Goal: Information Seeking & Learning: Learn about a topic

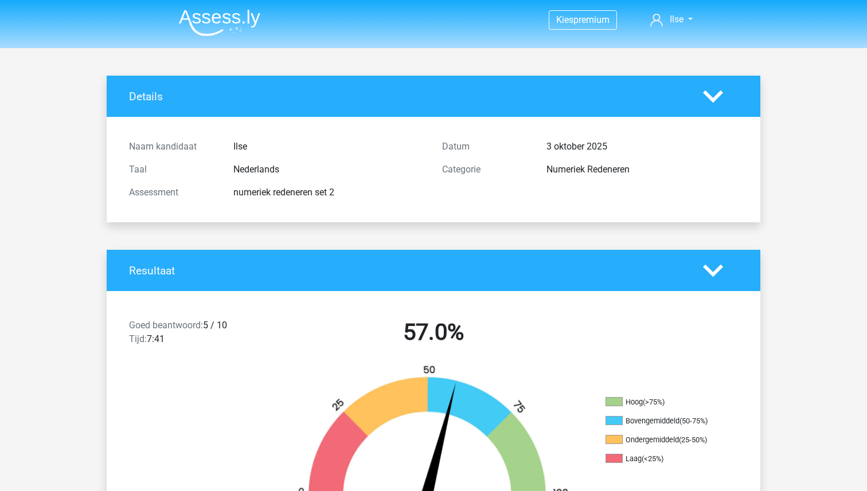
click at [216, 11] on img at bounding box center [219, 22] width 81 height 27
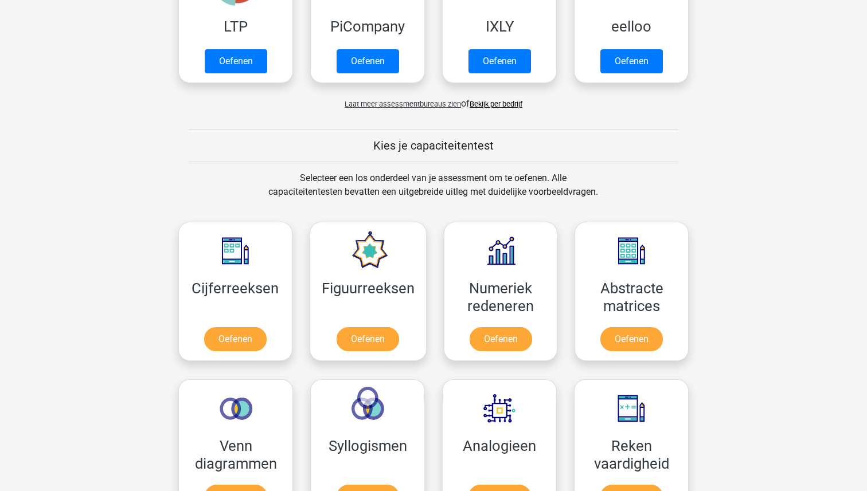
click at [283, 161] on div "Kies je capaciteitentest" at bounding box center [433, 145] width 545 height 33
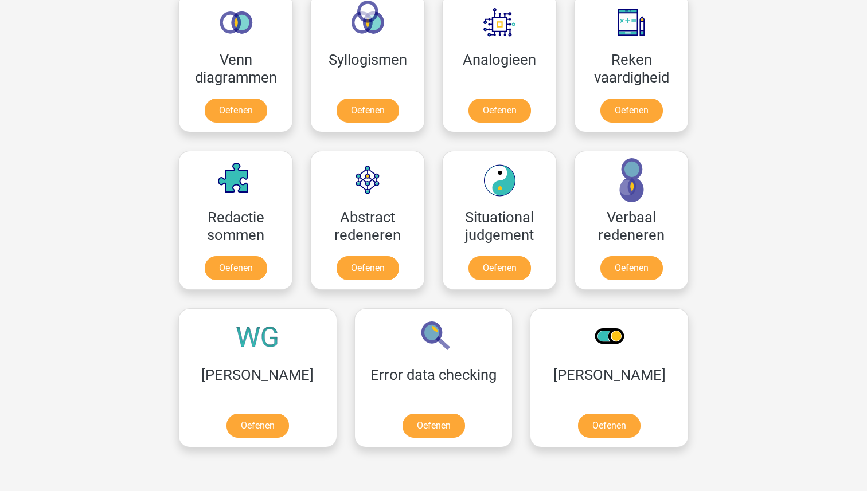
scroll to position [747, 0]
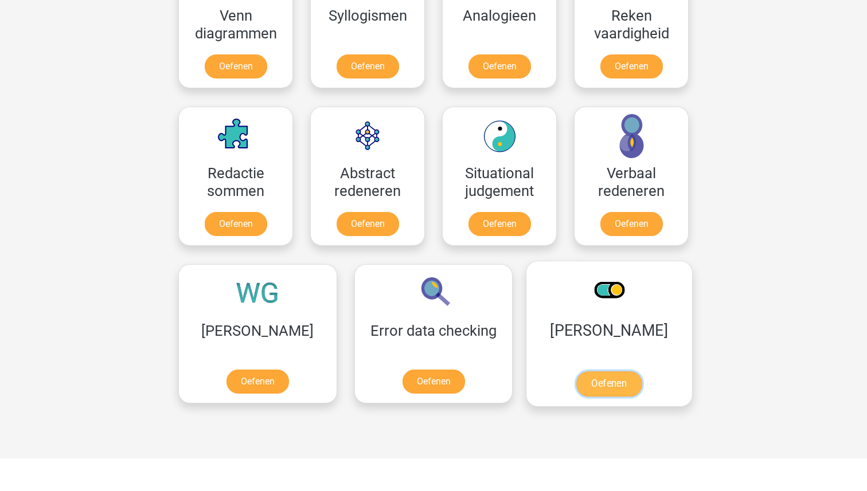
click at [576, 374] on link "Oefenen" at bounding box center [608, 384] width 65 height 25
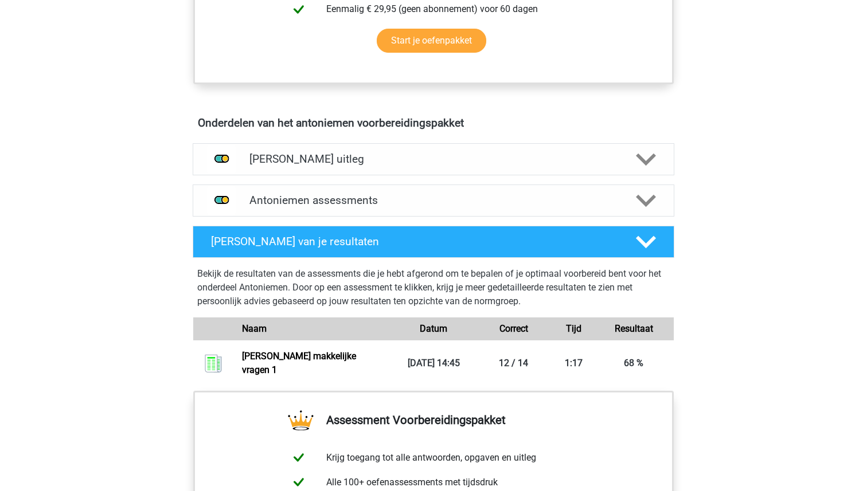
scroll to position [541, 0]
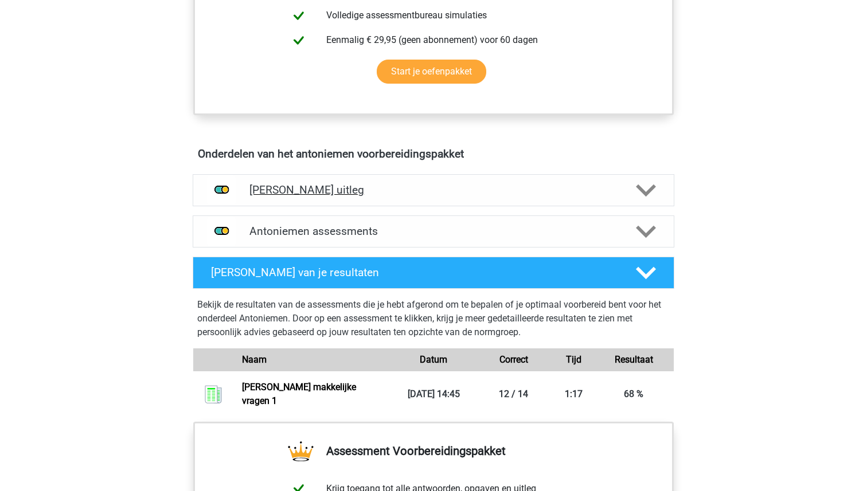
click at [354, 193] on h4 "Antoniemen uitleg" at bounding box center [433, 190] width 368 height 13
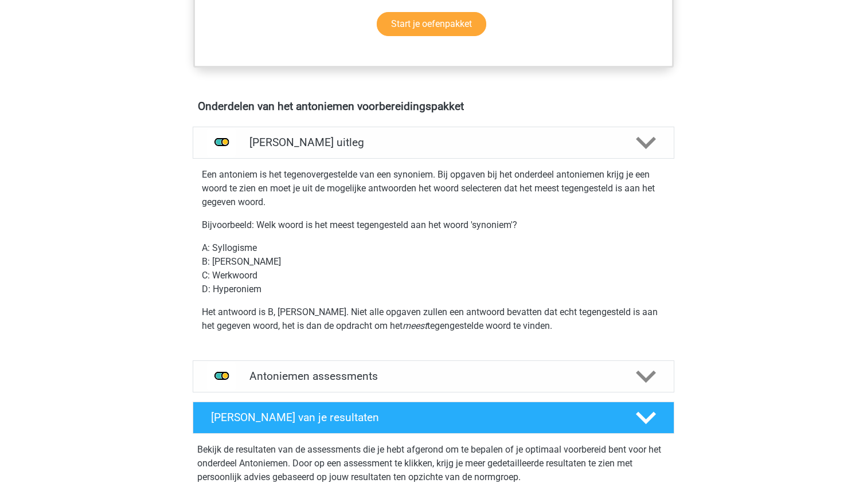
scroll to position [602, 0]
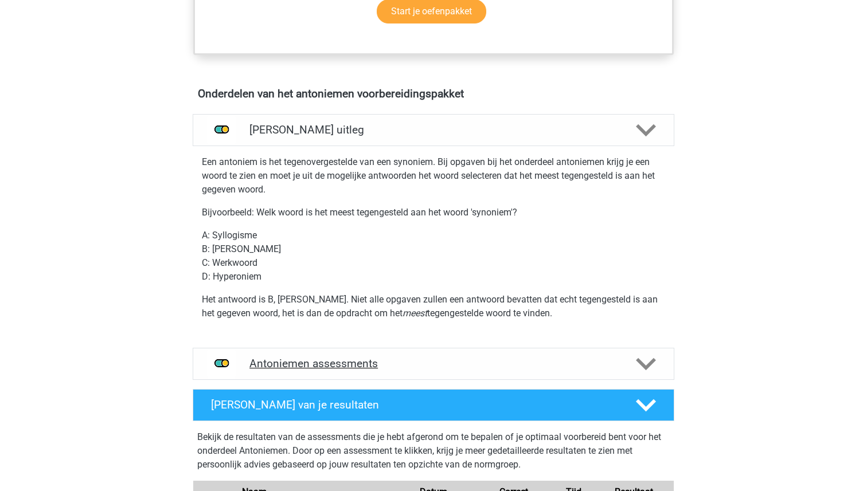
click at [342, 365] on h4 "Antoniemen assessments" at bounding box center [433, 363] width 368 height 13
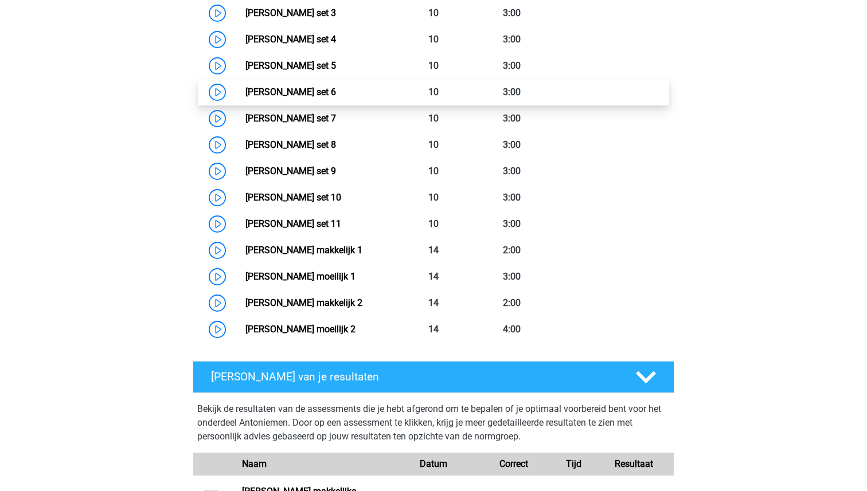
scroll to position [1115, 0]
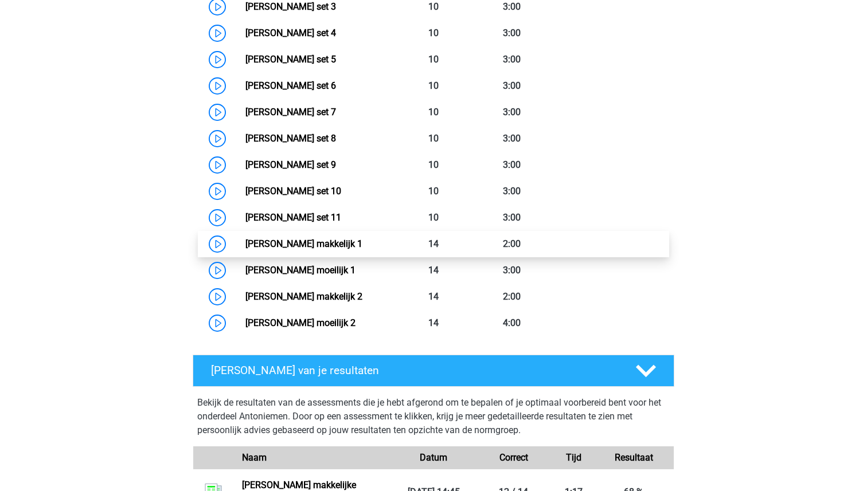
click at [300, 245] on link "Antoniemen makkelijk 1" at bounding box center [303, 244] width 117 height 11
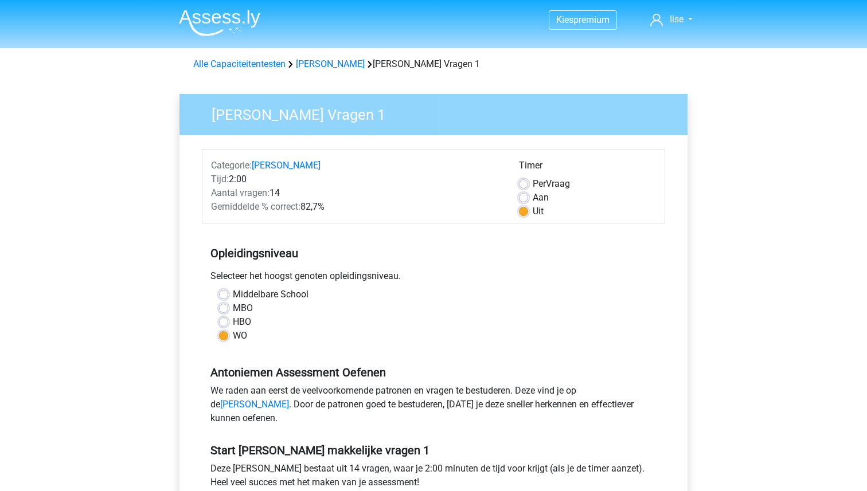
click at [533, 195] on label "Aan" at bounding box center [541, 198] width 16 height 14
click at [522, 195] on input "Aan" at bounding box center [523, 196] width 9 height 11
radio input "true"
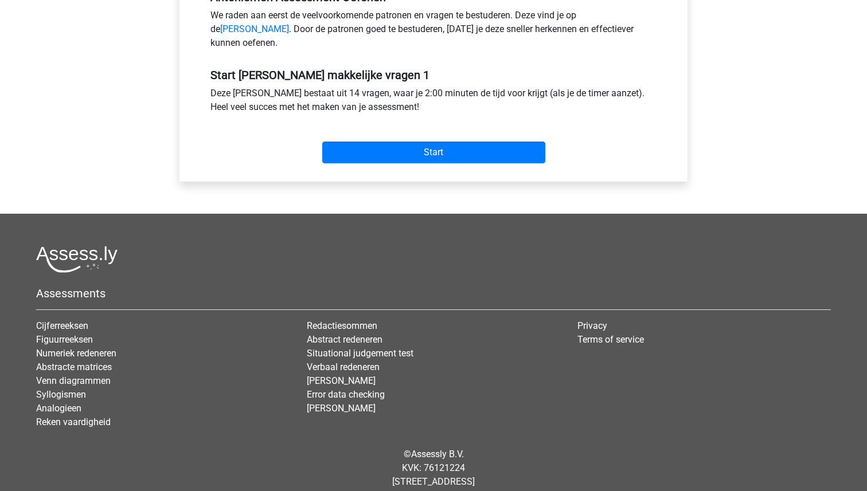
scroll to position [358, 0]
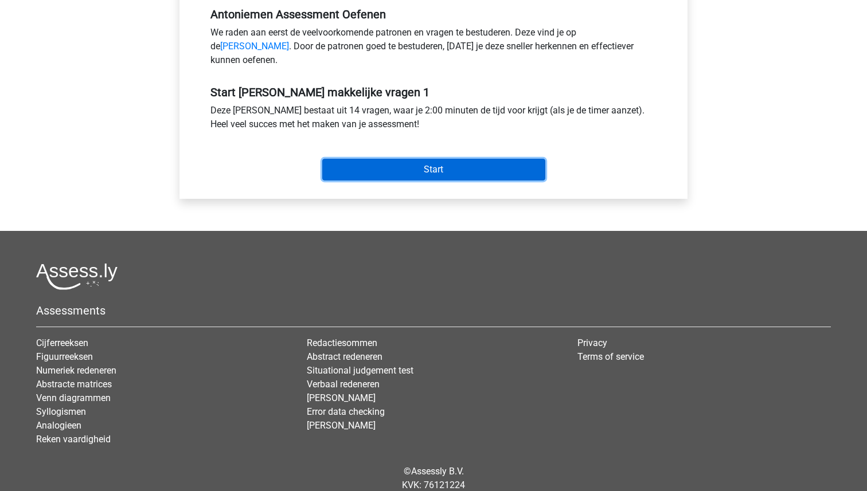
click at [454, 180] on input "Start" at bounding box center [433, 170] width 223 height 22
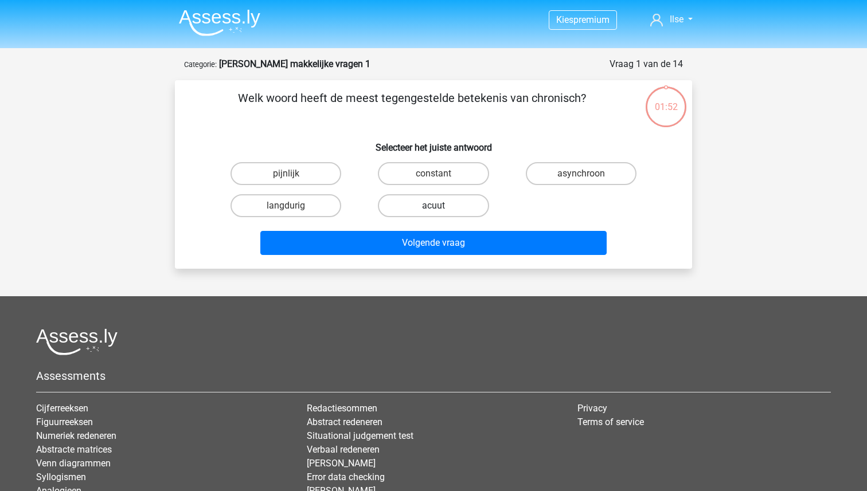
click at [413, 205] on label "acuut" at bounding box center [433, 205] width 111 height 23
click at [434, 206] on input "acuut" at bounding box center [437, 209] width 7 height 7
radio input "true"
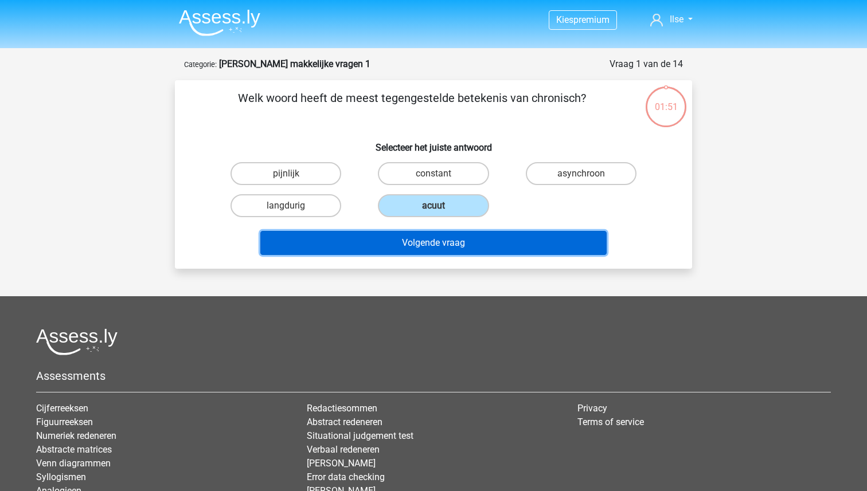
click at [420, 249] on button "Volgende vraag" at bounding box center [433, 243] width 347 height 24
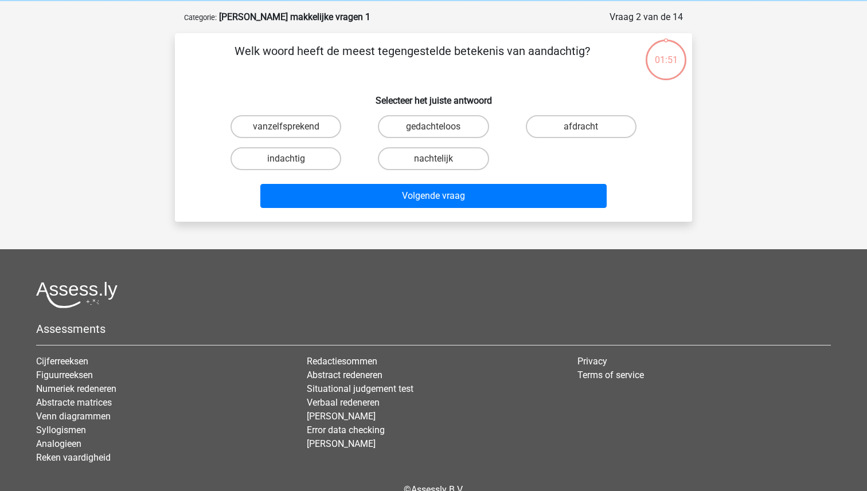
scroll to position [57, 0]
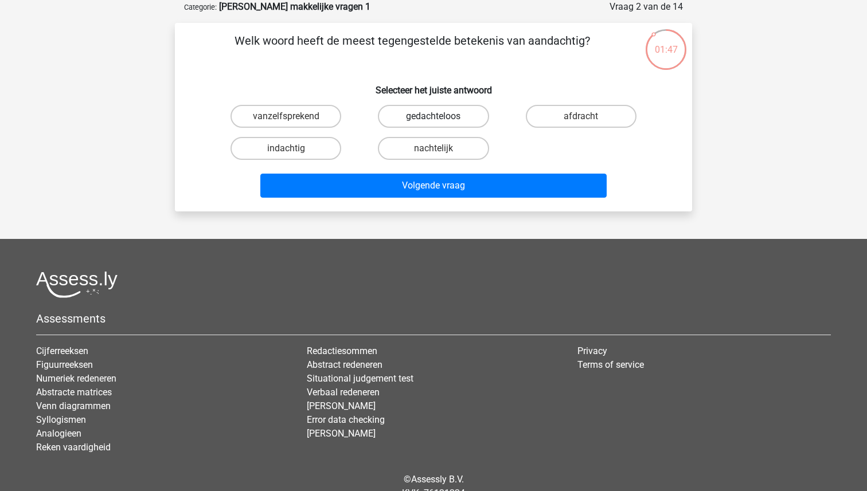
click at [421, 116] on label "gedachteloos" at bounding box center [433, 116] width 111 height 23
click at [434, 116] on input "gedachteloos" at bounding box center [437, 119] width 7 height 7
radio input "true"
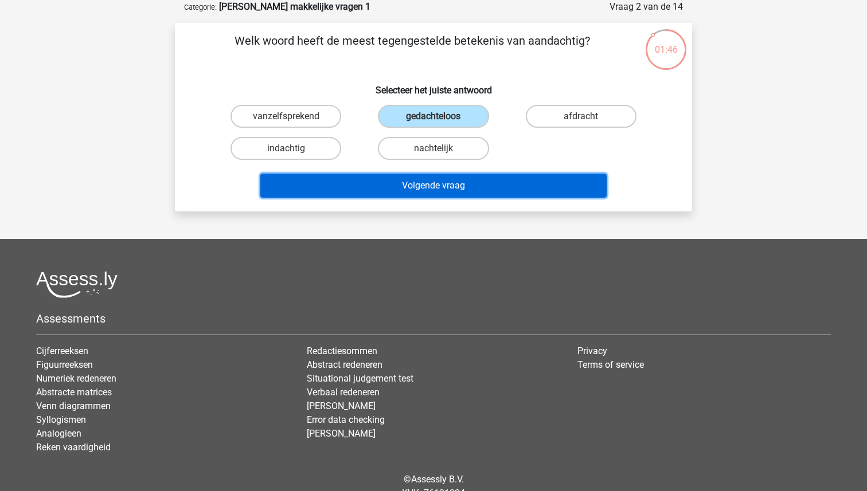
click at [411, 185] on button "Volgende vraag" at bounding box center [433, 186] width 347 height 24
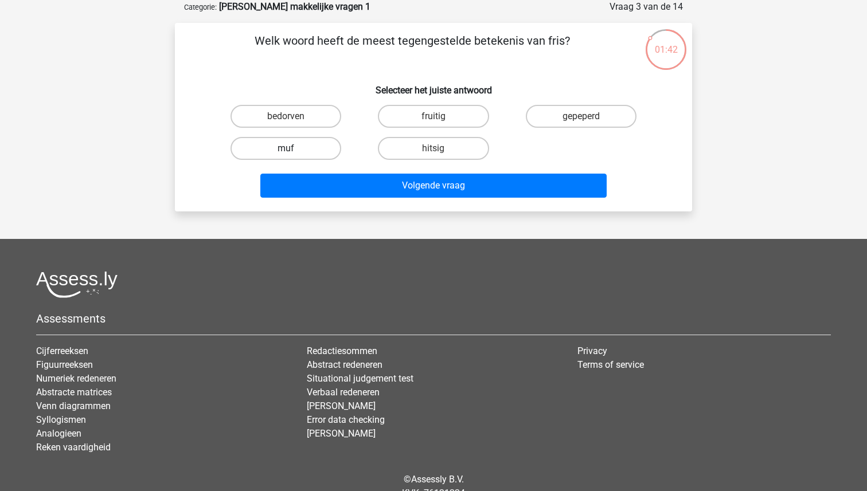
click at [305, 154] on label "muf" at bounding box center [286, 148] width 111 height 23
click at [294, 154] on input "muf" at bounding box center [289, 152] width 7 height 7
radio input "true"
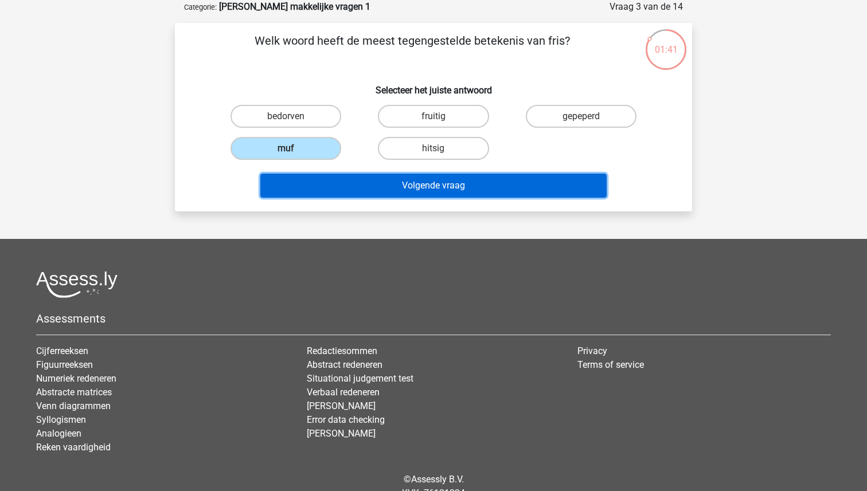
click at [386, 193] on button "Volgende vraag" at bounding box center [433, 186] width 347 height 24
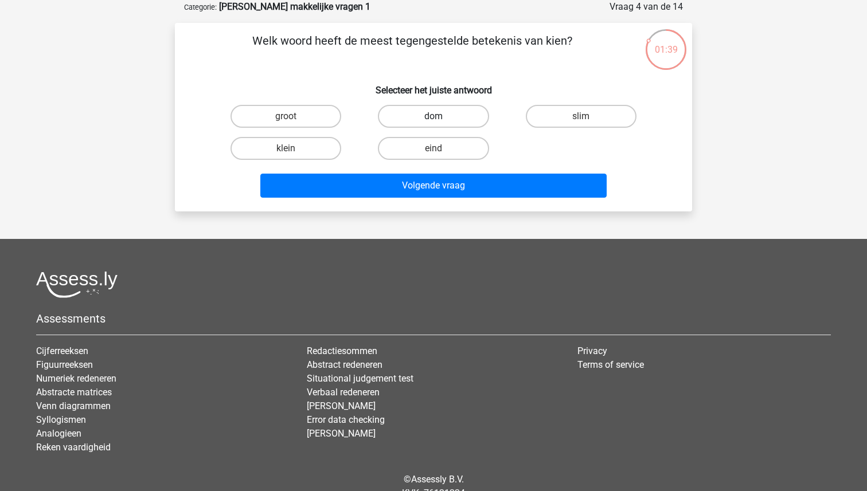
click at [424, 120] on label "dom" at bounding box center [433, 116] width 111 height 23
click at [434, 120] on input "dom" at bounding box center [437, 119] width 7 height 7
radio input "true"
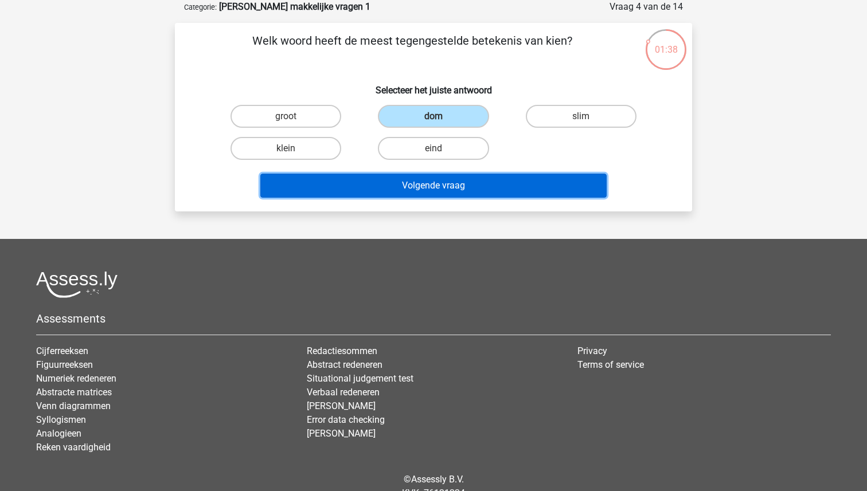
click at [426, 188] on button "Volgende vraag" at bounding box center [433, 186] width 347 height 24
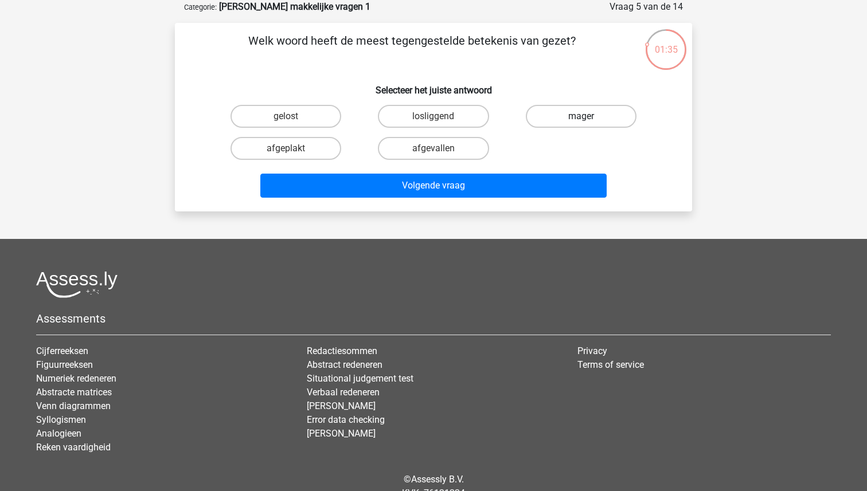
click at [564, 114] on label "mager" at bounding box center [581, 116] width 111 height 23
click at [581, 116] on input "mager" at bounding box center [584, 119] width 7 height 7
radio input "true"
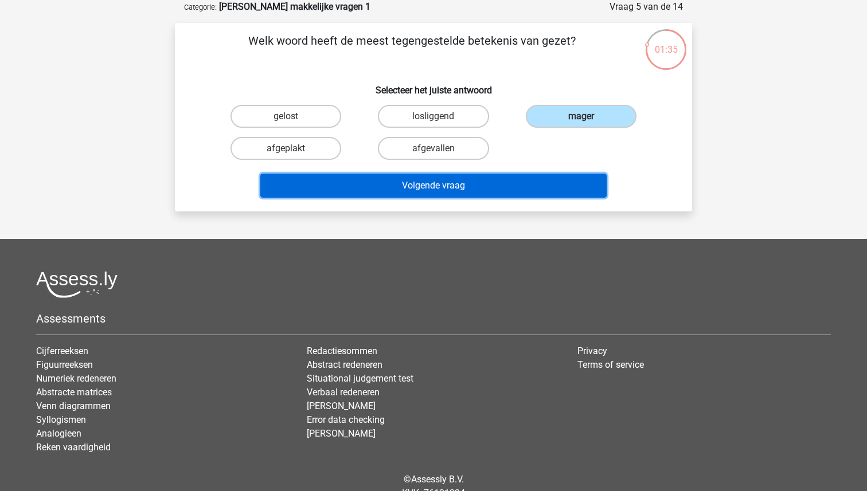
click at [459, 189] on button "Volgende vraag" at bounding box center [433, 186] width 347 height 24
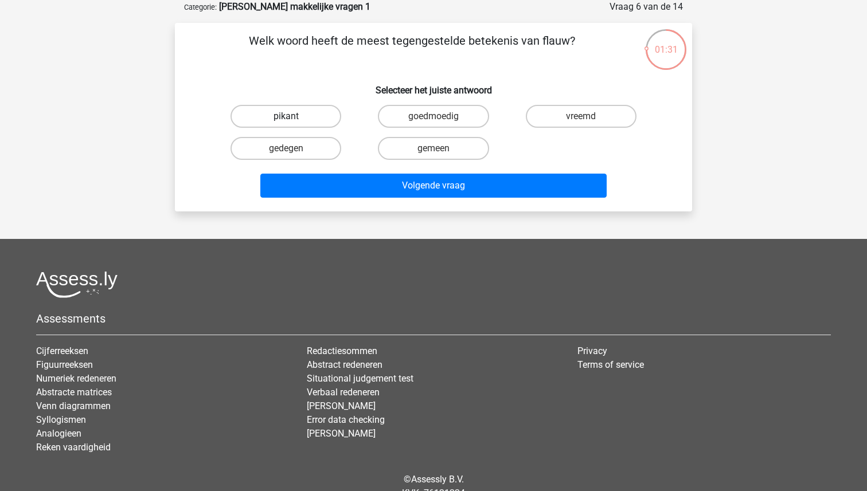
click at [309, 110] on label "pikant" at bounding box center [286, 116] width 111 height 23
click at [294, 116] on input "pikant" at bounding box center [289, 119] width 7 height 7
radio input "true"
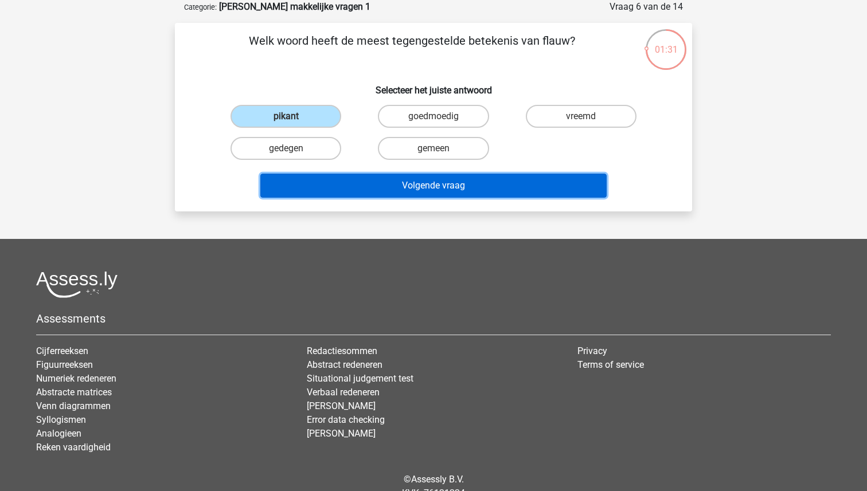
click at [428, 179] on button "Volgende vraag" at bounding box center [433, 186] width 347 height 24
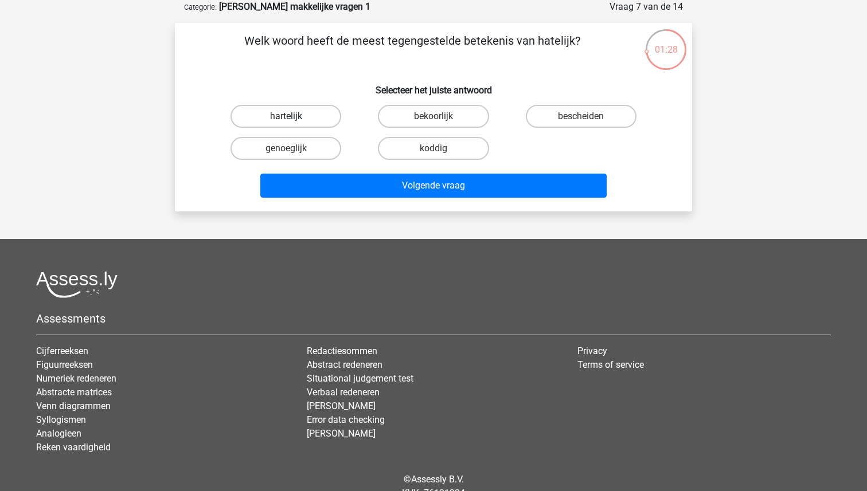
click at [278, 107] on label "hartelijk" at bounding box center [286, 116] width 111 height 23
click at [286, 116] on input "hartelijk" at bounding box center [289, 119] width 7 height 7
radio input "true"
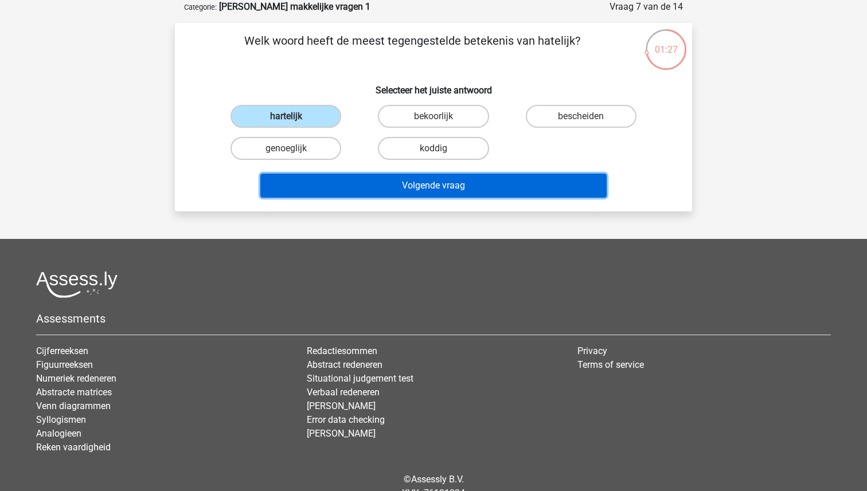
click at [396, 188] on button "Volgende vraag" at bounding box center [433, 186] width 347 height 24
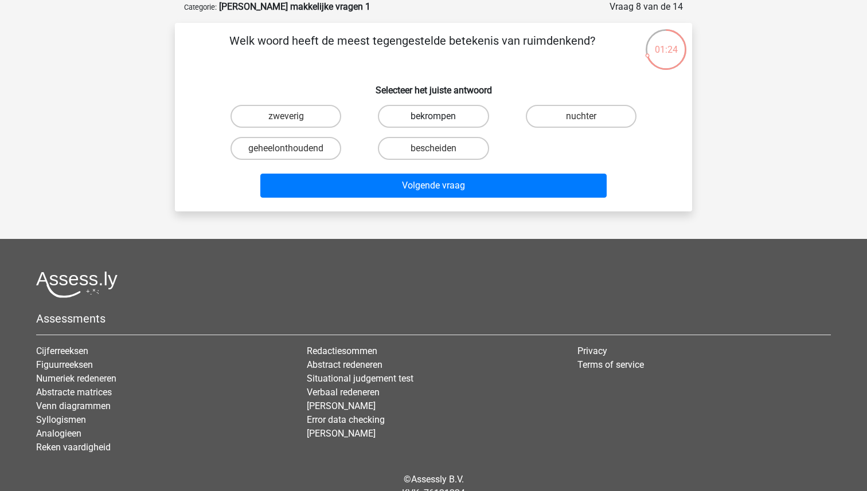
click at [431, 112] on label "bekrompen" at bounding box center [433, 116] width 111 height 23
click at [434, 116] on input "bekrompen" at bounding box center [437, 119] width 7 height 7
radio input "true"
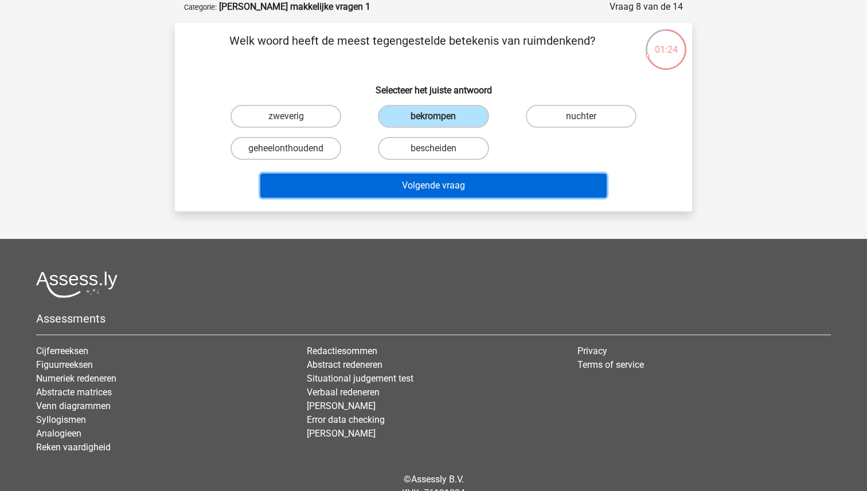
click at [428, 178] on button "Volgende vraag" at bounding box center [433, 186] width 347 height 24
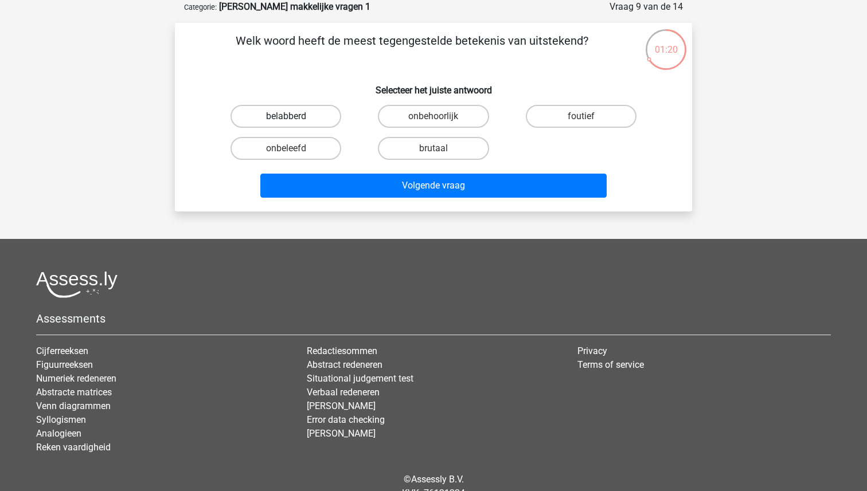
click at [292, 114] on label "belabberd" at bounding box center [286, 116] width 111 height 23
click at [292, 116] on input "belabberd" at bounding box center [289, 119] width 7 height 7
radio input "true"
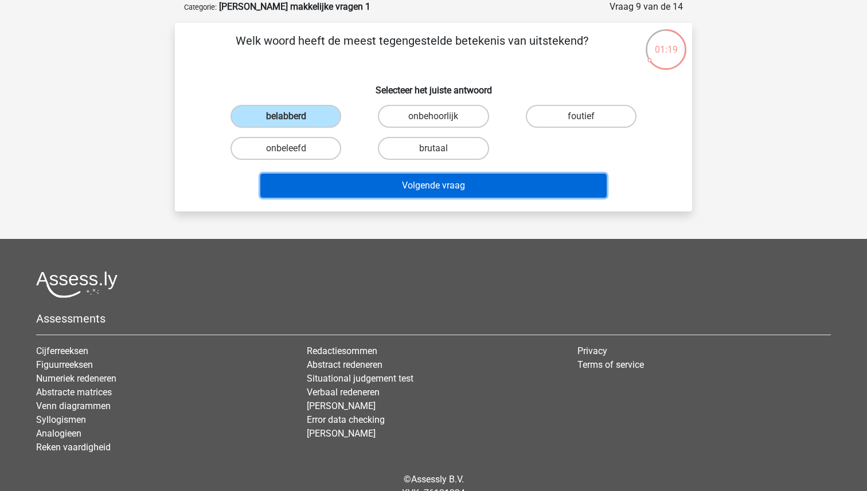
click at [433, 184] on button "Volgende vraag" at bounding box center [433, 186] width 347 height 24
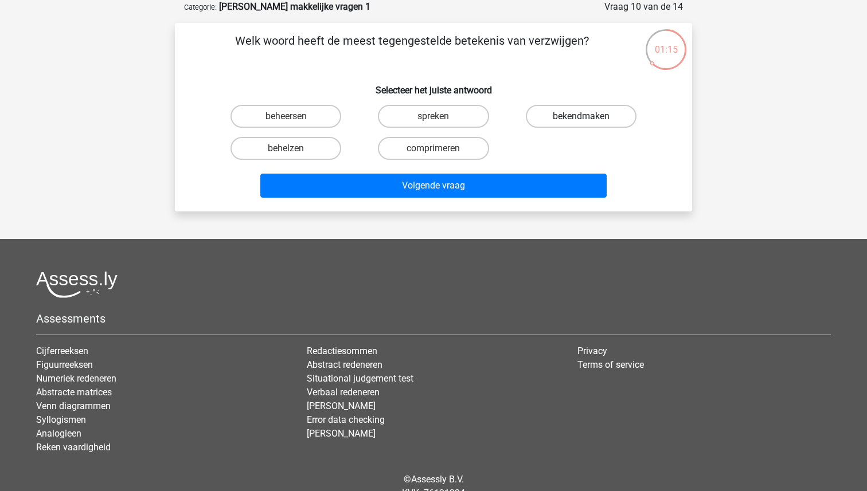
click at [565, 121] on label "bekendmaken" at bounding box center [581, 116] width 111 height 23
click at [581, 121] on input "bekendmaken" at bounding box center [584, 119] width 7 height 7
radio input "true"
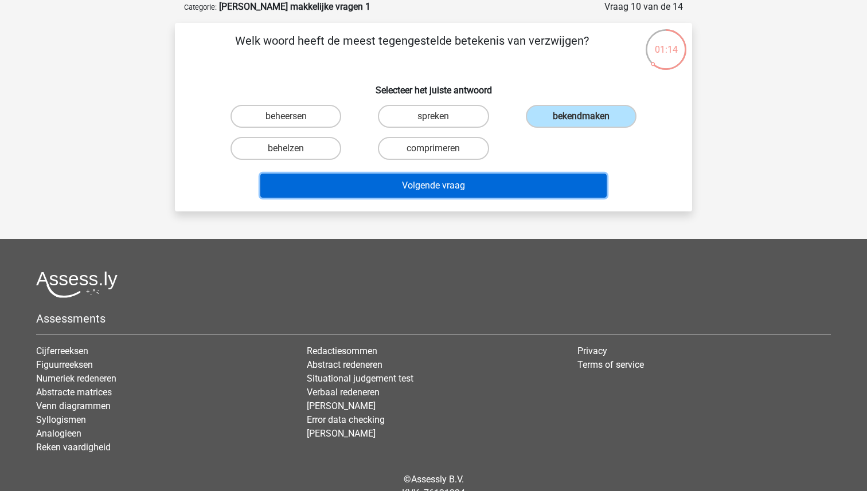
click at [474, 184] on button "Volgende vraag" at bounding box center [433, 186] width 347 height 24
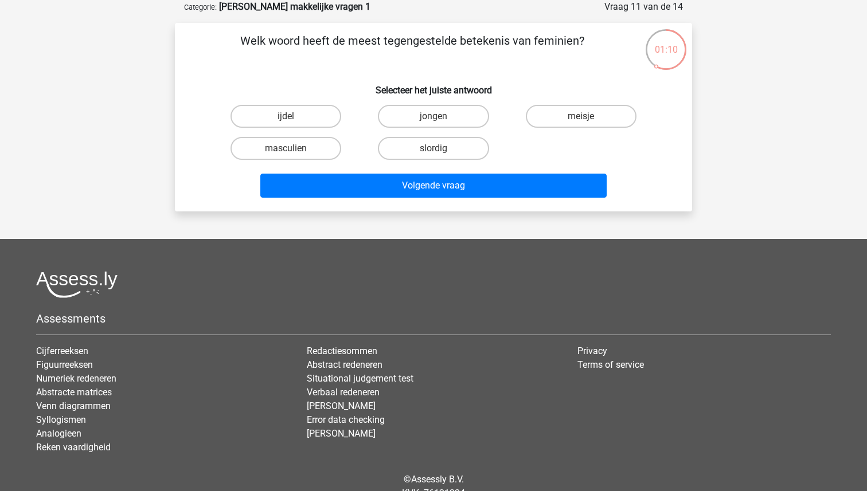
click at [286, 149] on input "masculien" at bounding box center [289, 152] width 7 height 7
radio input "true"
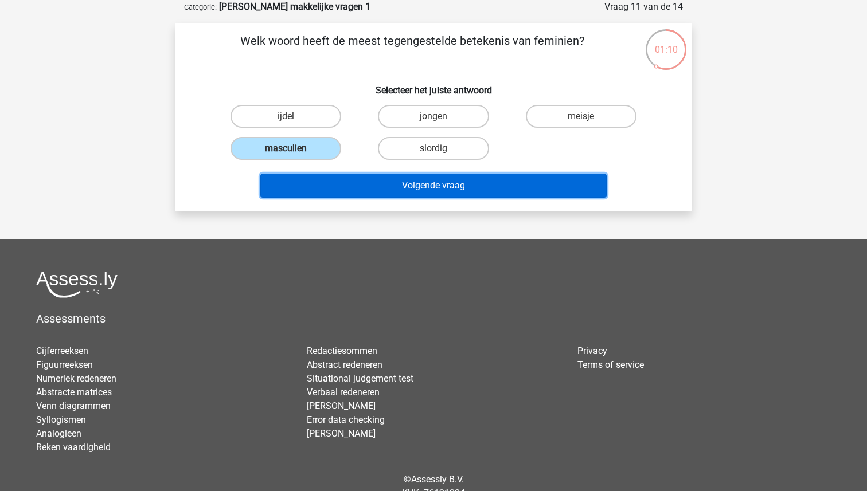
click at [436, 182] on button "Volgende vraag" at bounding box center [433, 186] width 347 height 24
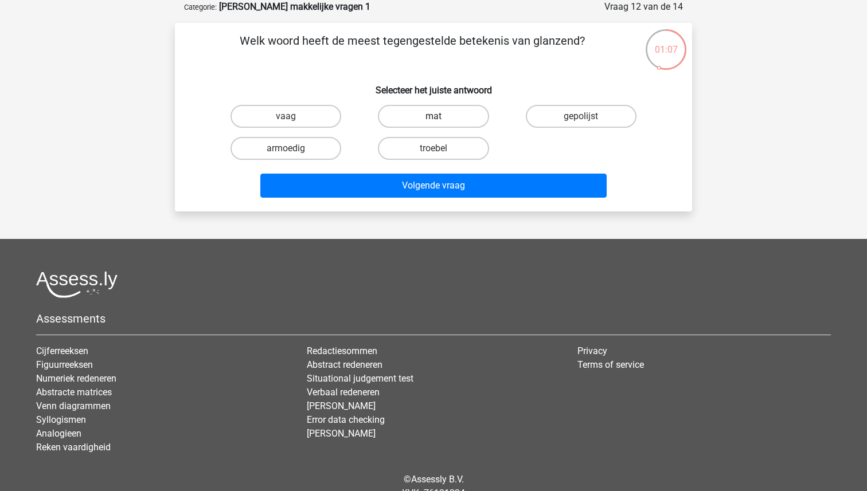
click at [426, 112] on label "mat" at bounding box center [433, 116] width 111 height 23
click at [434, 116] on input "mat" at bounding box center [437, 119] width 7 height 7
radio input "true"
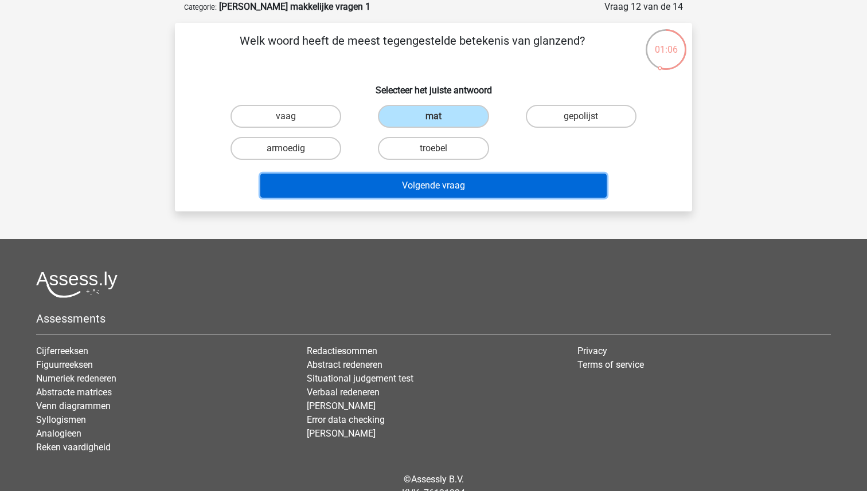
click at [422, 183] on button "Volgende vraag" at bounding box center [433, 186] width 347 height 24
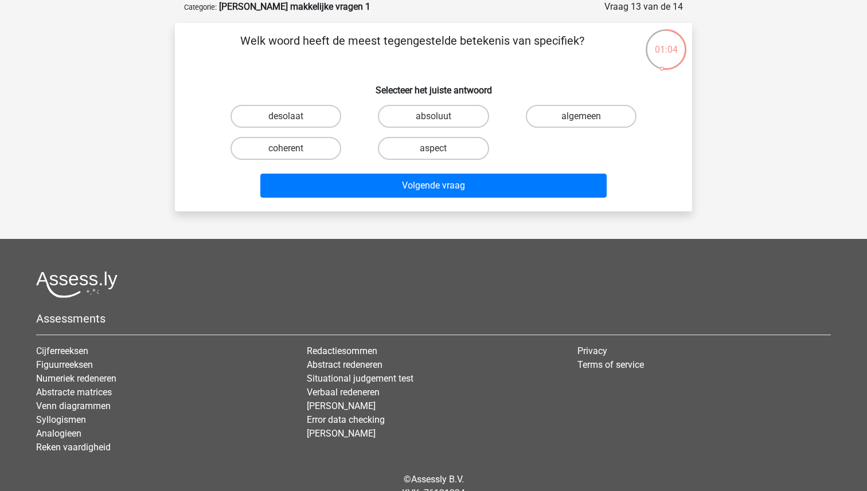
click at [583, 119] on input "algemeen" at bounding box center [584, 119] width 7 height 7
radio input "true"
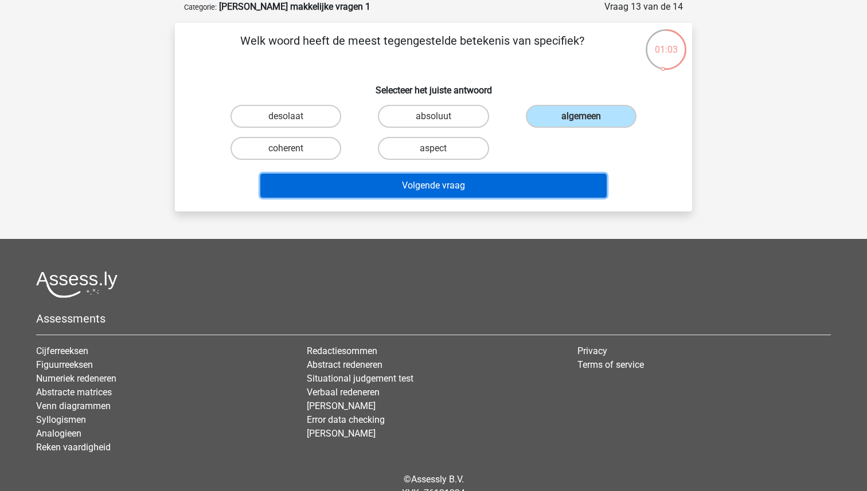
click at [440, 181] on button "Volgende vraag" at bounding box center [433, 186] width 347 height 24
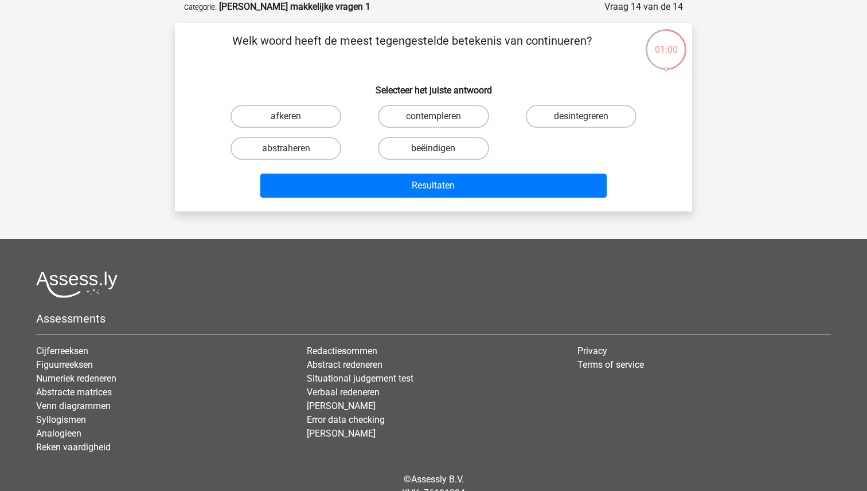
click at [430, 144] on label "beëindigen" at bounding box center [433, 148] width 111 height 23
click at [434, 149] on input "beëindigen" at bounding box center [437, 152] width 7 height 7
radio input "true"
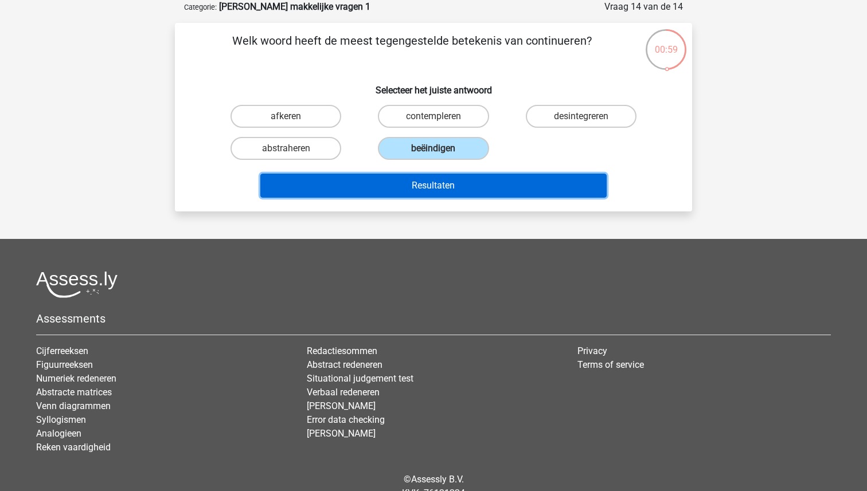
click at [424, 188] on button "Resultaten" at bounding box center [433, 186] width 347 height 24
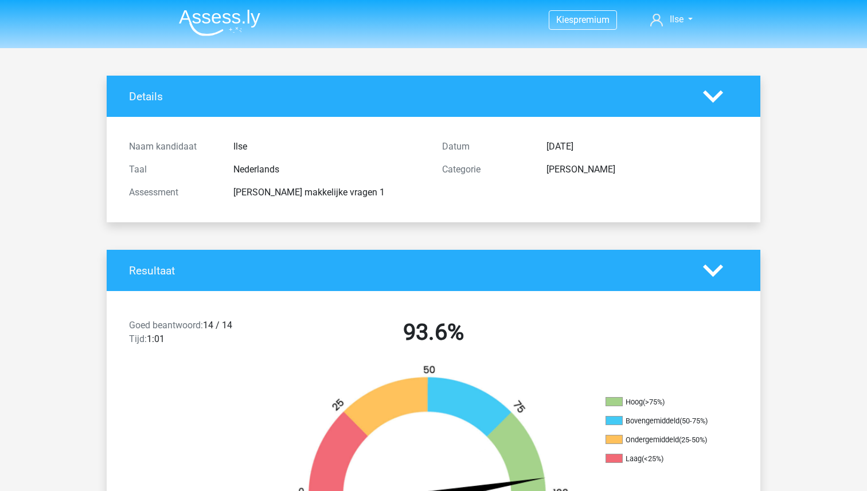
click at [218, 21] on img at bounding box center [219, 22] width 81 height 27
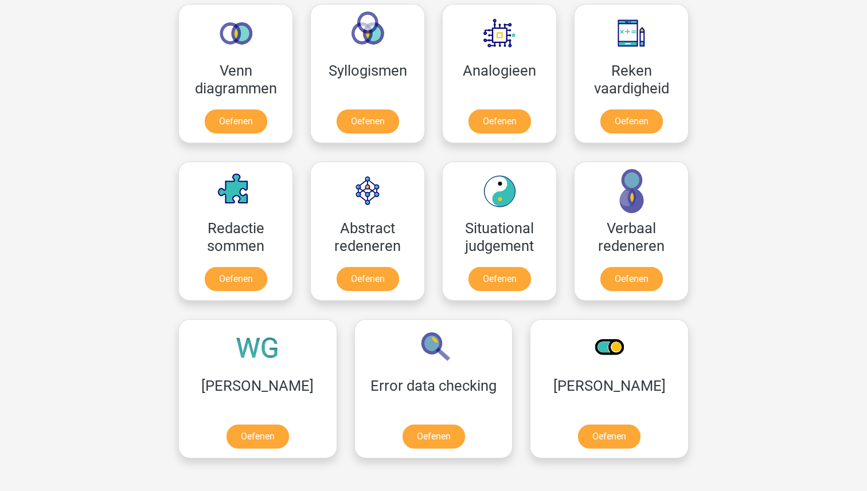
scroll to position [698, 0]
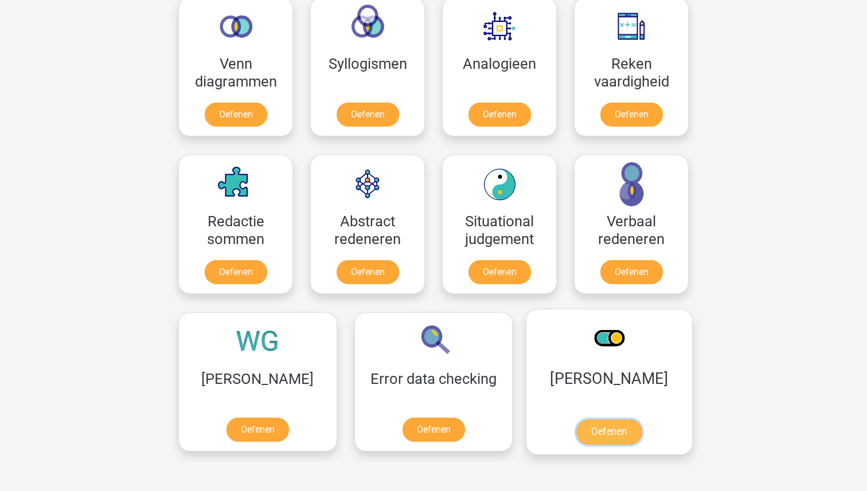
click at [576, 422] on link "Oefenen" at bounding box center [608, 432] width 65 height 25
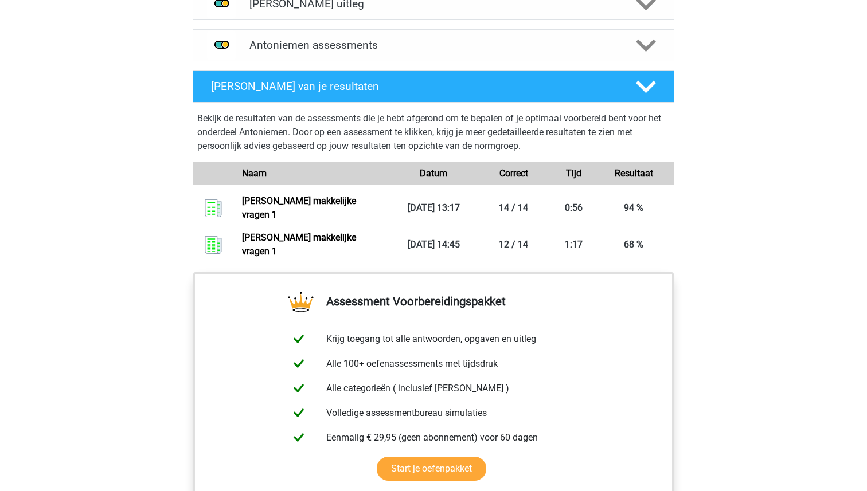
scroll to position [540, 0]
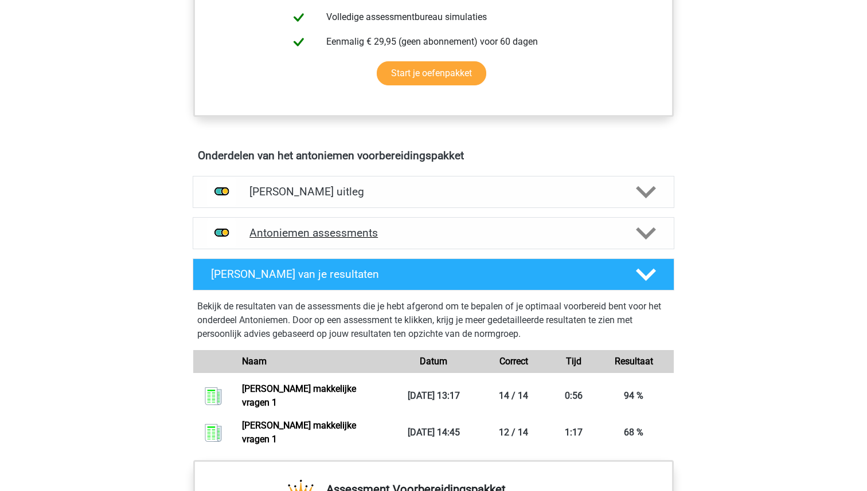
click at [348, 227] on h4 "Antoniemen assessments" at bounding box center [433, 233] width 368 height 13
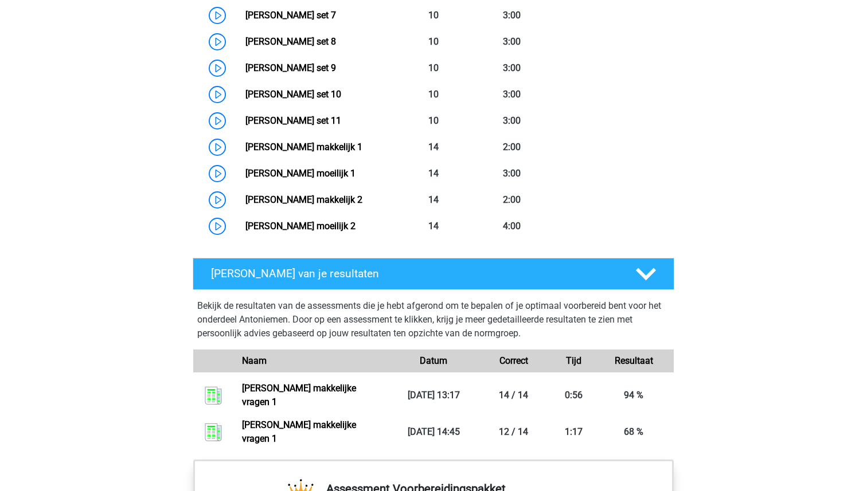
scroll to position [1032, 0]
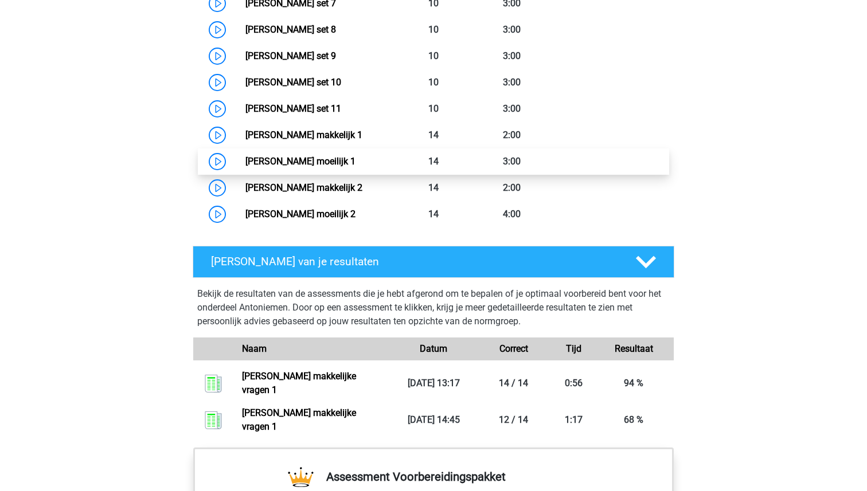
click at [294, 165] on link "Antoniemen moeilijk 1" at bounding box center [300, 161] width 110 height 11
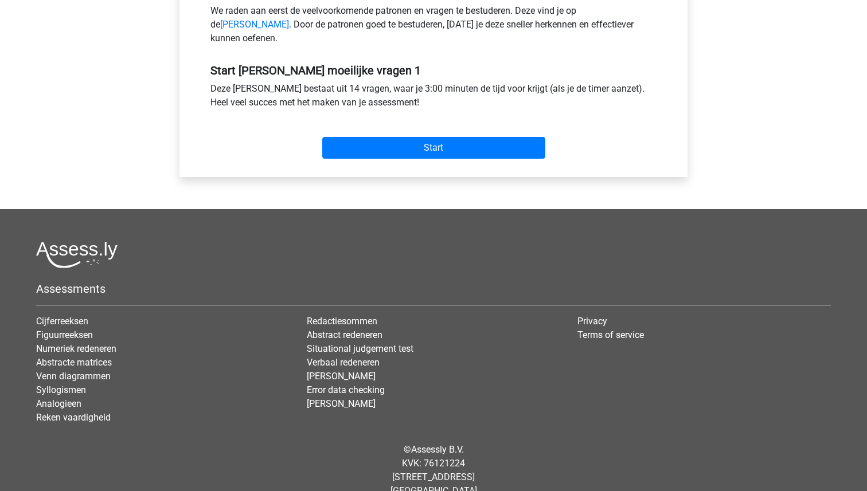
scroll to position [400, 0]
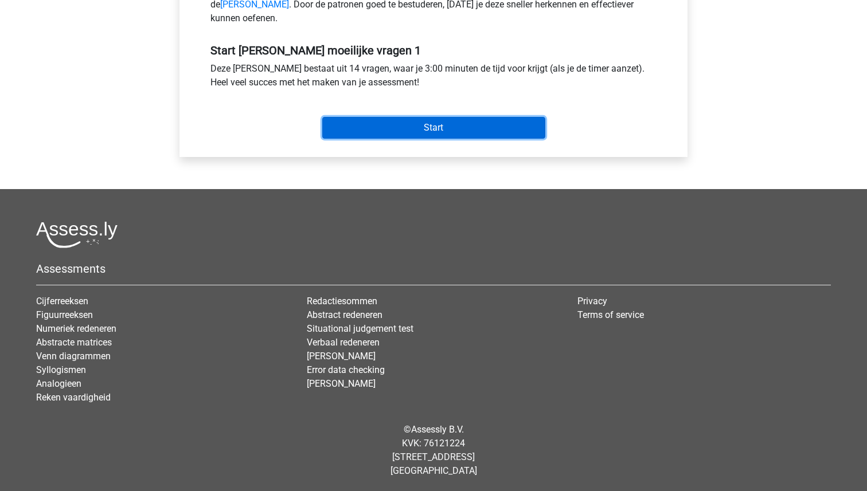
click at [412, 132] on input "Start" at bounding box center [433, 128] width 223 height 22
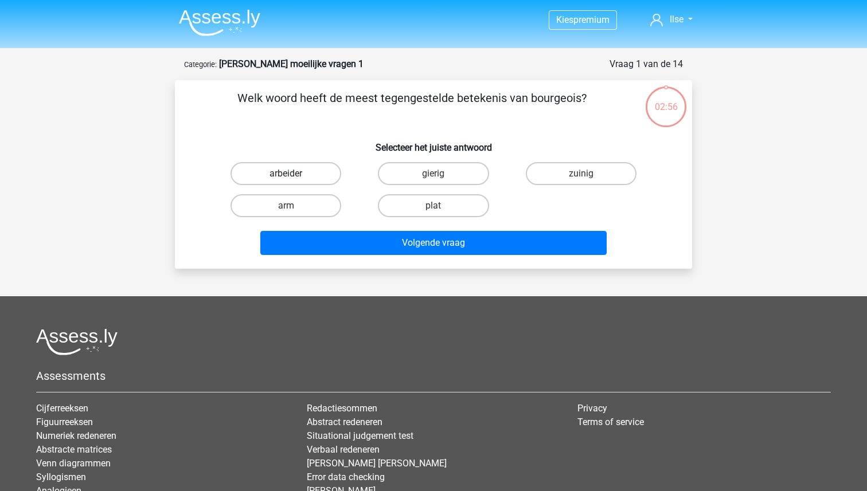
click at [288, 169] on label "arbeider" at bounding box center [286, 173] width 111 height 23
click at [288, 174] on input "arbeider" at bounding box center [289, 177] width 7 height 7
radio input "true"
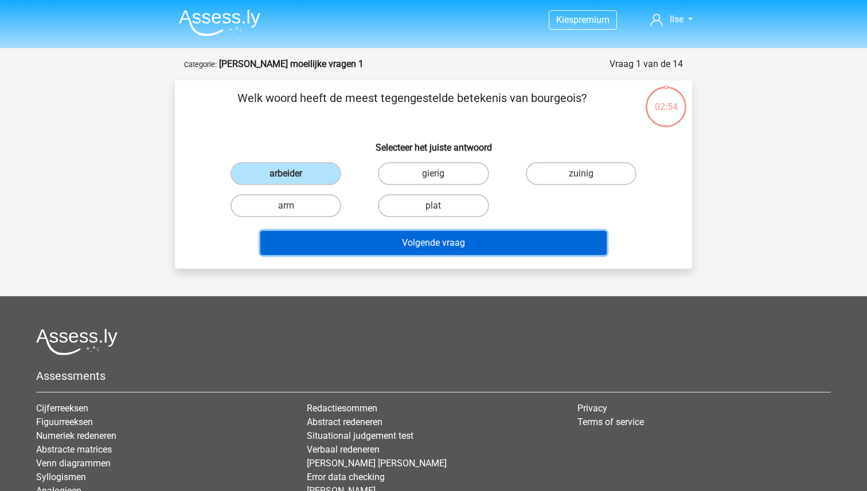
click at [376, 246] on button "Volgende vraag" at bounding box center [433, 243] width 347 height 24
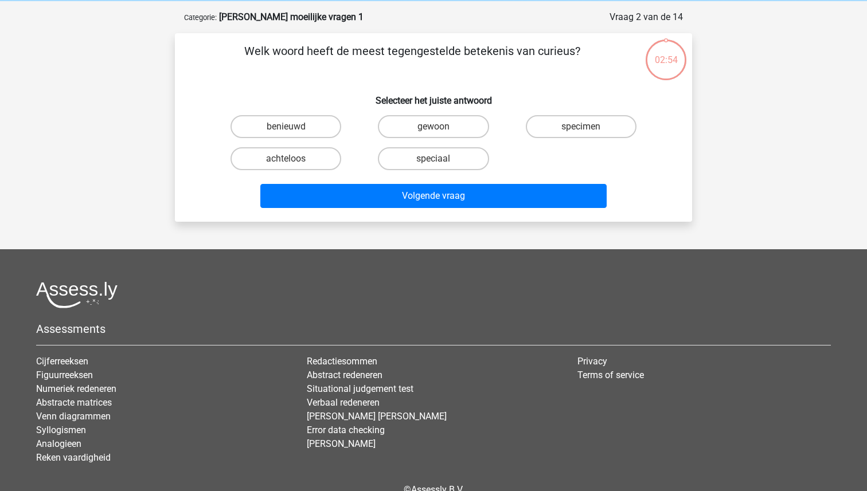
scroll to position [57, 0]
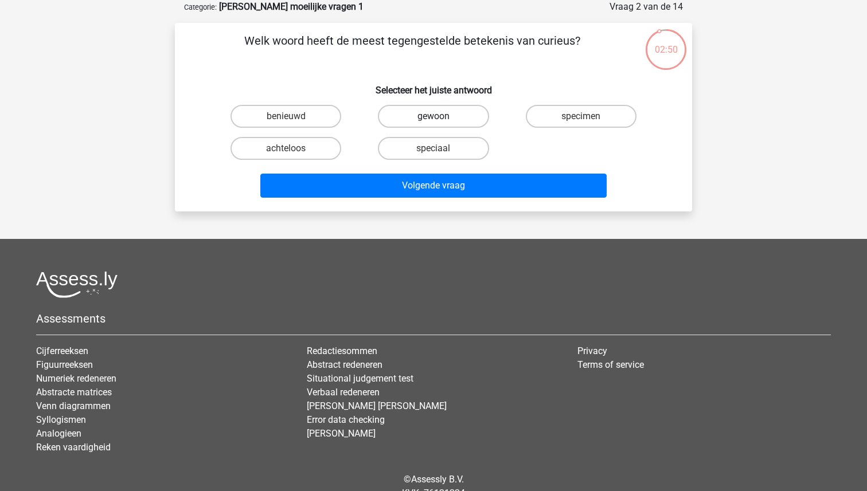
click at [432, 115] on label "gewoon" at bounding box center [433, 116] width 111 height 23
click at [434, 116] on input "gewoon" at bounding box center [437, 119] width 7 height 7
radio input "true"
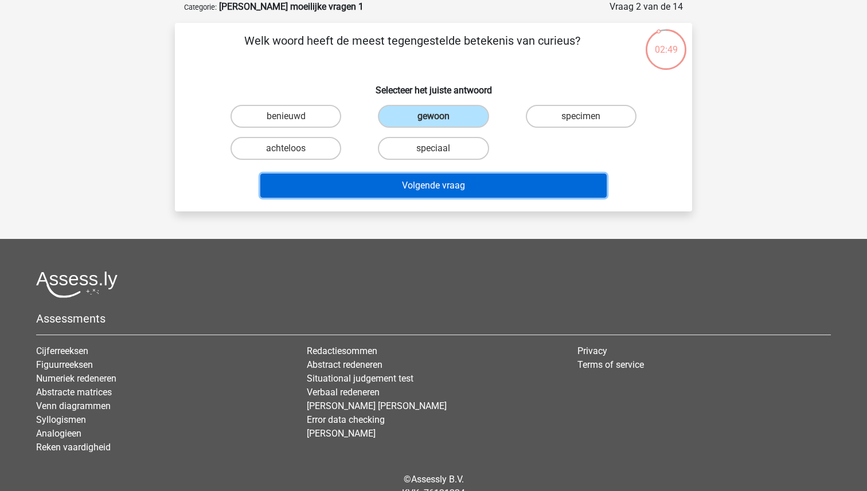
click at [427, 175] on button "Volgende vraag" at bounding box center [433, 186] width 347 height 24
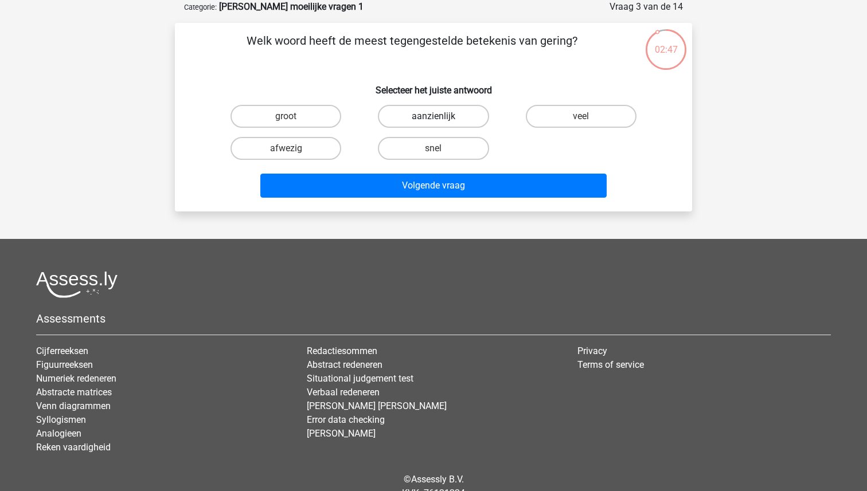
click at [432, 117] on label "aanzienlijk" at bounding box center [433, 116] width 111 height 23
click at [434, 117] on input "aanzienlijk" at bounding box center [437, 119] width 7 height 7
radio input "true"
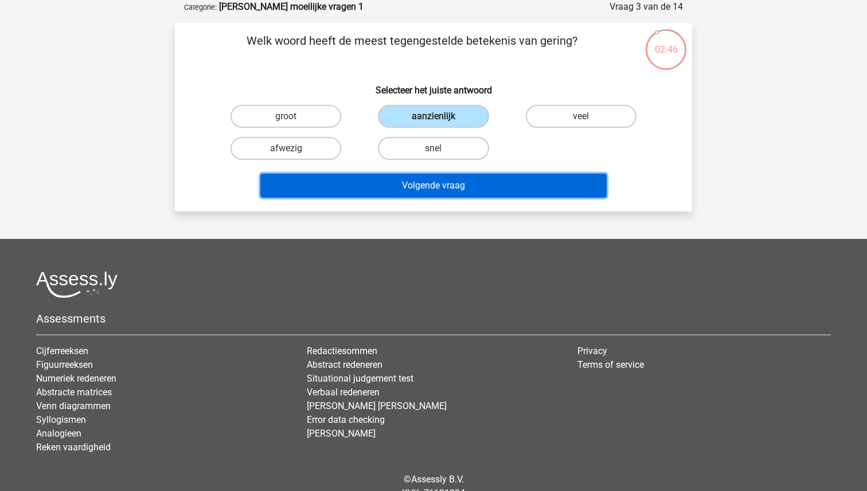
click at [421, 184] on button "Volgende vraag" at bounding box center [433, 186] width 347 height 24
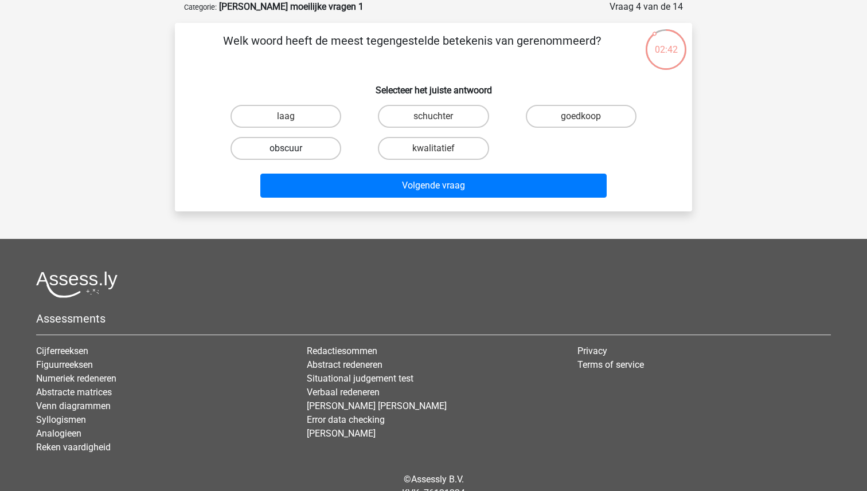
click at [288, 146] on label "obscuur" at bounding box center [286, 148] width 111 height 23
click at [288, 149] on input "obscuur" at bounding box center [289, 152] width 7 height 7
radio input "true"
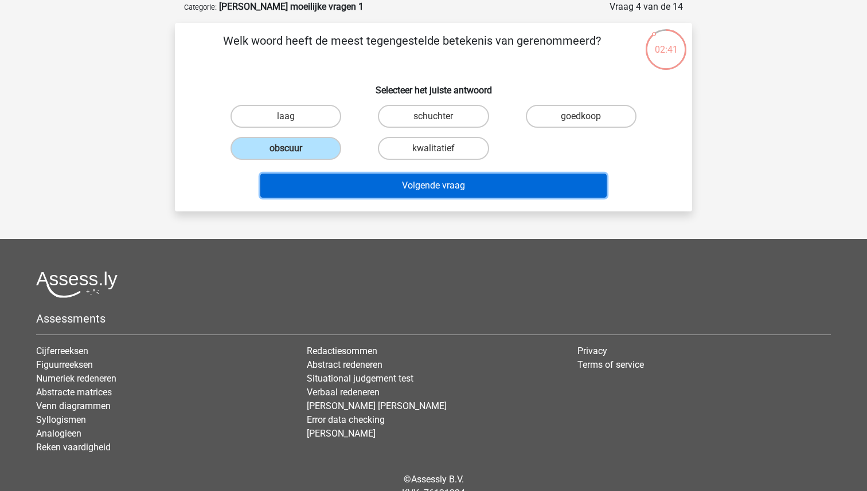
click at [412, 175] on button "Volgende vraag" at bounding box center [433, 186] width 347 height 24
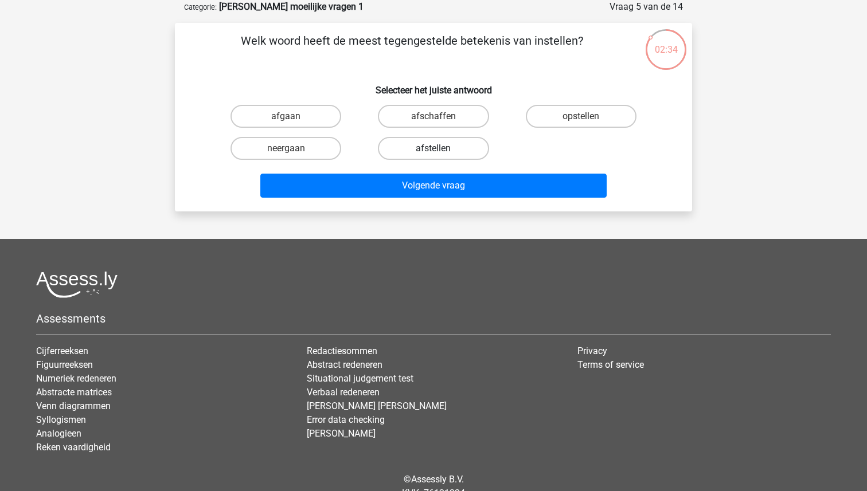
click at [428, 149] on label "afstellen" at bounding box center [433, 148] width 111 height 23
click at [434, 149] on input "afstellen" at bounding box center [437, 152] width 7 height 7
radio input "true"
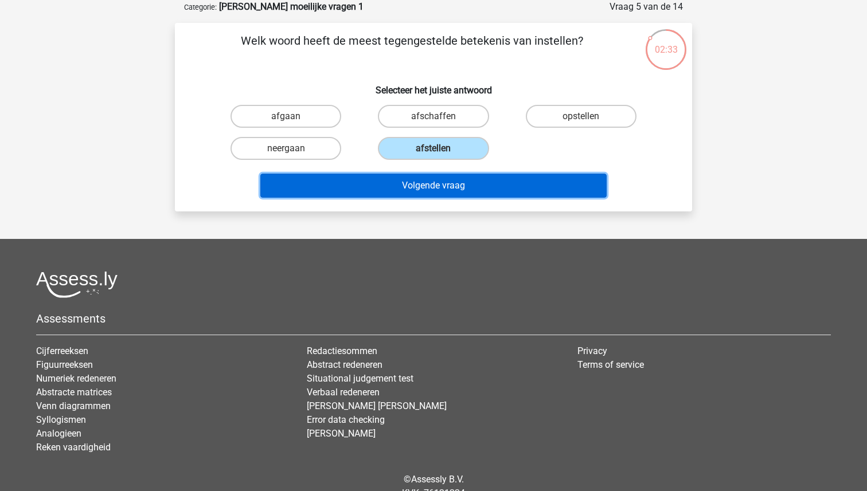
click at [428, 191] on button "Volgende vraag" at bounding box center [433, 186] width 347 height 24
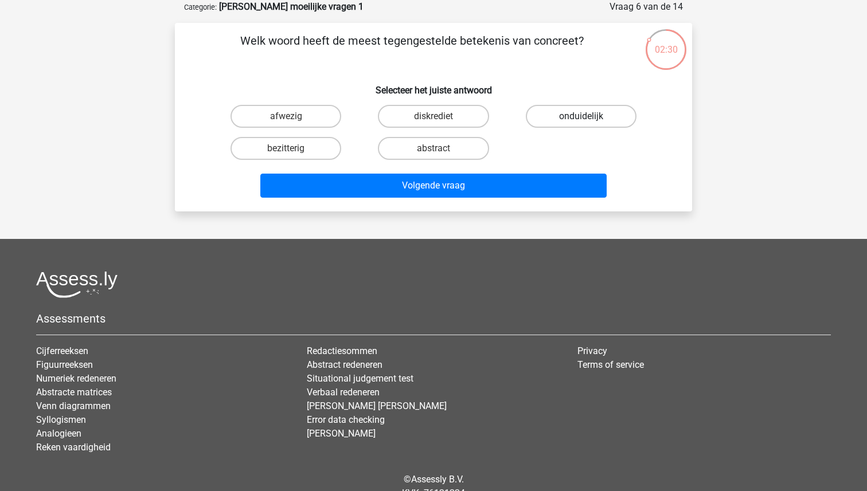
click at [561, 106] on label "onduidelijk" at bounding box center [581, 116] width 111 height 23
click at [581, 116] on input "onduidelijk" at bounding box center [584, 119] width 7 height 7
radio input "true"
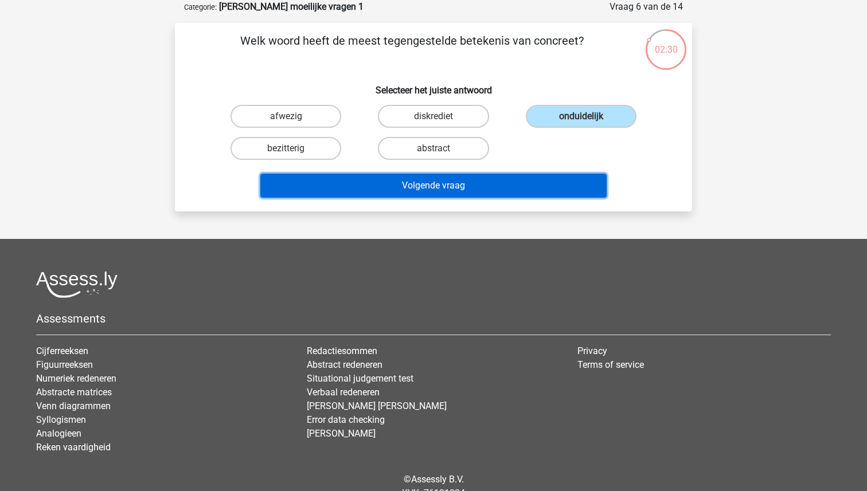
click at [476, 175] on button "Volgende vraag" at bounding box center [433, 186] width 347 height 24
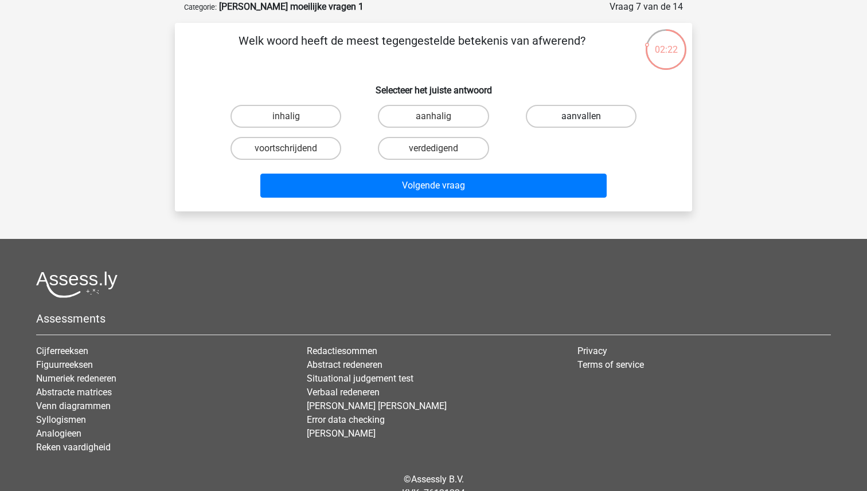
click at [589, 113] on label "aanvallen" at bounding box center [581, 116] width 111 height 23
click at [588, 116] on input "aanvallen" at bounding box center [584, 119] width 7 height 7
radio input "true"
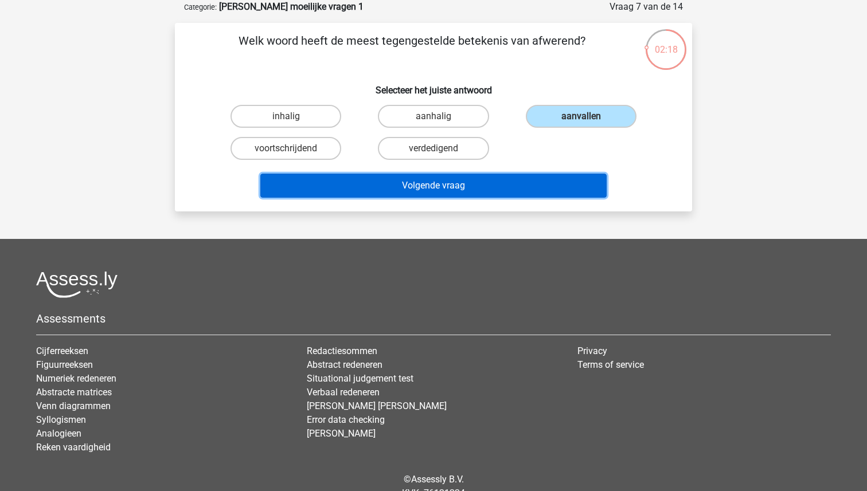
click at [426, 186] on button "Volgende vraag" at bounding box center [433, 186] width 347 height 24
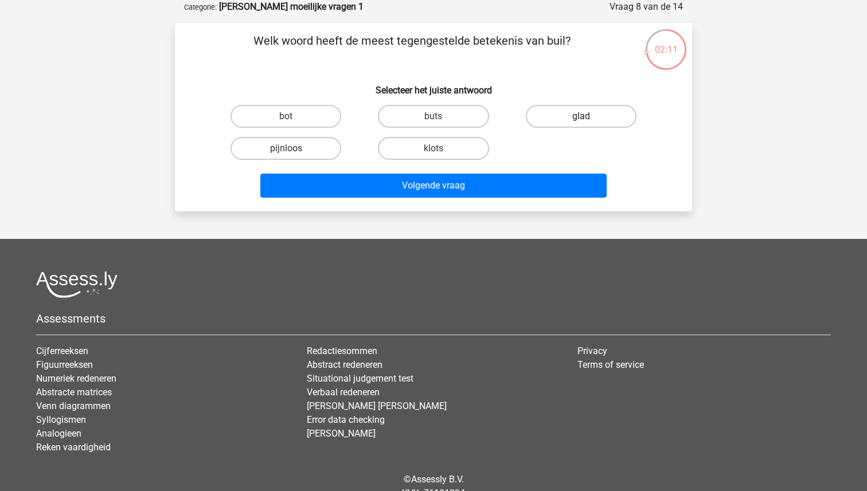
click at [563, 117] on label "glad" at bounding box center [581, 116] width 111 height 23
click at [581, 117] on input "glad" at bounding box center [584, 119] width 7 height 7
radio input "true"
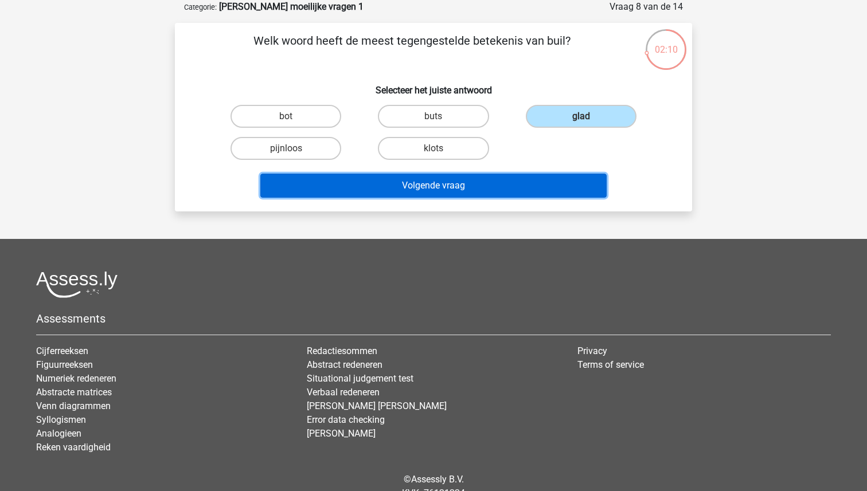
click at [469, 179] on button "Volgende vraag" at bounding box center [433, 186] width 347 height 24
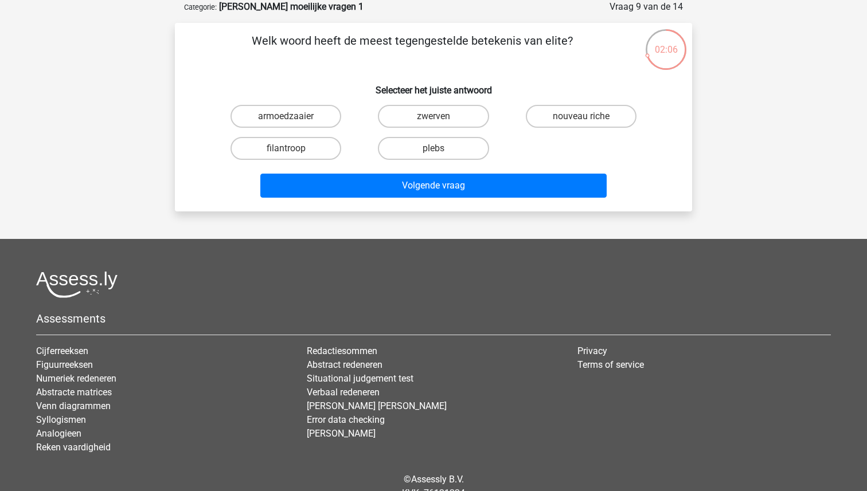
click at [435, 150] on input "plebs" at bounding box center [437, 152] width 7 height 7
radio input "true"
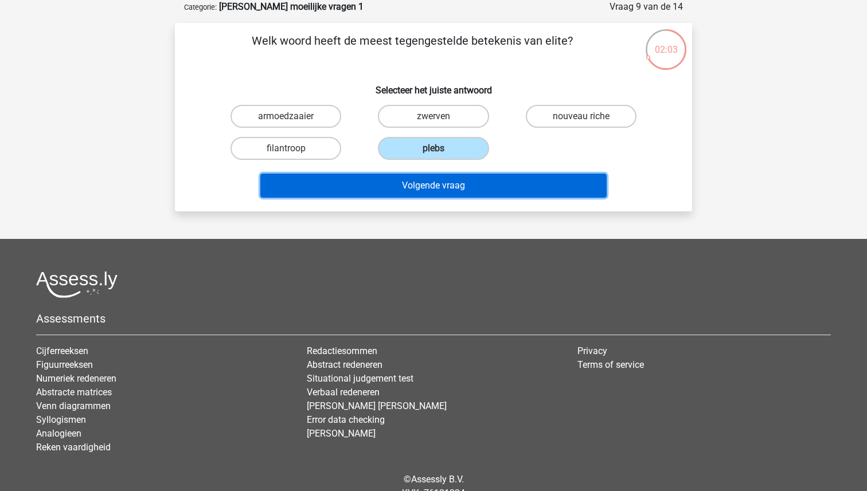
click at [399, 184] on button "Volgende vraag" at bounding box center [433, 186] width 347 height 24
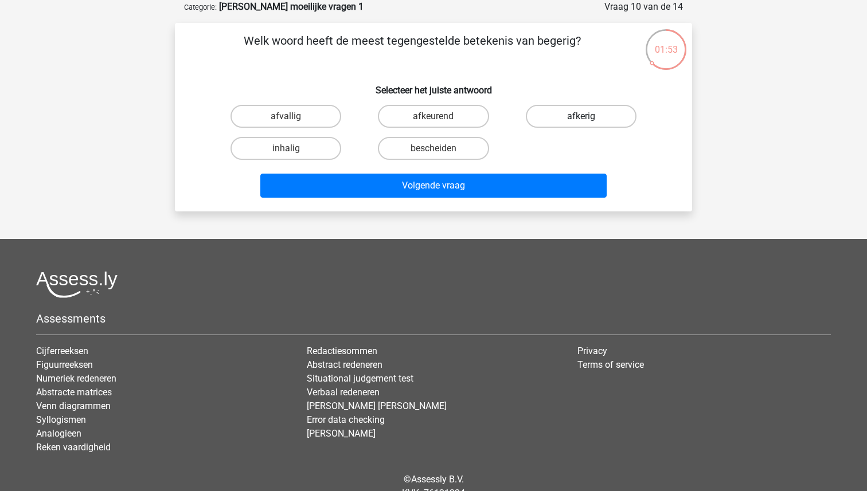
click at [539, 112] on label "afkerig" at bounding box center [581, 116] width 111 height 23
click at [581, 116] on input "afkerig" at bounding box center [584, 119] width 7 height 7
radio input "true"
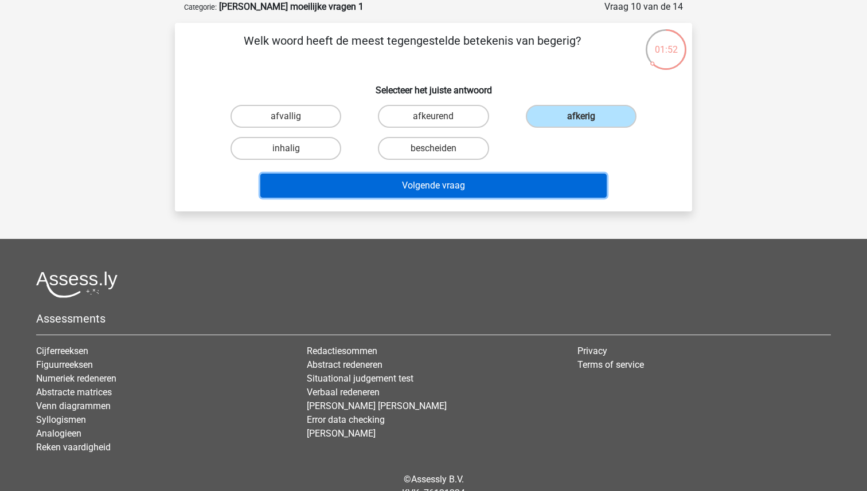
click at [462, 186] on button "Volgende vraag" at bounding box center [433, 186] width 347 height 24
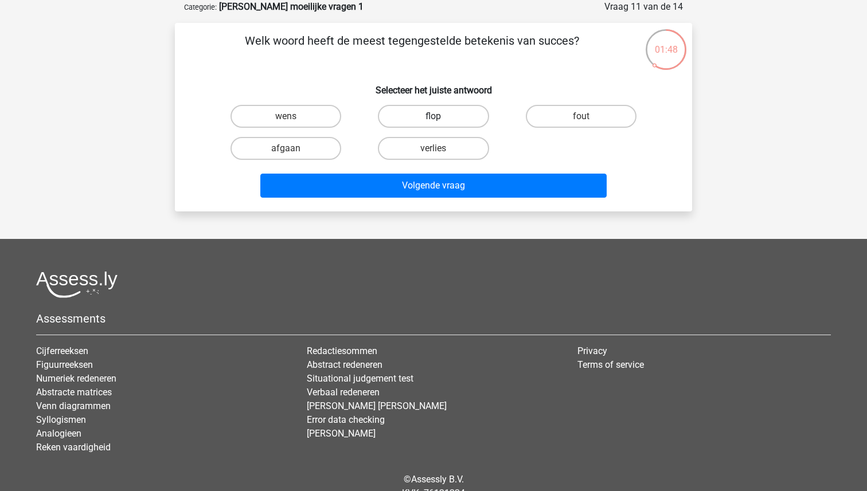
click at [444, 116] on label "flop" at bounding box center [433, 116] width 111 height 23
click at [441, 116] on input "flop" at bounding box center [437, 119] width 7 height 7
radio input "true"
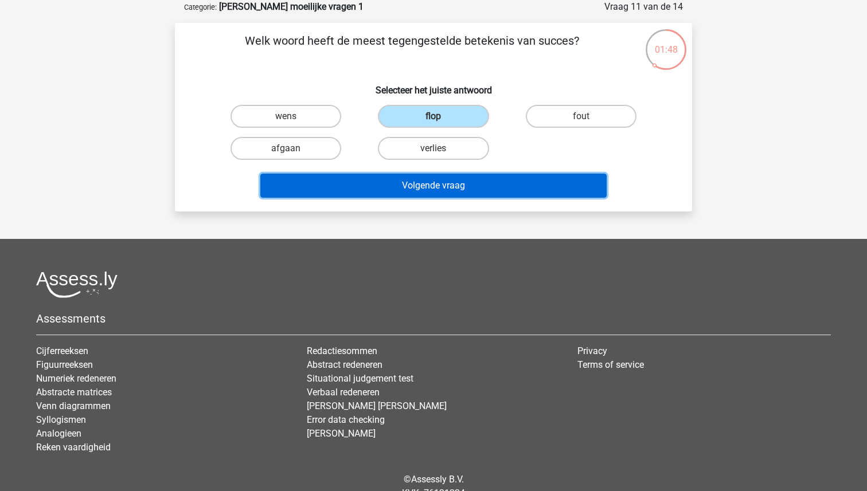
click at [428, 188] on button "Volgende vraag" at bounding box center [433, 186] width 347 height 24
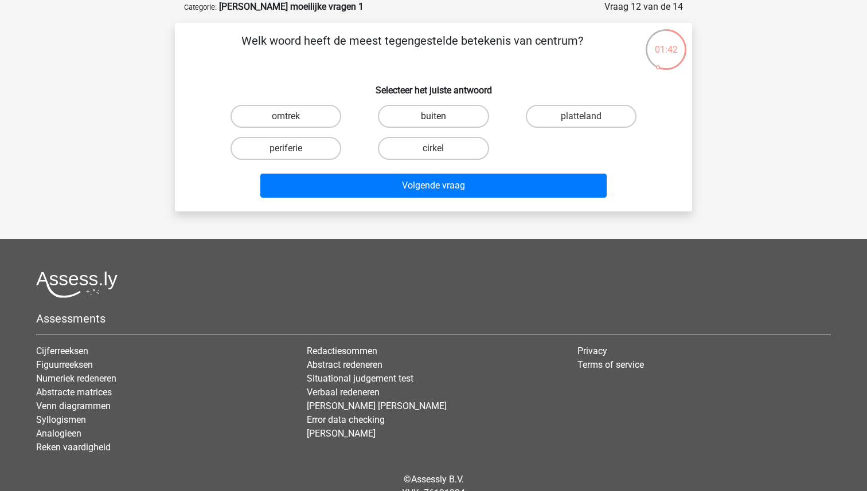
click at [430, 108] on label "buiten" at bounding box center [433, 116] width 111 height 23
click at [434, 116] on input "buiten" at bounding box center [437, 119] width 7 height 7
radio input "true"
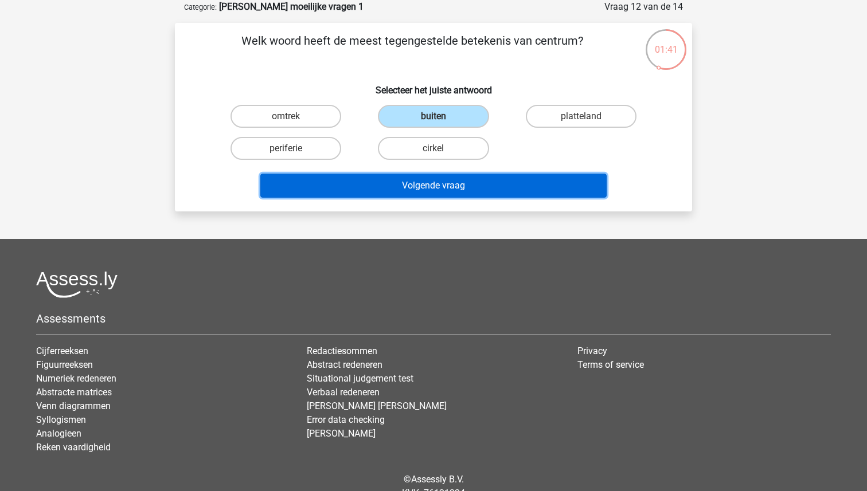
click at [426, 180] on button "Volgende vraag" at bounding box center [433, 186] width 347 height 24
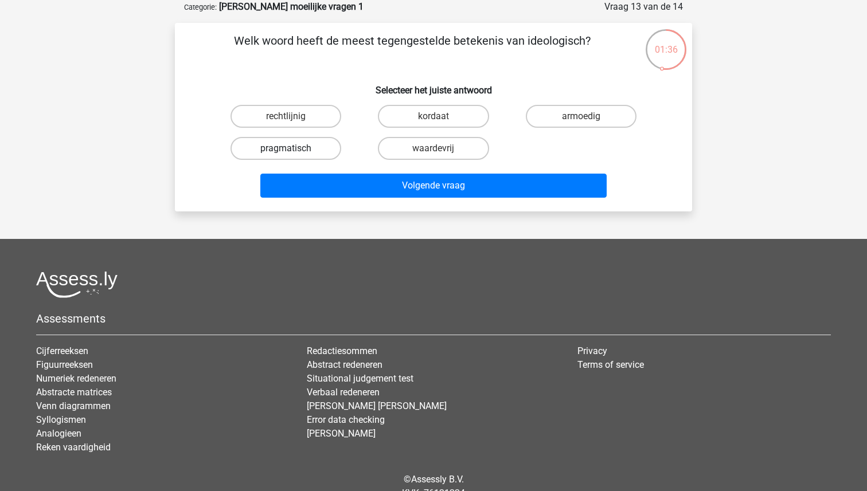
click at [309, 143] on label "pragmatisch" at bounding box center [286, 148] width 111 height 23
click at [294, 149] on input "pragmatisch" at bounding box center [289, 152] width 7 height 7
radio input "true"
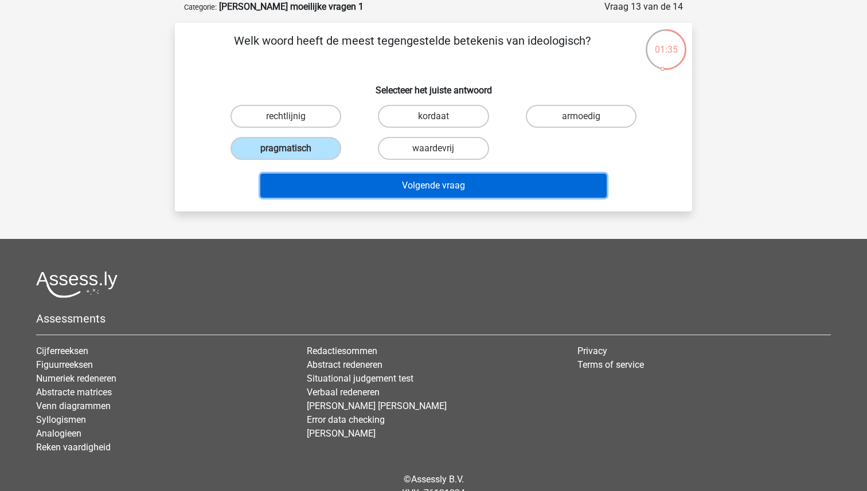
click at [412, 192] on button "Volgende vraag" at bounding box center [433, 186] width 347 height 24
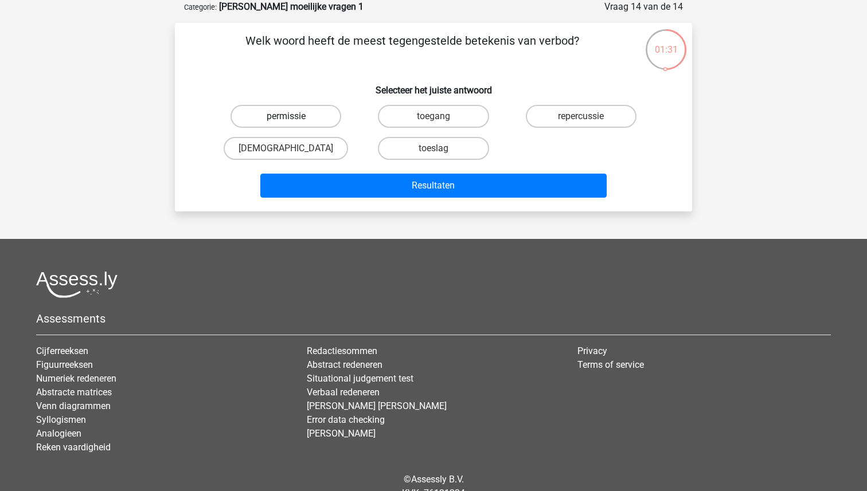
click at [295, 114] on label "permissie" at bounding box center [286, 116] width 111 height 23
click at [294, 116] on input "permissie" at bounding box center [289, 119] width 7 height 7
radio input "true"
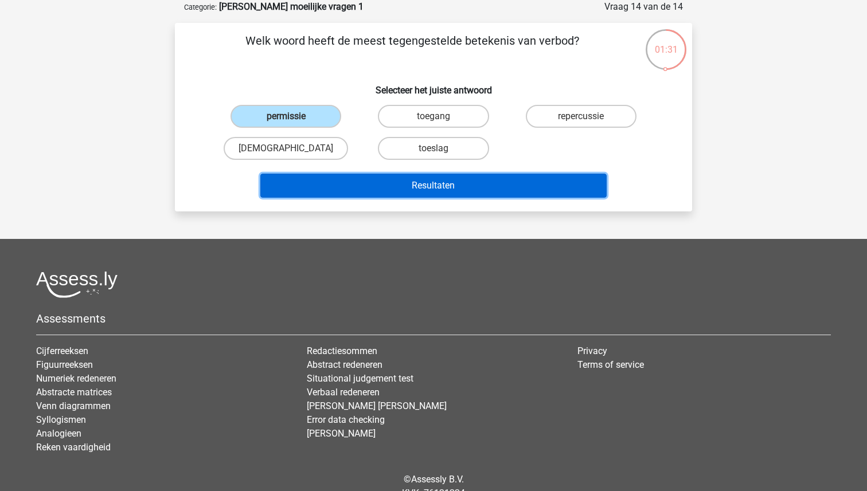
click at [423, 194] on button "Resultaten" at bounding box center [433, 186] width 347 height 24
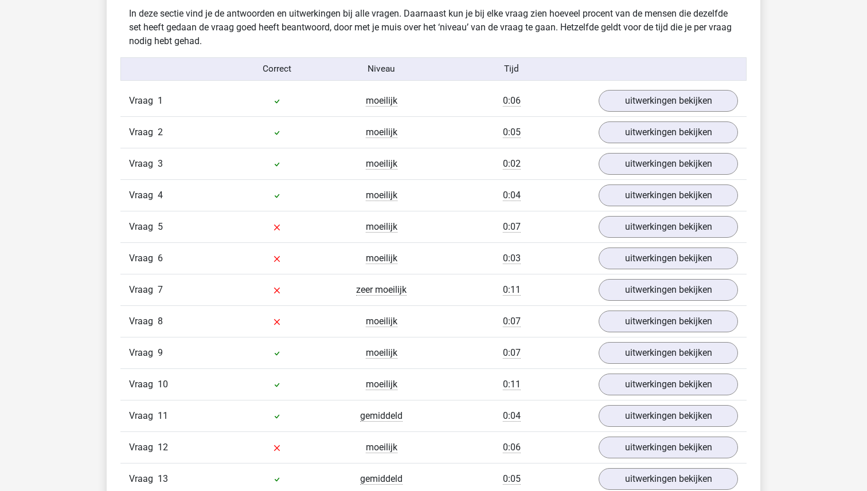
scroll to position [914, 0]
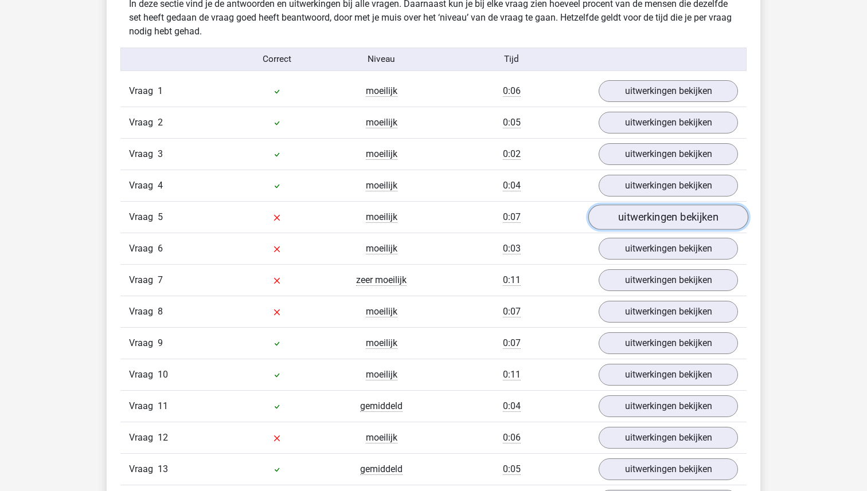
click at [637, 228] on link "uitwerkingen bekijken" at bounding box center [668, 217] width 160 height 25
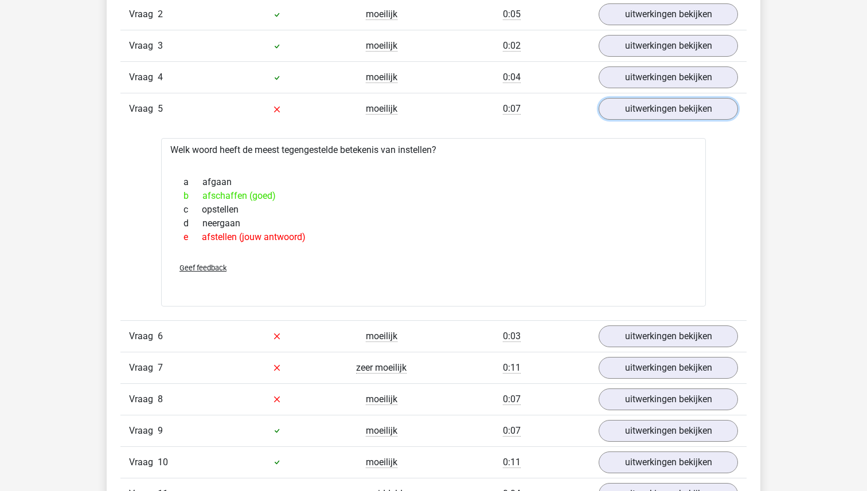
scroll to position [1041, 0]
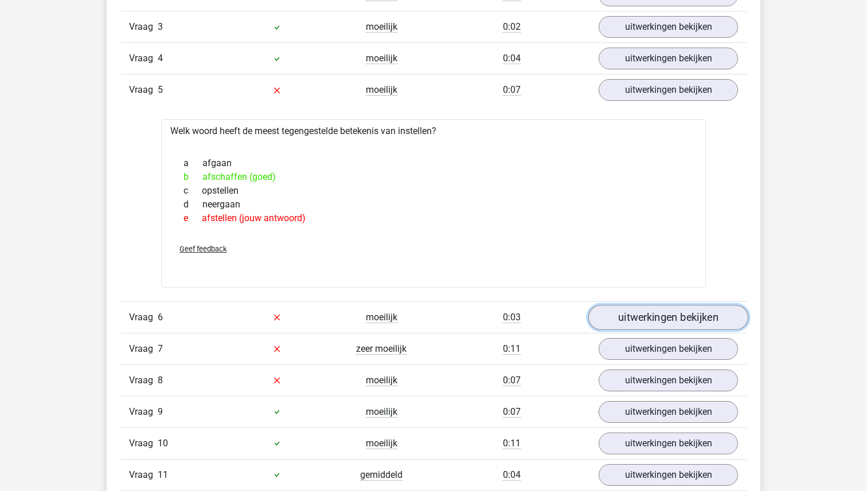
click at [665, 317] on link "uitwerkingen bekijken" at bounding box center [668, 317] width 160 height 25
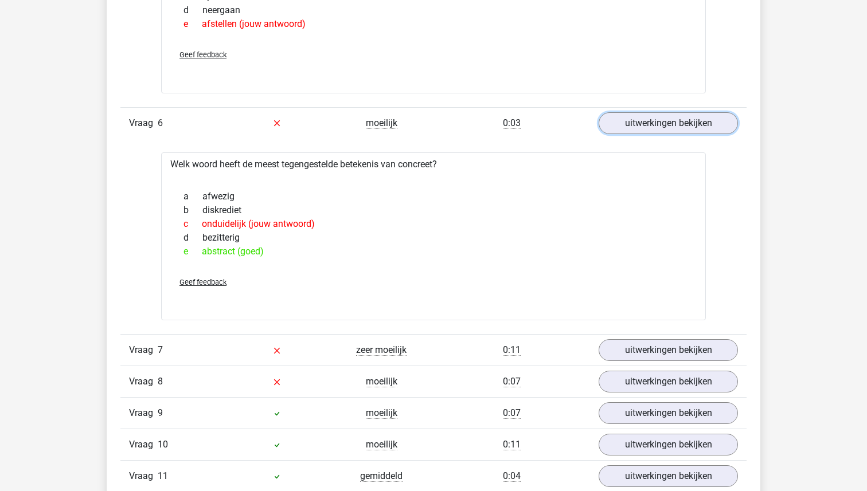
scroll to position [1242, 0]
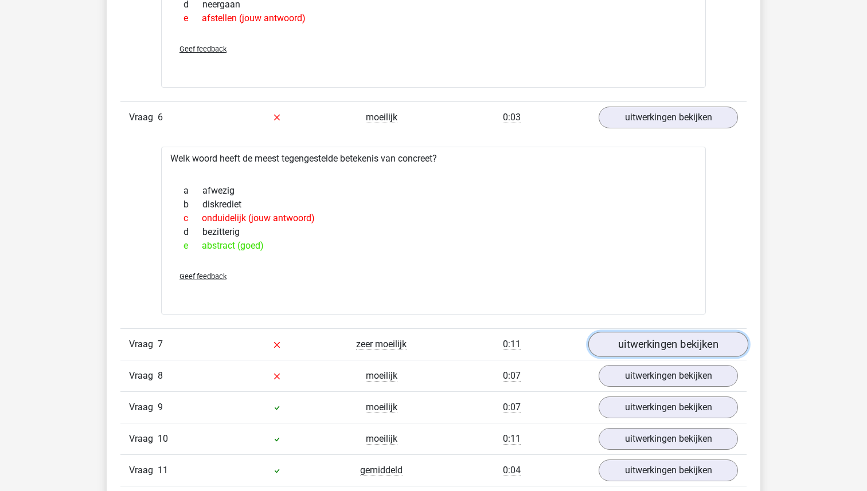
click at [652, 348] on link "uitwerkingen bekijken" at bounding box center [668, 344] width 160 height 25
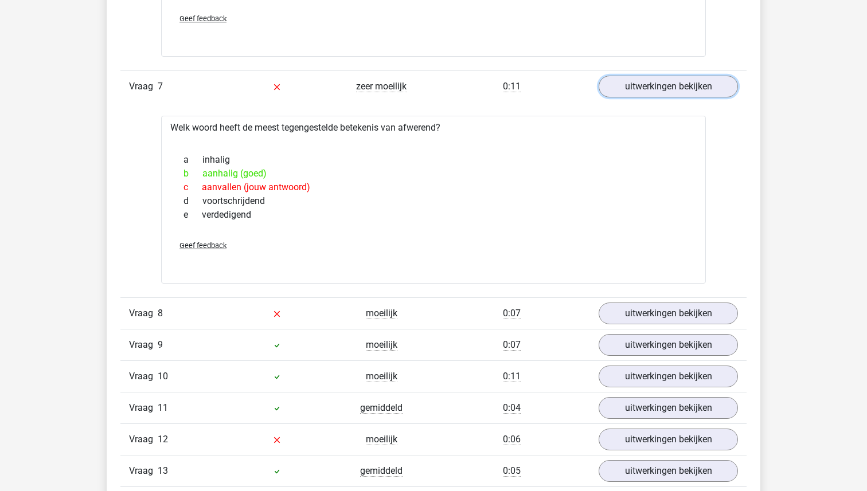
scroll to position [1532, 0]
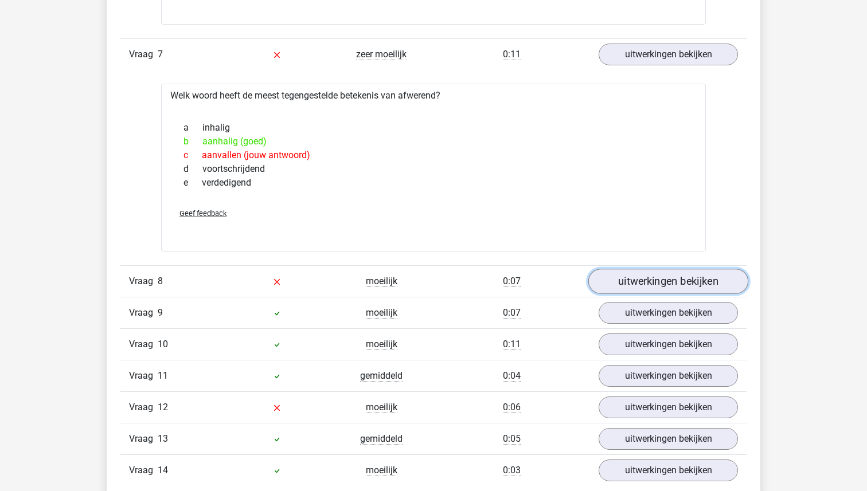
click at [648, 287] on link "uitwerkingen bekijken" at bounding box center [668, 281] width 160 height 25
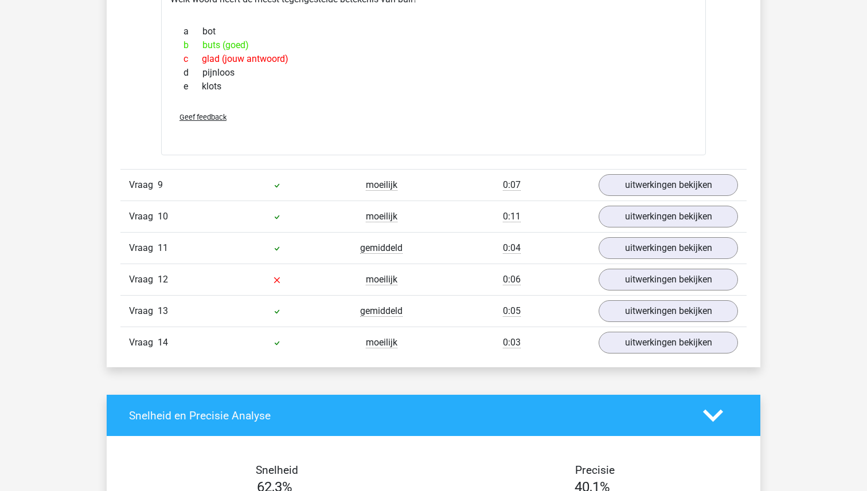
scroll to position [1860, 0]
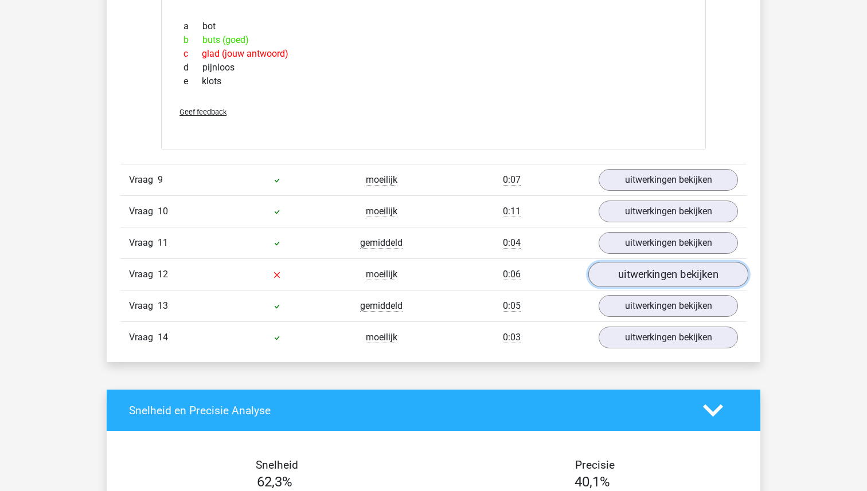
click at [627, 282] on link "uitwerkingen bekijken" at bounding box center [668, 274] width 160 height 25
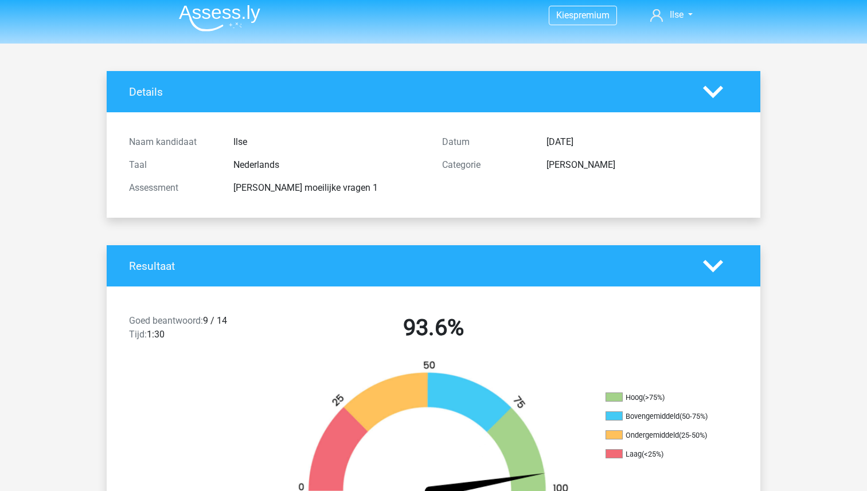
scroll to position [0, 0]
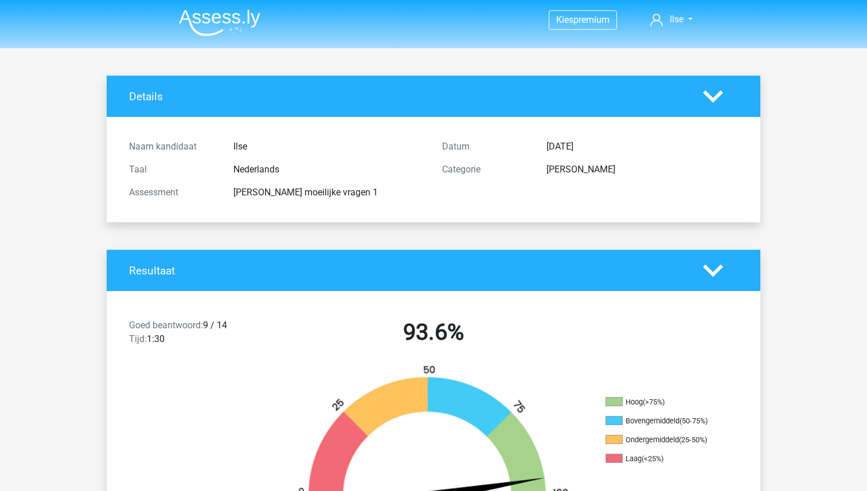
click at [216, 16] on img at bounding box center [219, 22] width 81 height 27
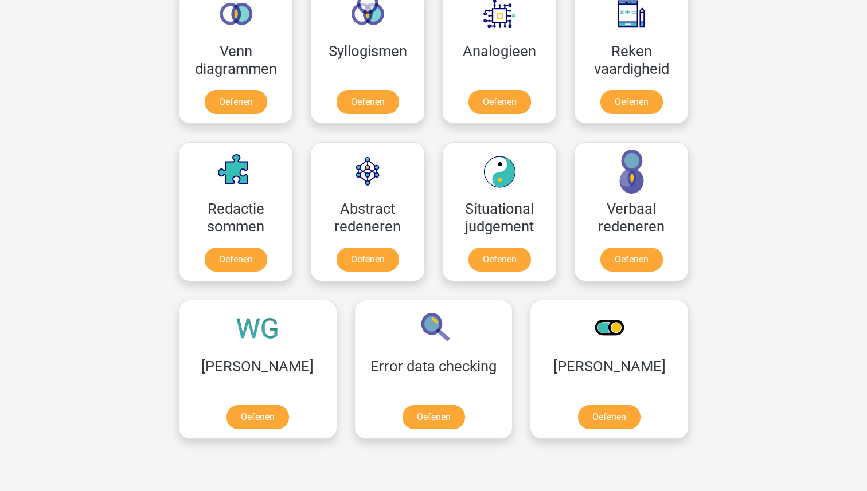
scroll to position [817, 0]
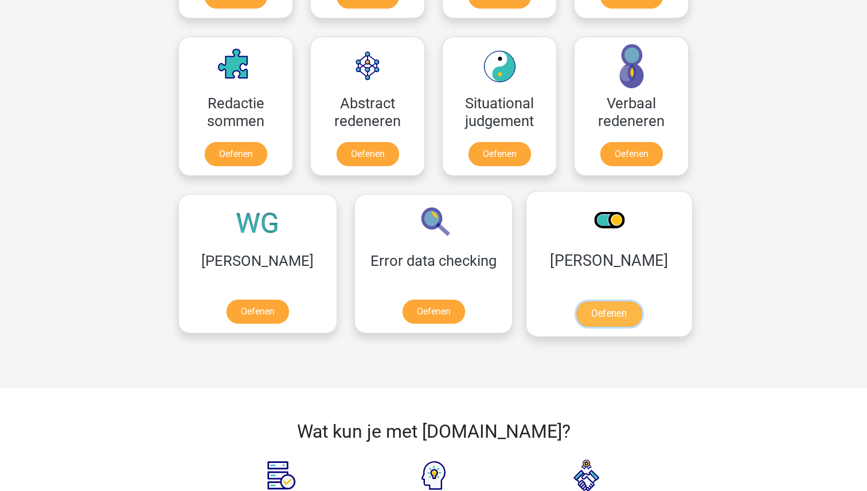
click at [576, 310] on link "Oefenen" at bounding box center [608, 314] width 65 height 25
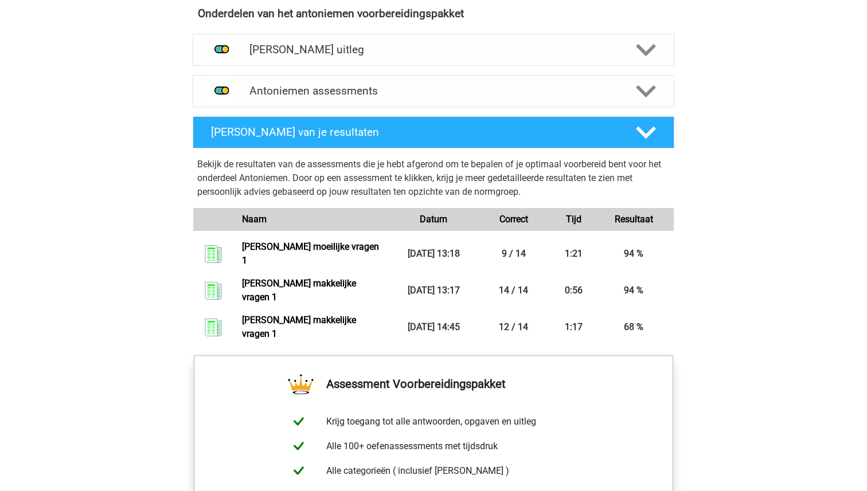
scroll to position [612, 0]
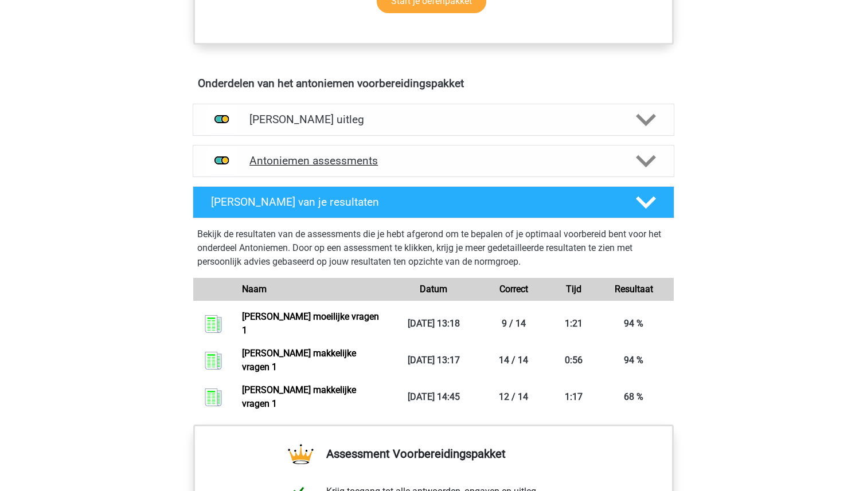
click at [338, 161] on h4 "Antoniemen assessments" at bounding box center [433, 160] width 368 height 13
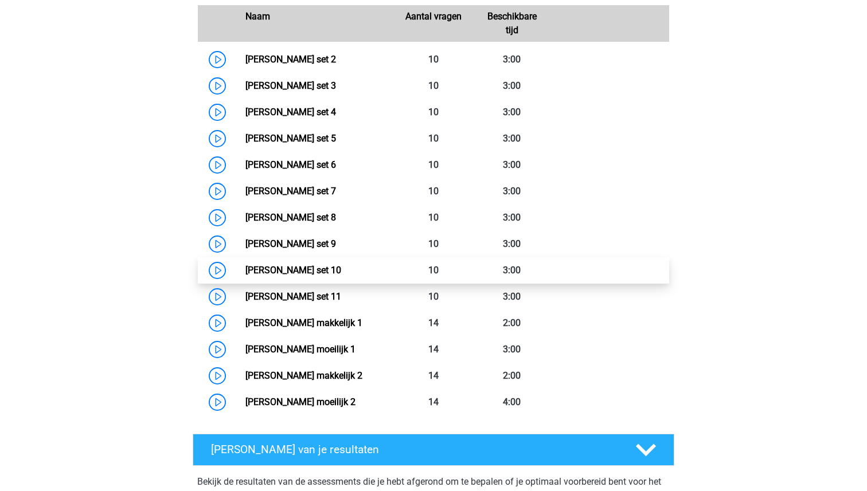
scroll to position [847, 0]
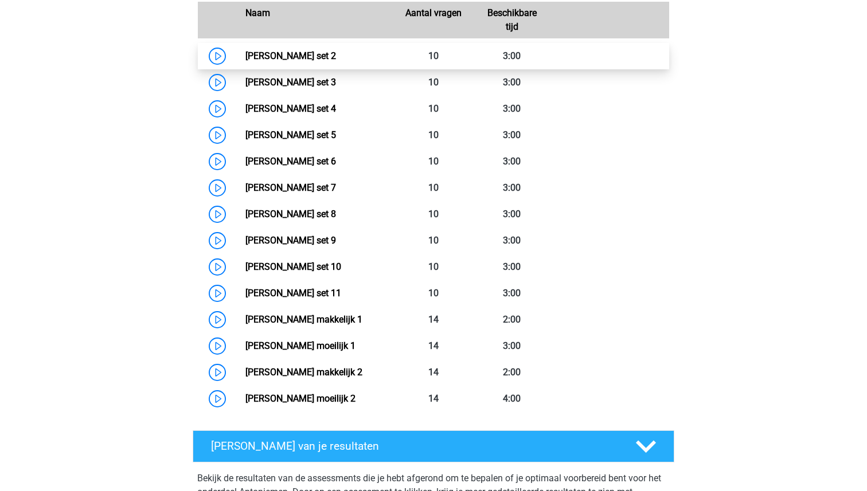
click at [283, 56] on link "[PERSON_NAME] set 2" at bounding box center [290, 55] width 91 height 11
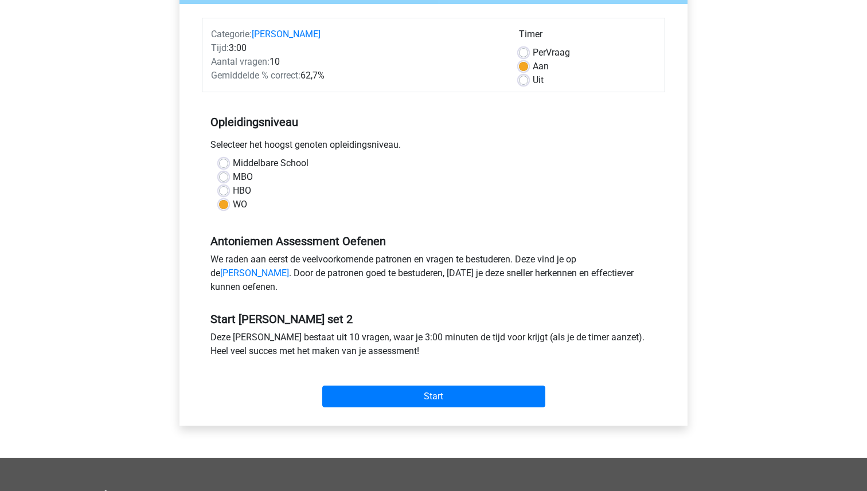
scroll to position [133, 0]
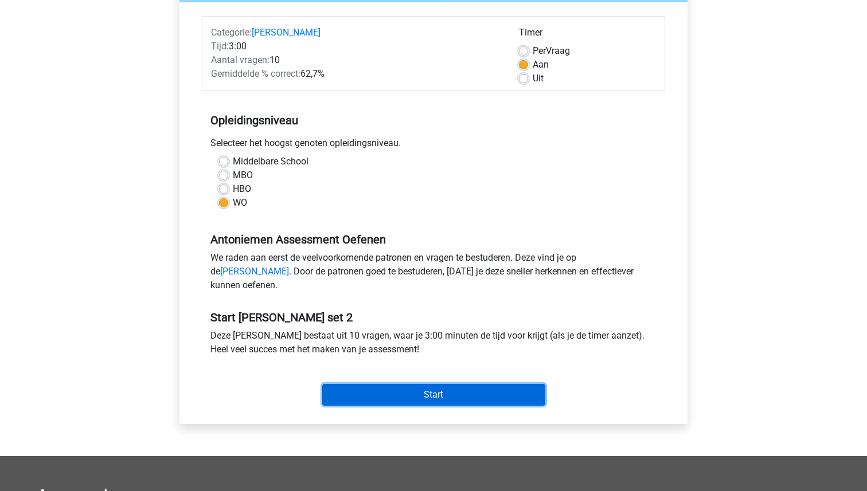
click at [471, 406] on input "Start" at bounding box center [433, 395] width 223 height 22
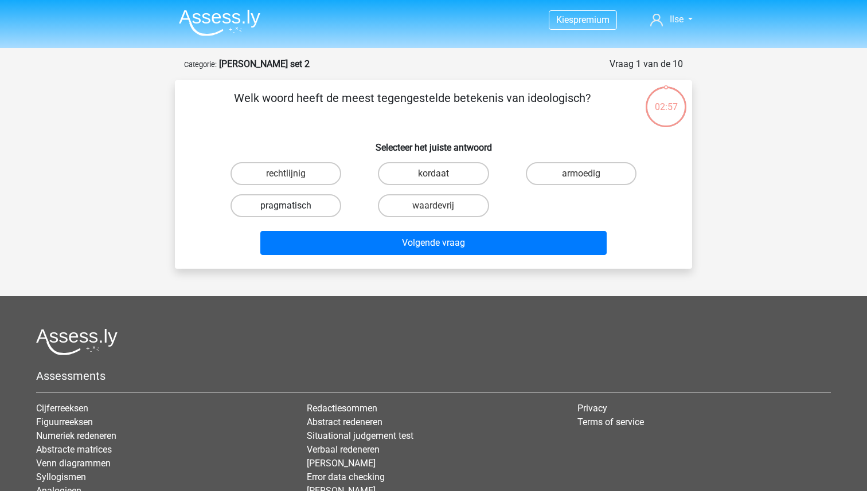
click at [288, 202] on label "pragmatisch" at bounding box center [286, 205] width 111 height 23
click at [288, 206] on input "pragmatisch" at bounding box center [289, 209] width 7 height 7
radio input "true"
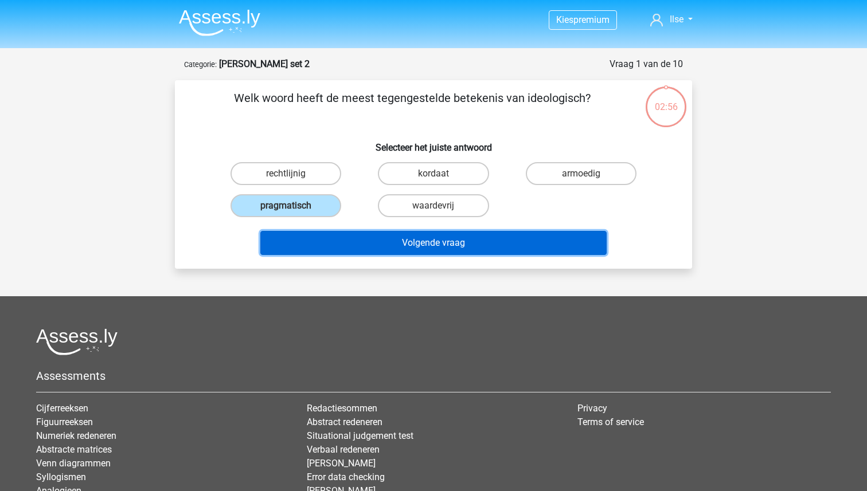
click at [420, 241] on button "Volgende vraag" at bounding box center [433, 243] width 347 height 24
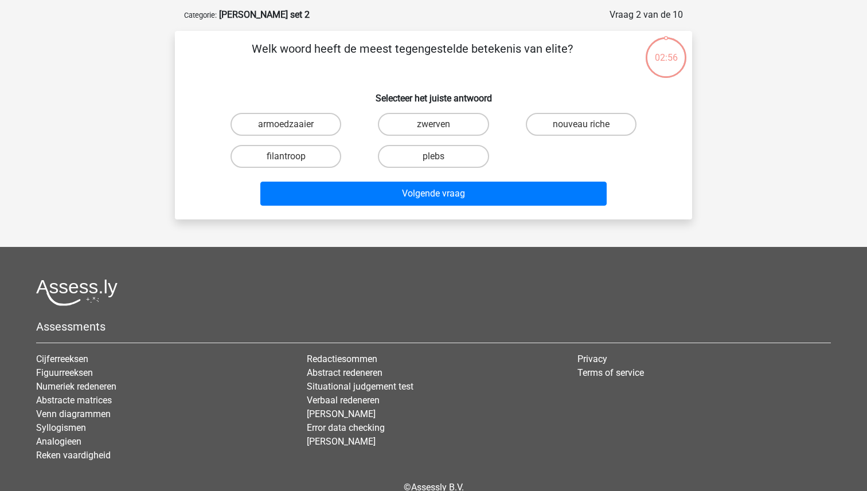
scroll to position [57, 0]
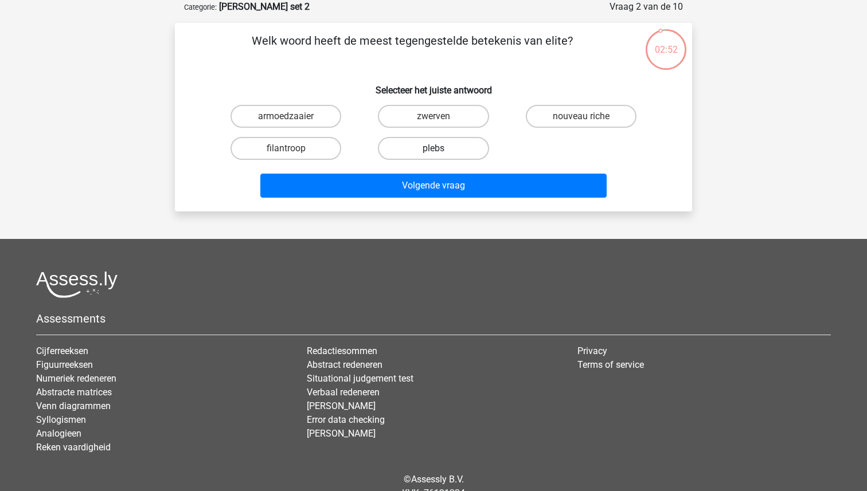
click at [421, 147] on label "plebs" at bounding box center [433, 148] width 111 height 23
click at [434, 149] on input "plebs" at bounding box center [437, 152] width 7 height 7
radio input "true"
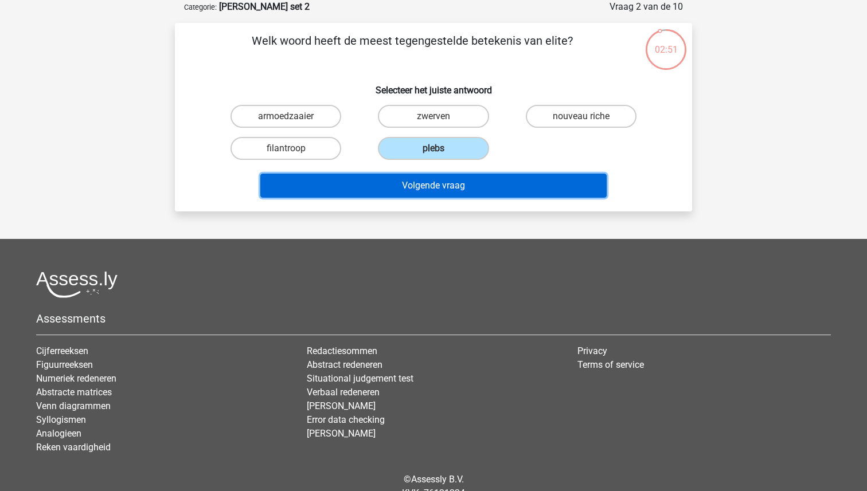
click at [421, 189] on button "Volgende vraag" at bounding box center [433, 186] width 347 height 24
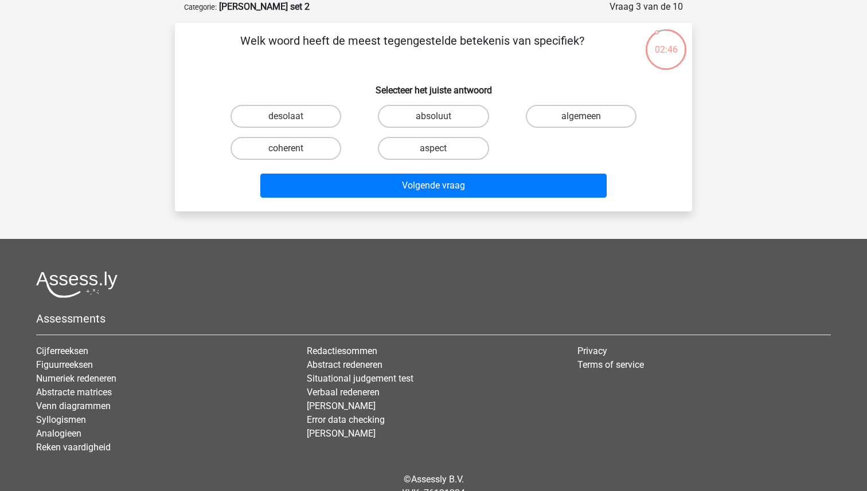
click at [612, 104] on div "algemeen" at bounding box center [581, 116] width 147 height 32
click at [596, 114] on label "algemeen" at bounding box center [581, 116] width 111 height 23
click at [588, 116] on input "algemeen" at bounding box center [584, 119] width 7 height 7
radio input "true"
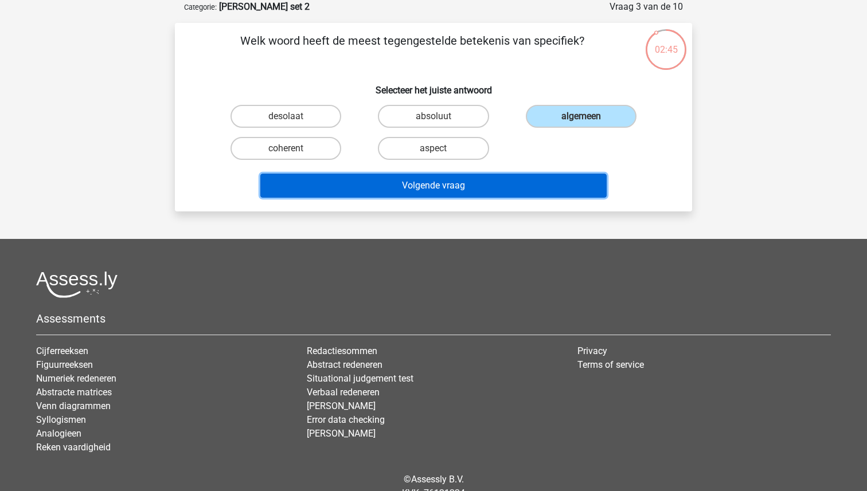
click at [498, 190] on button "Volgende vraag" at bounding box center [433, 186] width 347 height 24
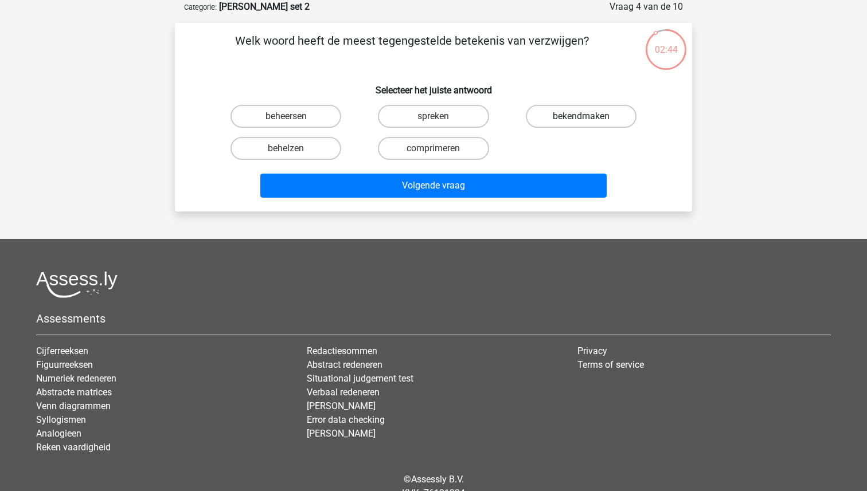
click at [554, 115] on label "bekendmaken" at bounding box center [581, 116] width 111 height 23
click at [581, 116] on input "bekendmaken" at bounding box center [584, 119] width 7 height 7
radio input "true"
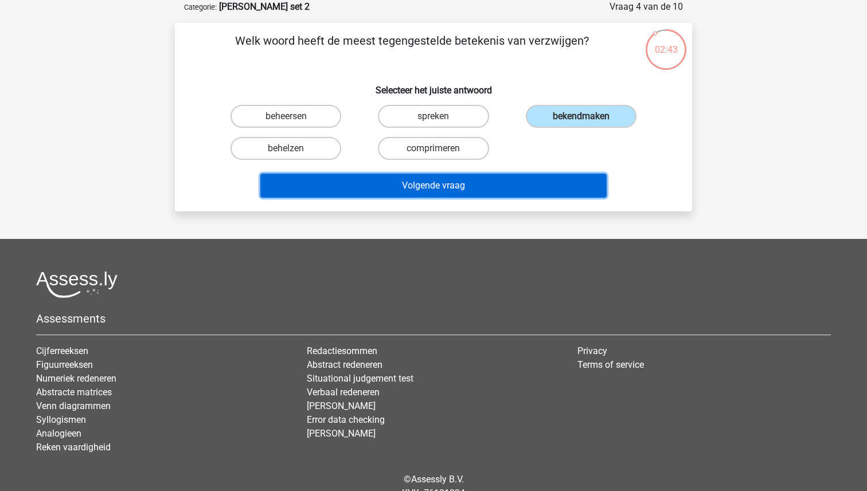
click at [413, 185] on button "Volgende vraag" at bounding box center [433, 186] width 347 height 24
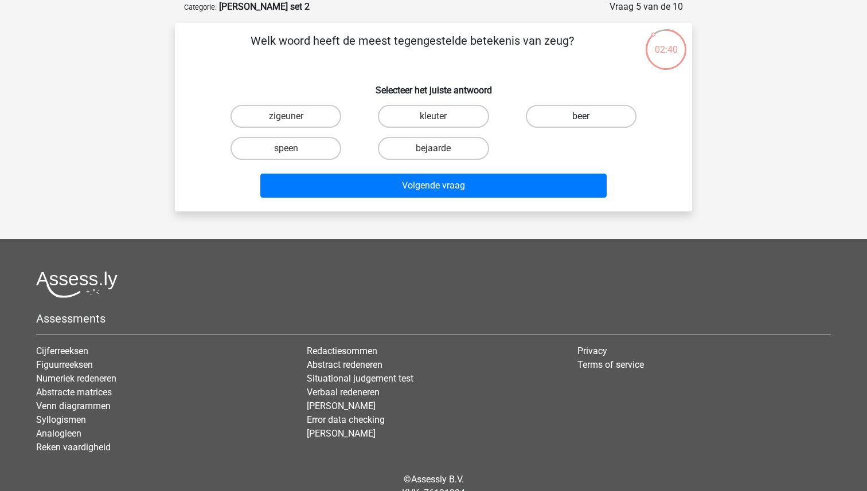
click at [565, 122] on label "beer" at bounding box center [581, 116] width 111 height 23
click at [581, 122] on input "beer" at bounding box center [584, 119] width 7 height 7
radio input "true"
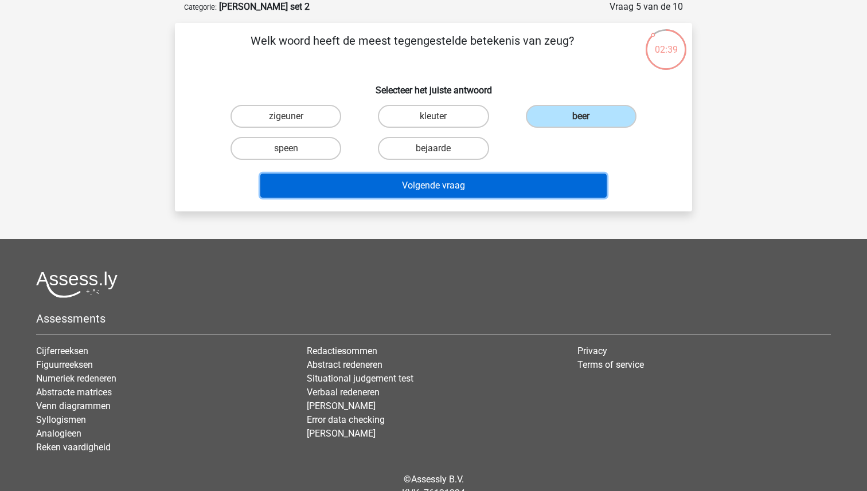
click at [423, 189] on button "Volgende vraag" at bounding box center [433, 186] width 347 height 24
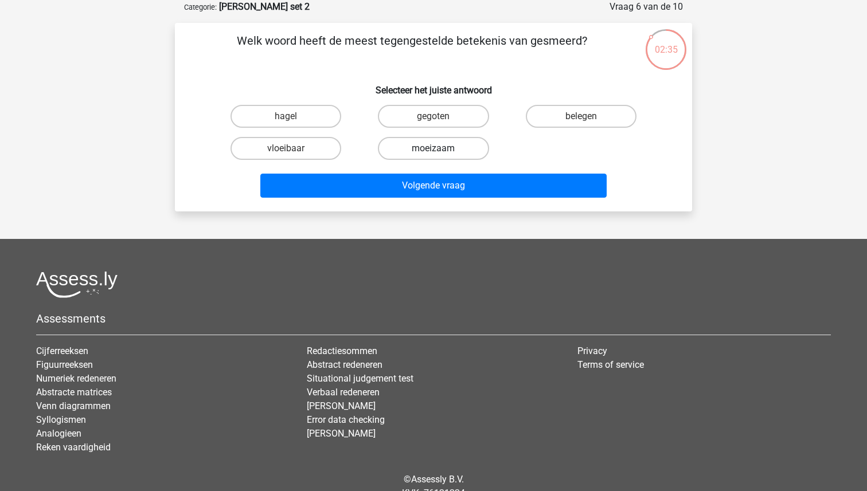
click at [428, 148] on label "moeizaam" at bounding box center [433, 148] width 111 height 23
click at [434, 149] on input "moeizaam" at bounding box center [437, 152] width 7 height 7
radio input "true"
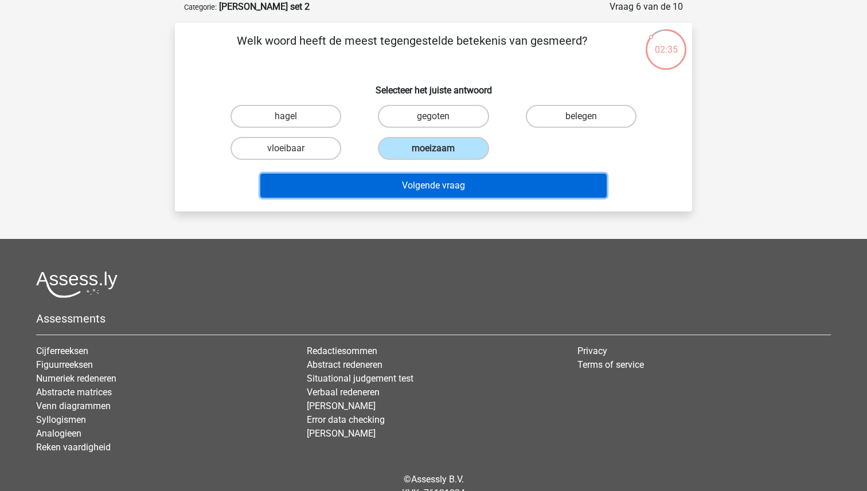
click at [422, 188] on button "Volgende vraag" at bounding box center [433, 186] width 347 height 24
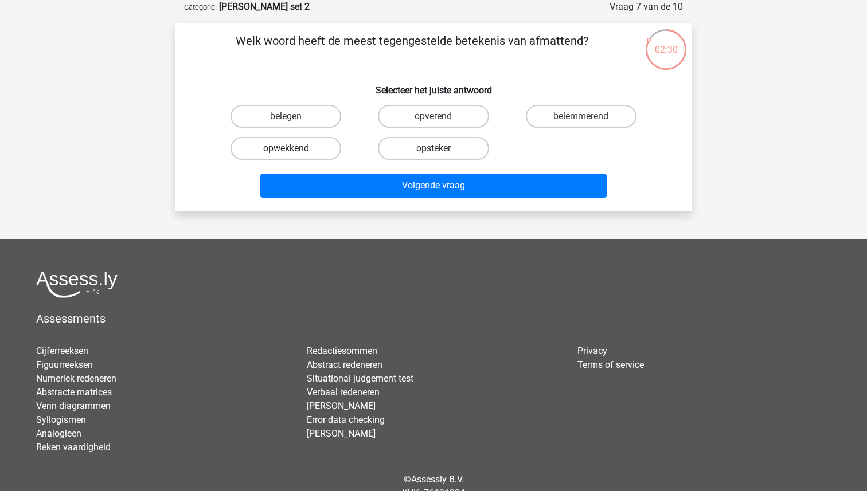
click at [311, 147] on label "opwekkend" at bounding box center [286, 148] width 111 height 23
click at [294, 149] on input "opwekkend" at bounding box center [289, 152] width 7 height 7
radio input "true"
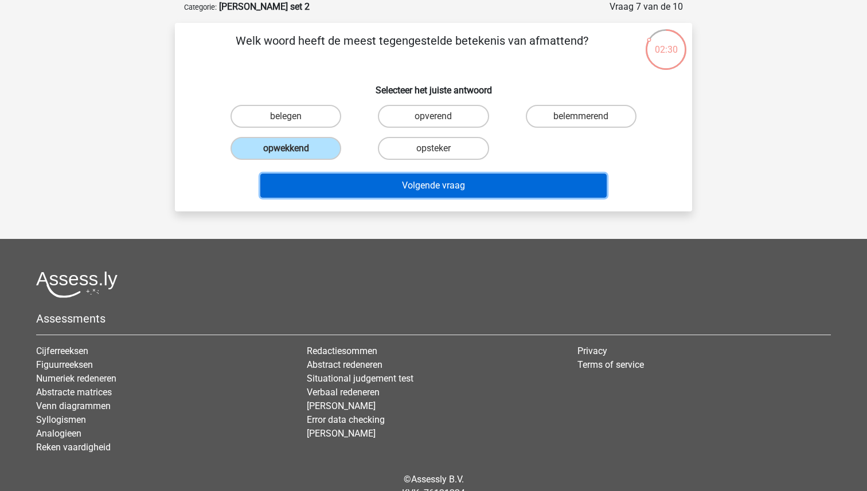
click at [377, 186] on button "Volgende vraag" at bounding box center [433, 186] width 347 height 24
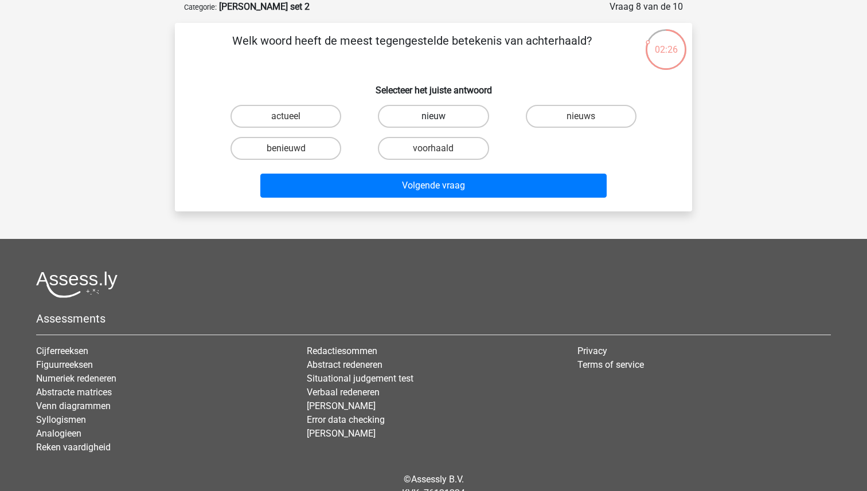
click at [423, 119] on label "nieuw" at bounding box center [433, 116] width 111 height 23
click at [434, 119] on input "nieuw" at bounding box center [437, 119] width 7 height 7
radio input "true"
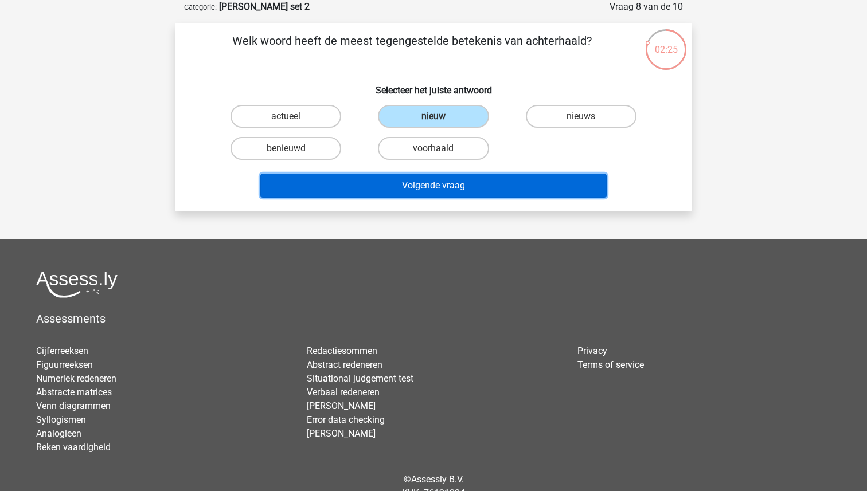
click at [411, 185] on button "Volgende vraag" at bounding box center [433, 186] width 347 height 24
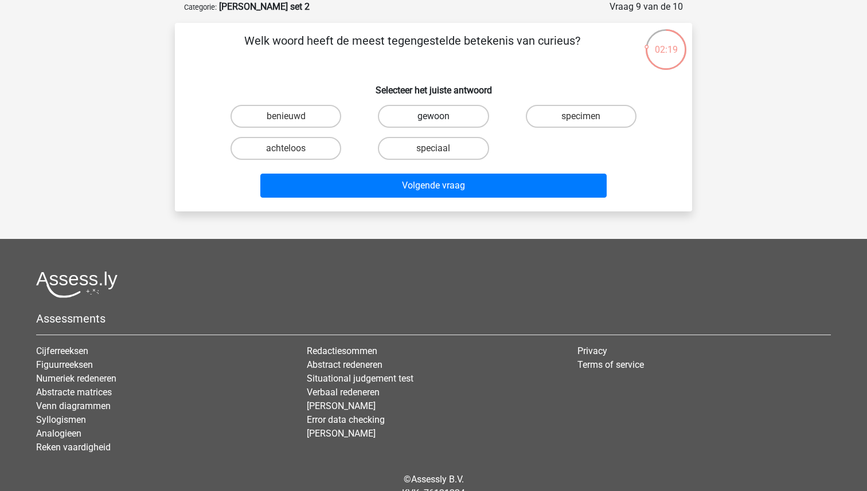
click at [426, 121] on label "gewoon" at bounding box center [433, 116] width 111 height 23
click at [434, 121] on input "gewoon" at bounding box center [437, 119] width 7 height 7
radio input "true"
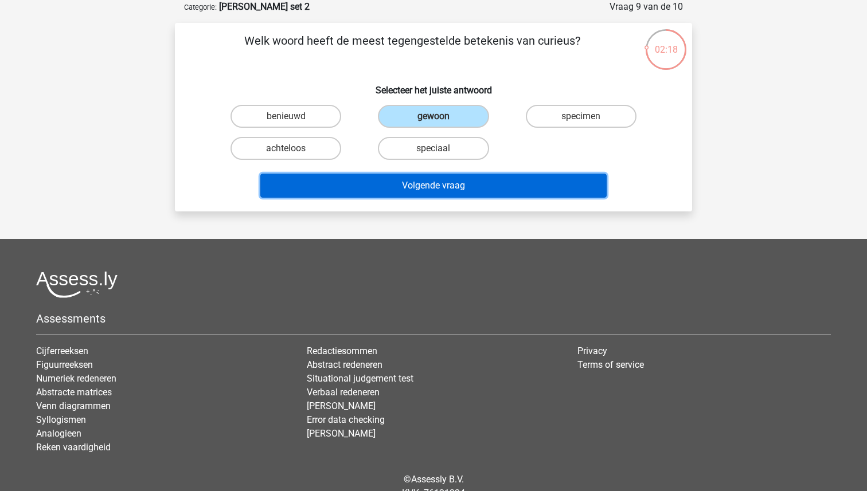
click at [432, 180] on button "Volgende vraag" at bounding box center [433, 186] width 347 height 24
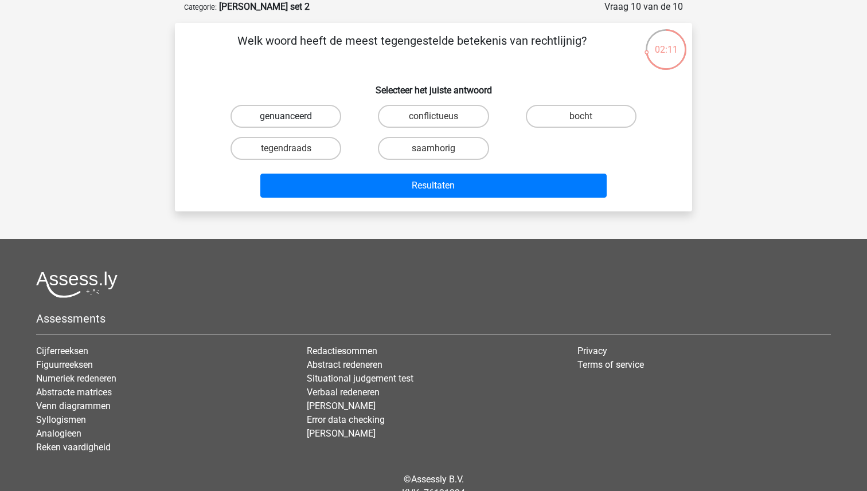
click at [310, 112] on label "genuanceerd" at bounding box center [286, 116] width 111 height 23
click at [294, 116] on input "genuanceerd" at bounding box center [289, 119] width 7 height 7
radio input "true"
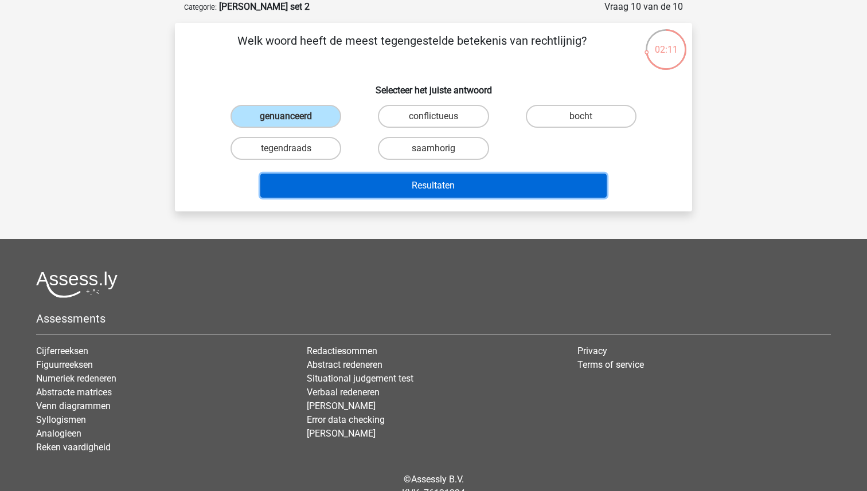
click at [430, 186] on button "Resultaten" at bounding box center [433, 186] width 347 height 24
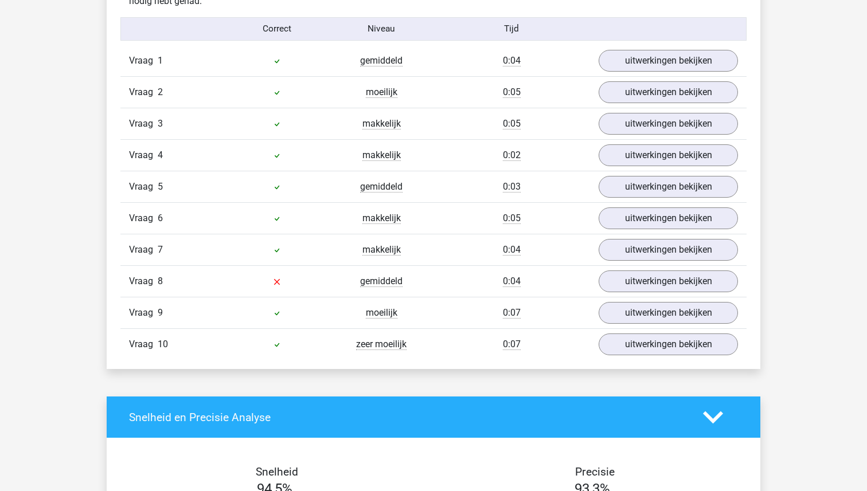
scroll to position [946, 0]
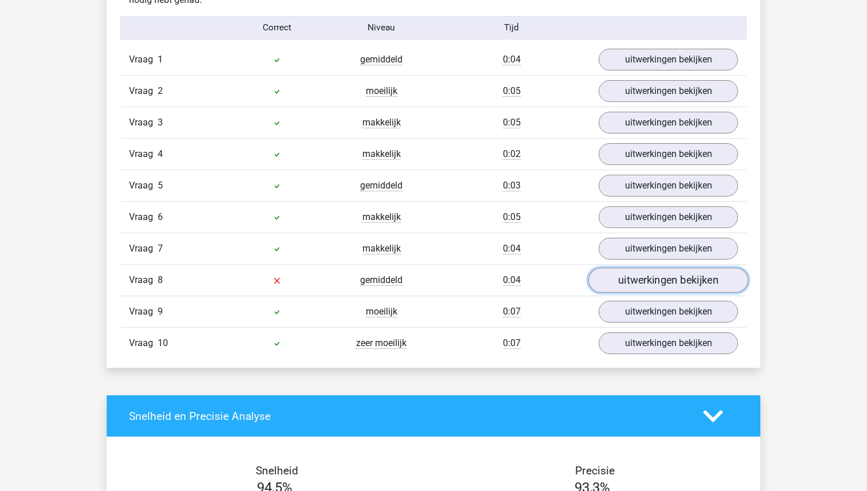
click at [658, 281] on link "uitwerkingen bekijken" at bounding box center [668, 280] width 160 height 25
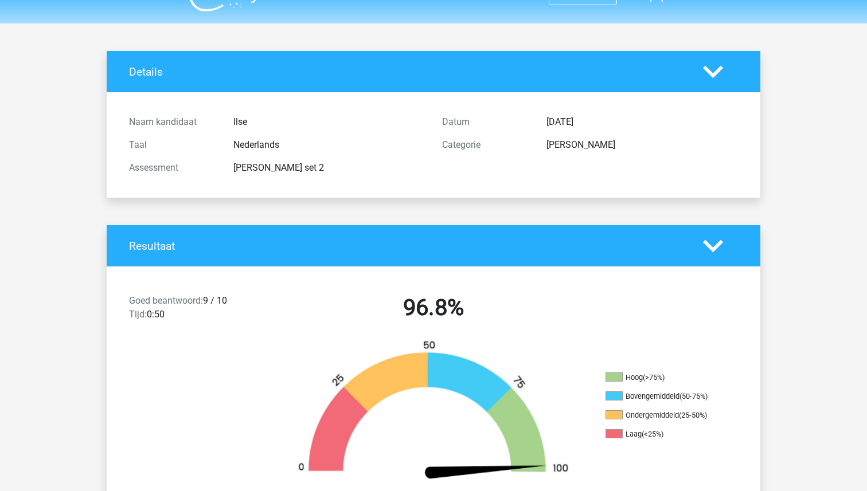
scroll to position [0, 0]
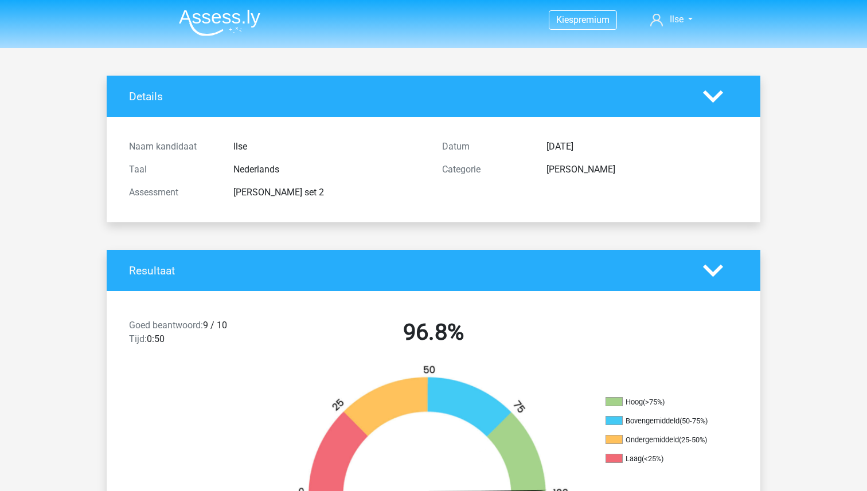
click at [219, 17] on img at bounding box center [219, 22] width 81 height 27
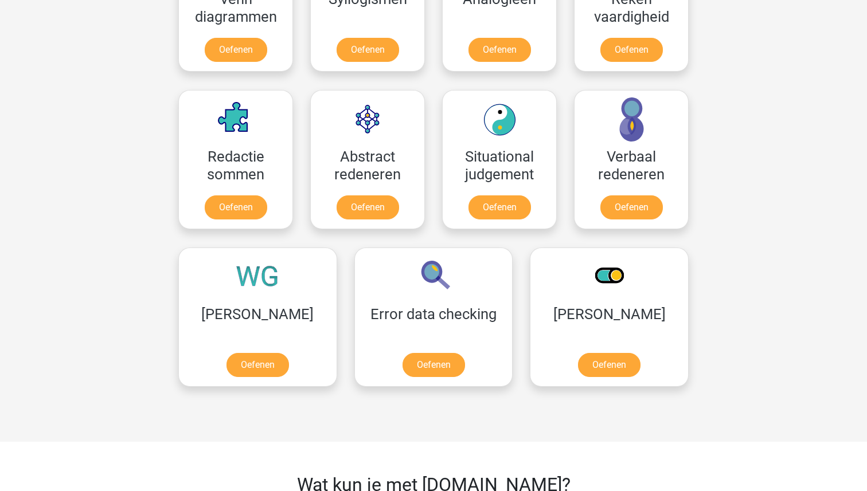
scroll to position [765, 0]
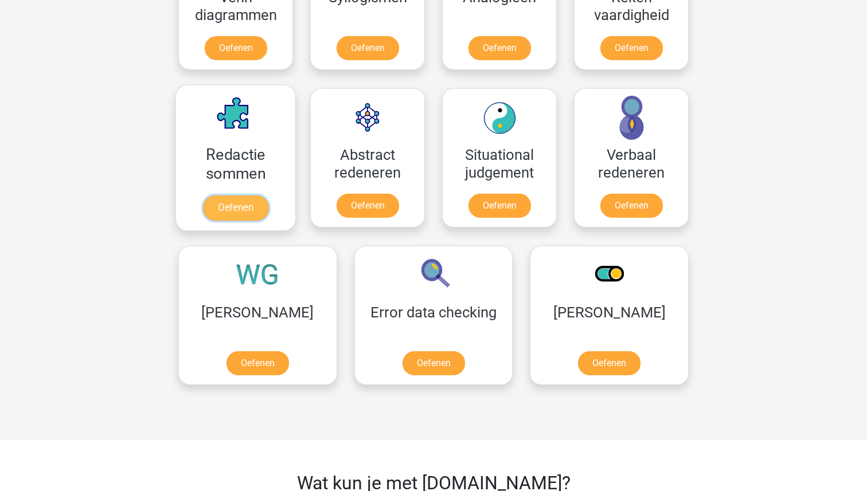
click at [232, 212] on link "Oefenen" at bounding box center [235, 208] width 65 height 25
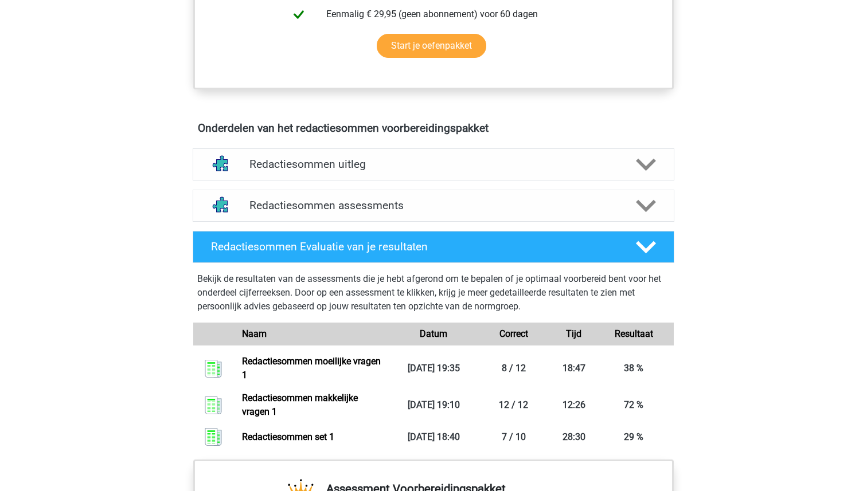
scroll to position [567, 0]
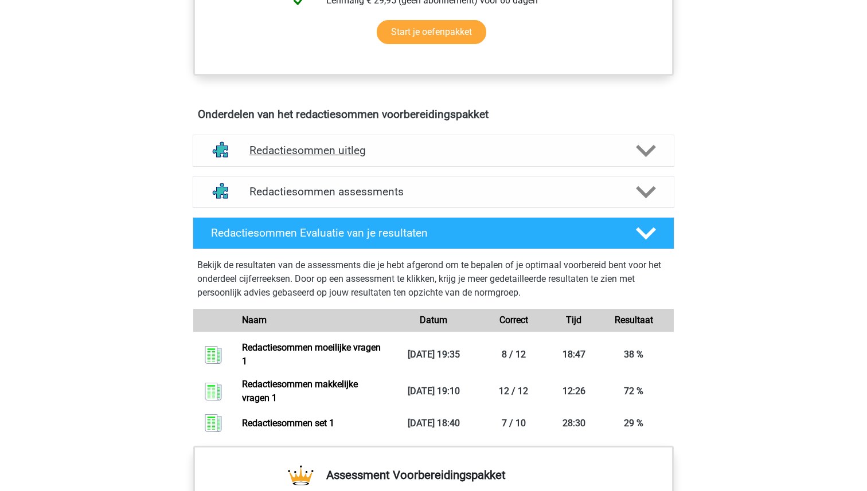
click at [456, 157] on div "Redactiesommen uitleg" at bounding box center [434, 151] width 482 height 32
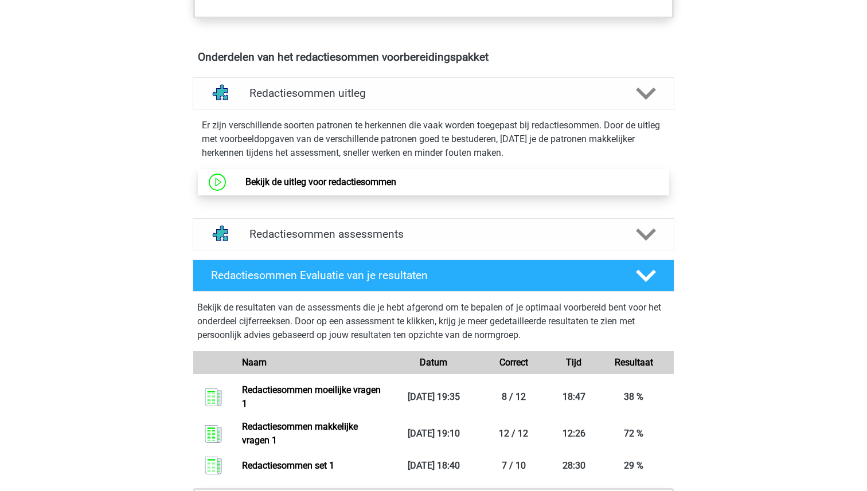
scroll to position [670, 0]
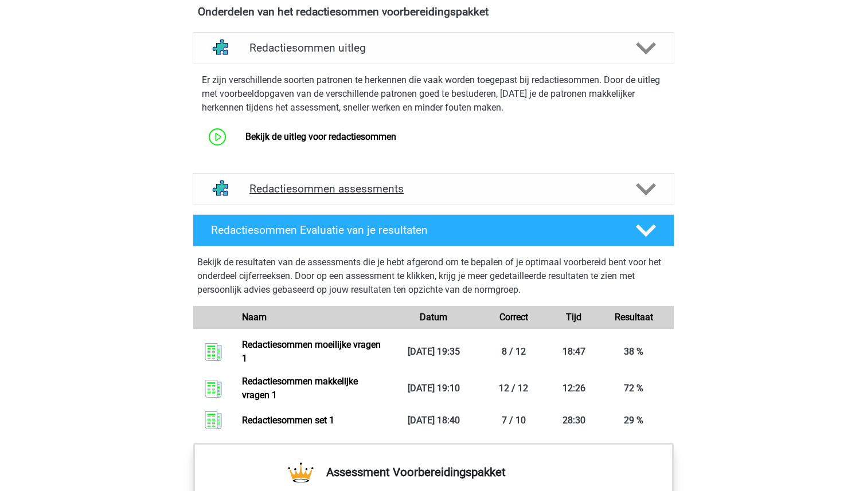
click at [442, 196] on h4 "Redactiesommen assessments" at bounding box center [433, 188] width 368 height 13
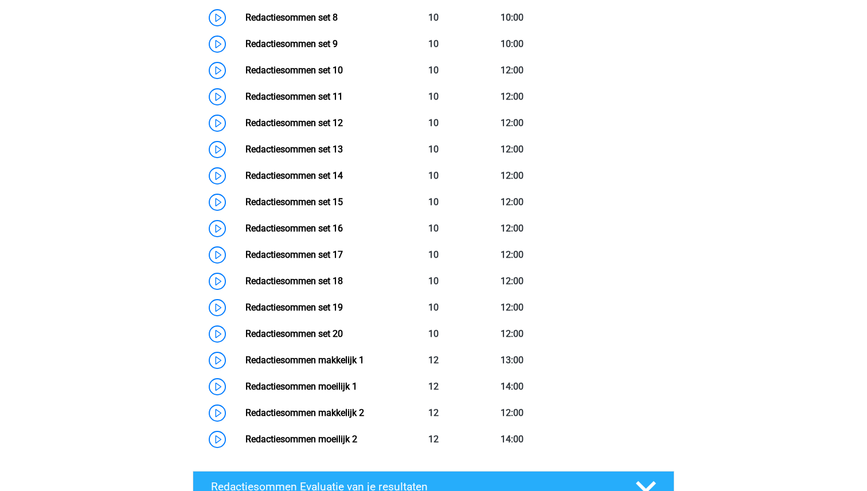
scroll to position [1297, 0]
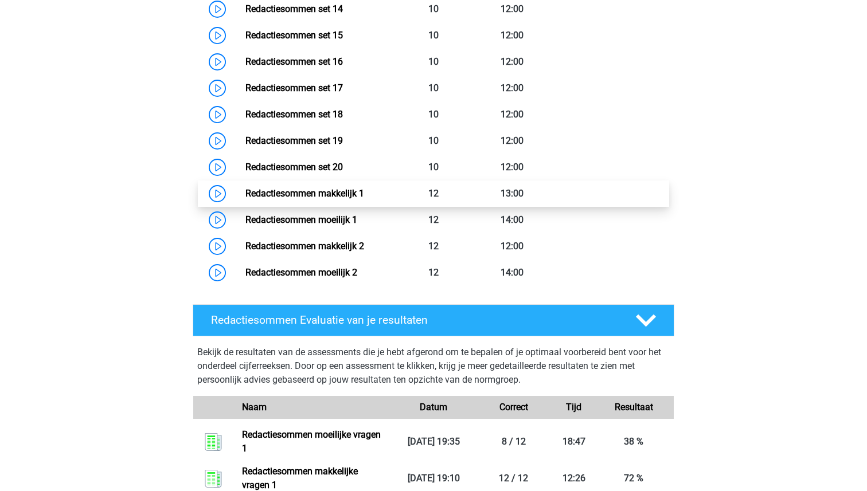
click at [282, 199] on link "Redactiesommen makkelijk 1" at bounding box center [304, 193] width 119 height 11
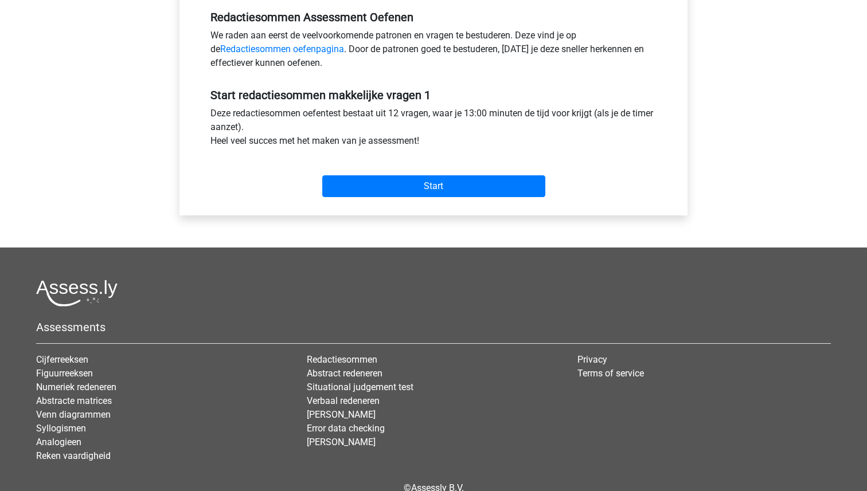
scroll to position [341, 0]
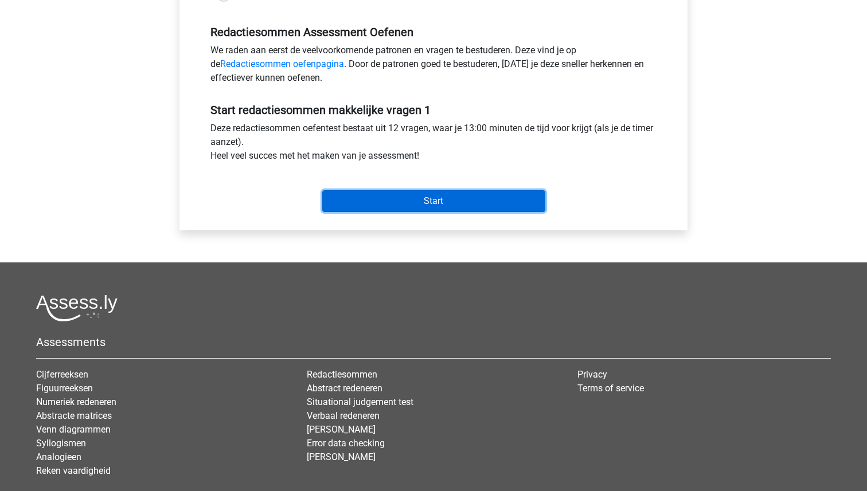
click at [392, 203] on input "Start" at bounding box center [433, 201] width 223 height 22
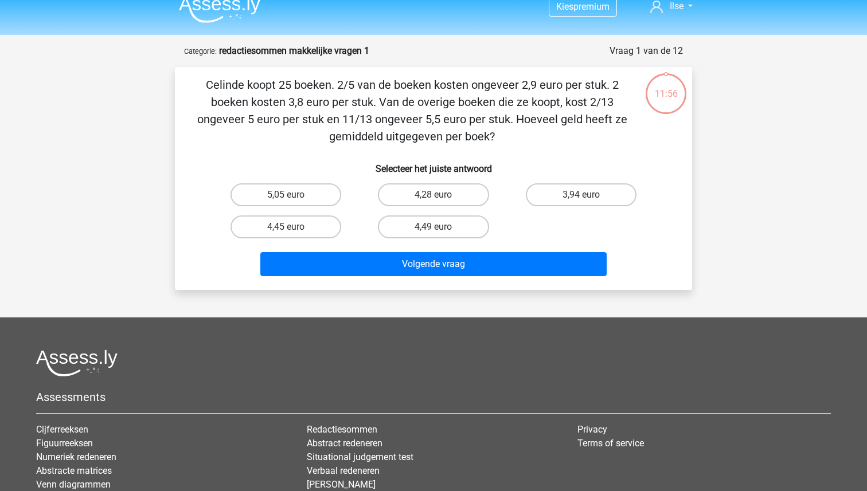
scroll to position [21, 0]
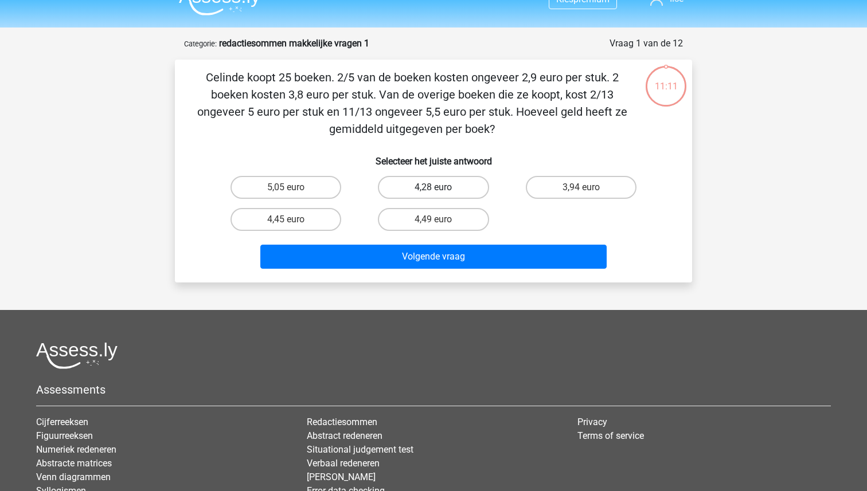
click at [451, 186] on label "4,28 euro" at bounding box center [433, 187] width 111 height 23
click at [441, 188] on input "4,28 euro" at bounding box center [437, 191] width 7 height 7
radio input "true"
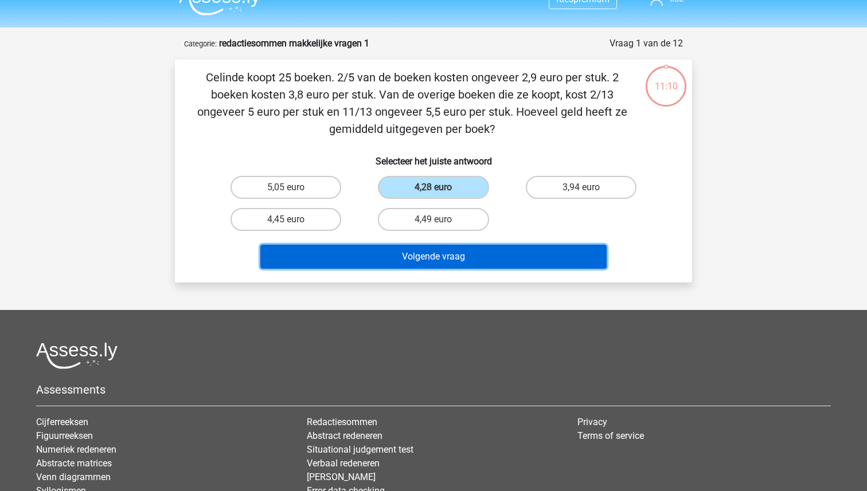
click at [448, 268] on button "Volgende vraag" at bounding box center [433, 257] width 347 height 24
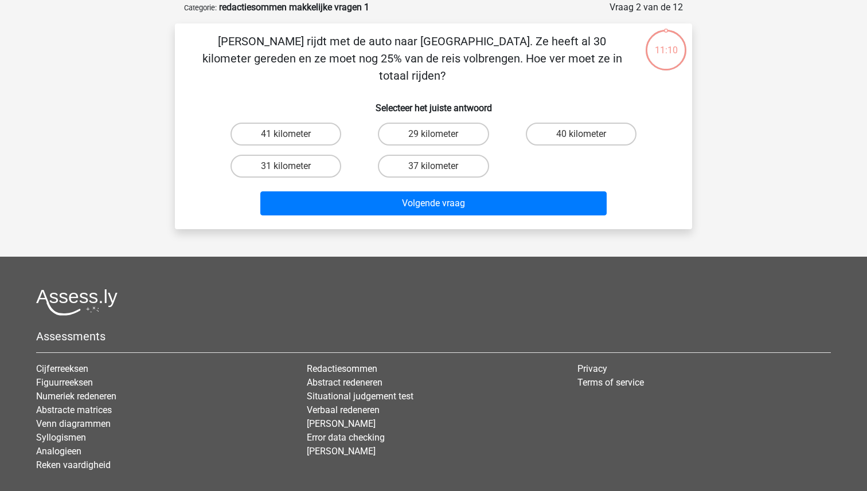
scroll to position [57, 0]
click at [593, 122] on label "40 kilometer" at bounding box center [581, 133] width 111 height 23
click at [588, 134] on input "40 kilometer" at bounding box center [584, 137] width 7 height 7
radio input "true"
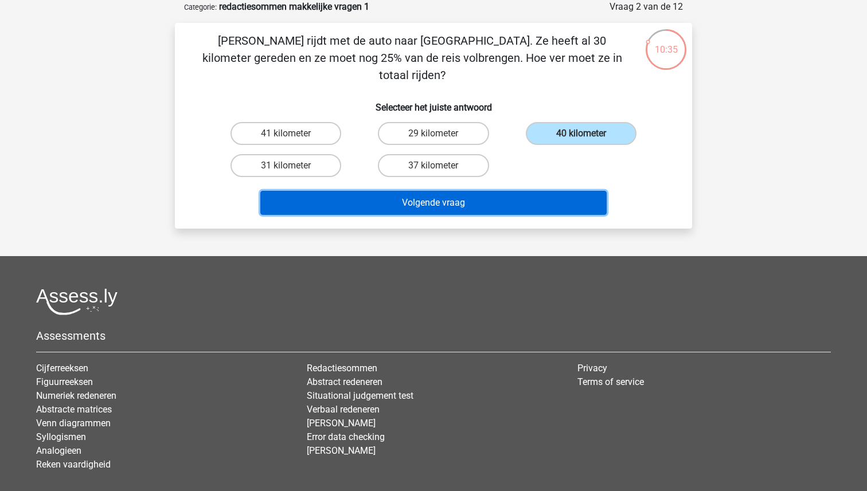
click at [468, 191] on button "Volgende vraag" at bounding box center [433, 203] width 347 height 24
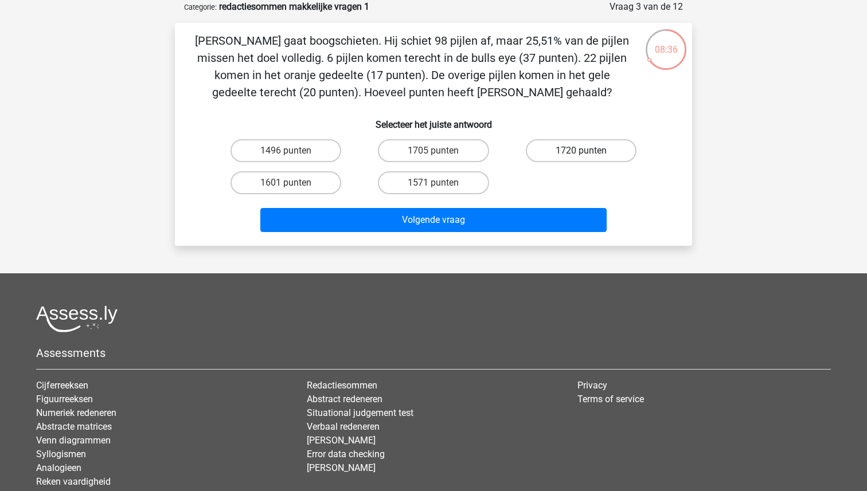
click at [572, 151] on label "1720 punten" at bounding box center [581, 150] width 111 height 23
click at [581, 151] on input "1720 punten" at bounding box center [584, 154] width 7 height 7
radio input "true"
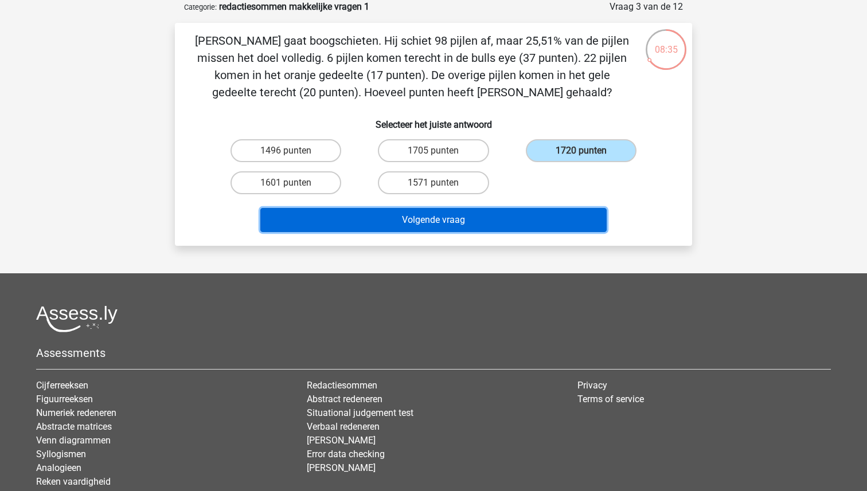
click at [470, 224] on button "Volgende vraag" at bounding box center [433, 220] width 347 height 24
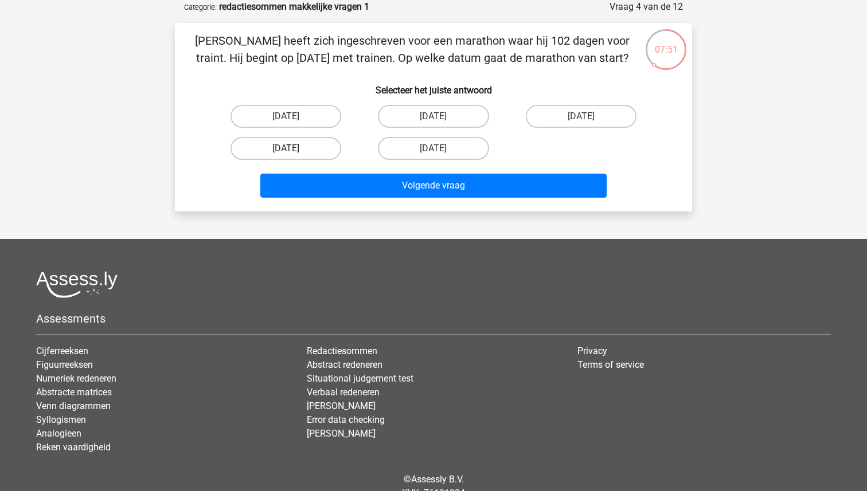
click at [280, 148] on label "25 november" at bounding box center [286, 148] width 111 height 23
click at [286, 149] on input "25 november" at bounding box center [289, 152] width 7 height 7
radio input "true"
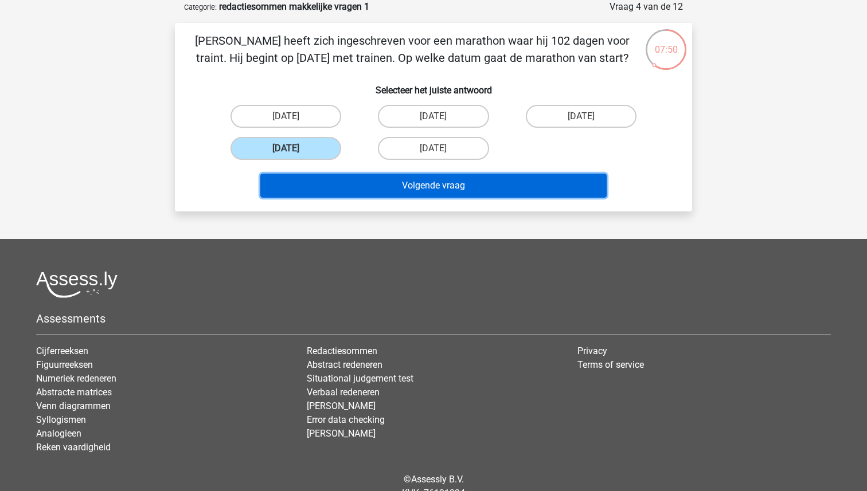
click at [389, 178] on button "Volgende vraag" at bounding box center [433, 186] width 347 height 24
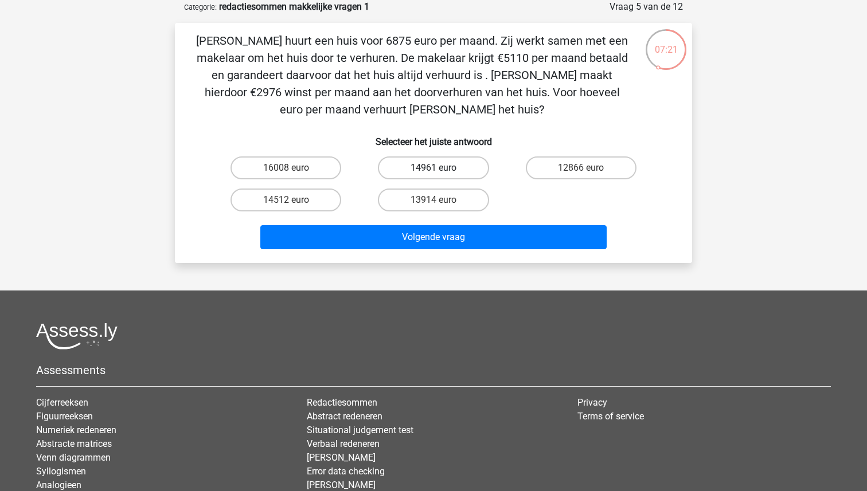
click at [463, 163] on label "14961 euro" at bounding box center [433, 168] width 111 height 23
click at [441, 168] on input "14961 euro" at bounding box center [437, 171] width 7 height 7
radio input "true"
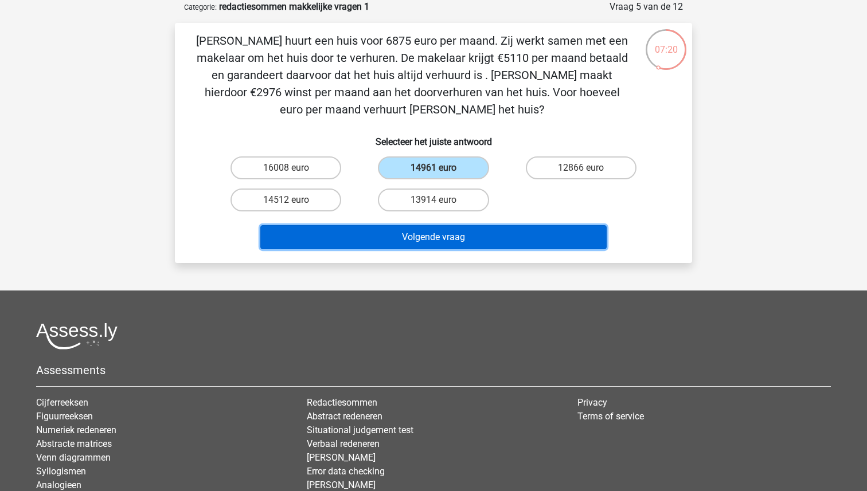
click at [435, 240] on button "Volgende vraag" at bounding box center [433, 237] width 347 height 24
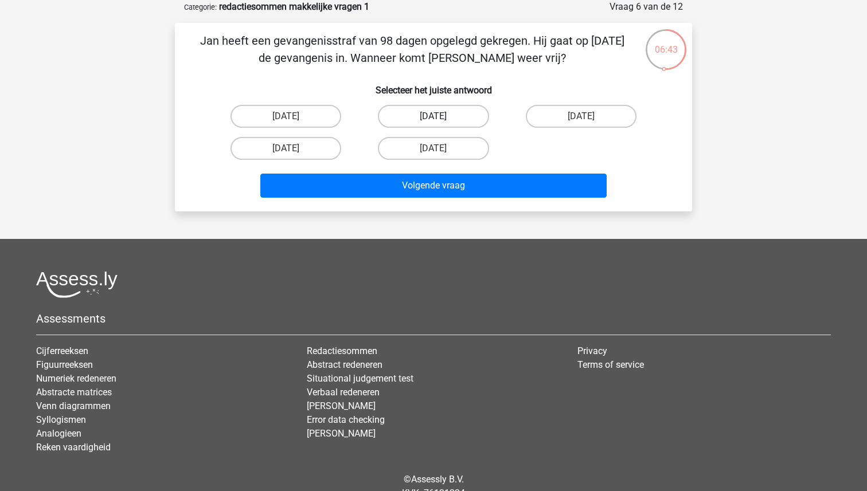
click at [435, 110] on label "22 augustus" at bounding box center [433, 116] width 111 height 23
click at [435, 116] on input "22 augustus" at bounding box center [437, 119] width 7 height 7
radio input "true"
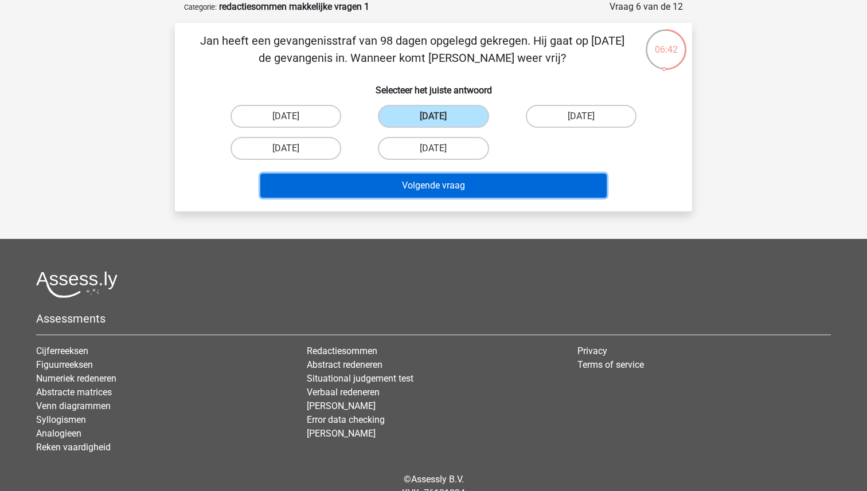
click at [422, 190] on button "Volgende vraag" at bounding box center [433, 186] width 347 height 24
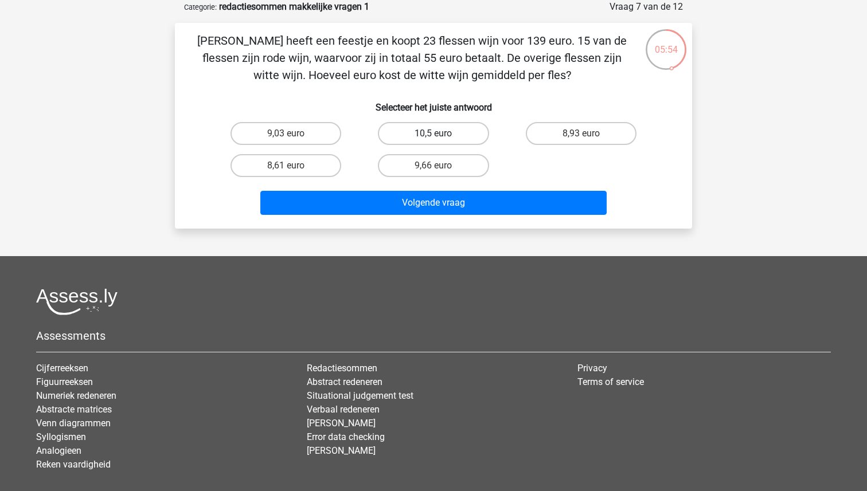
click at [447, 122] on label "10,5 euro" at bounding box center [433, 133] width 111 height 23
click at [441, 134] on input "10,5 euro" at bounding box center [437, 137] width 7 height 7
radio input "true"
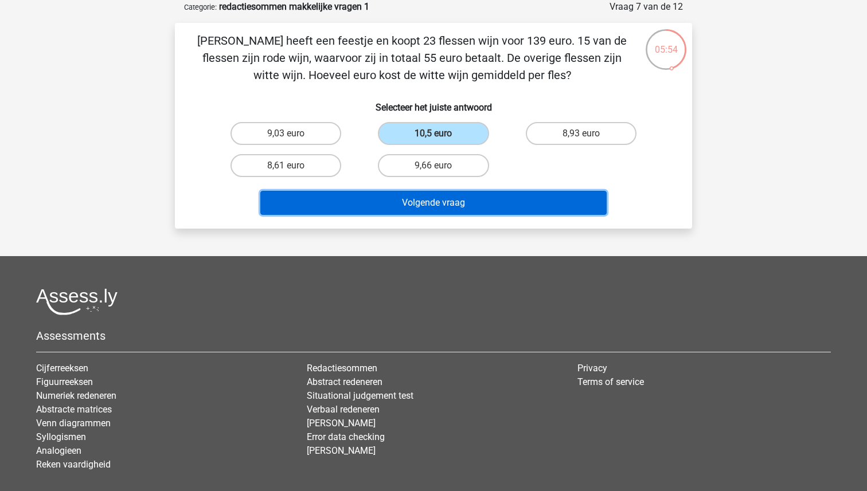
click at [441, 194] on button "Volgende vraag" at bounding box center [433, 203] width 347 height 24
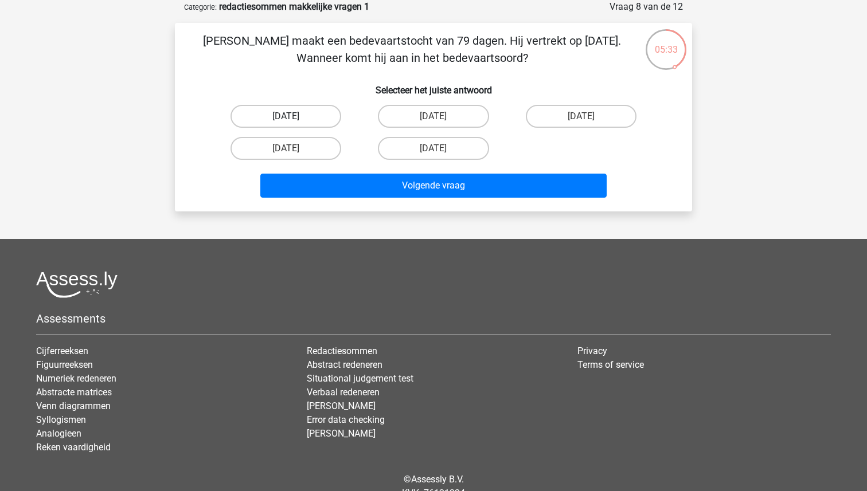
click at [273, 116] on label "4 oktober" at bounding box center [286, 116] width 111 height 23
click at [286, 116] on input "4 oktober" at bounding box center [289, 119] width 7 height 7
radio input "true"
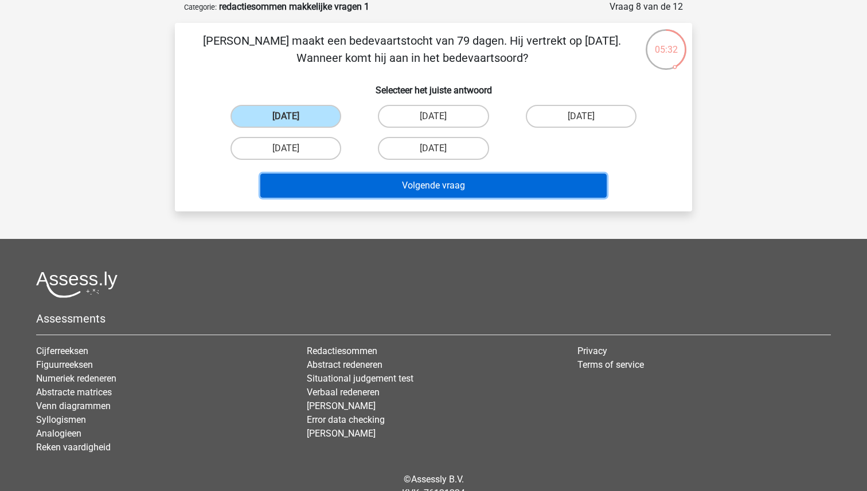
click at [408, 178] on button "Volgende vraag" at bounding box center [433, 186] width 347 height 24
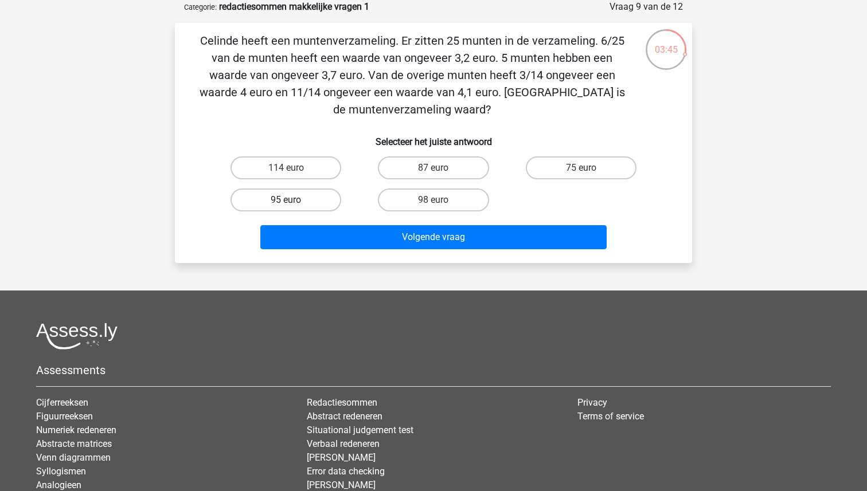
click at [311, 200] on label "95 euro" at bounding box center [286, 200] width 111 height 23
click at [294, 200] on input "95 euro" at bounding box center [289, 203] width 7 height 7
radio input "true"
click at [397, 251] on div "Volgende vraag" at bounding box center [433, 239] width 443 height 29
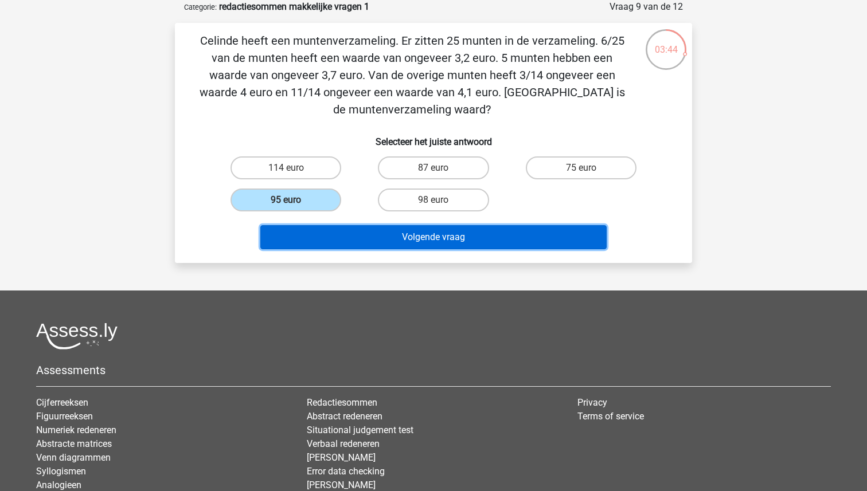
click at [396, 246] on button "Volgende vraag" at bounding box center [433, 237] width 347 height 24
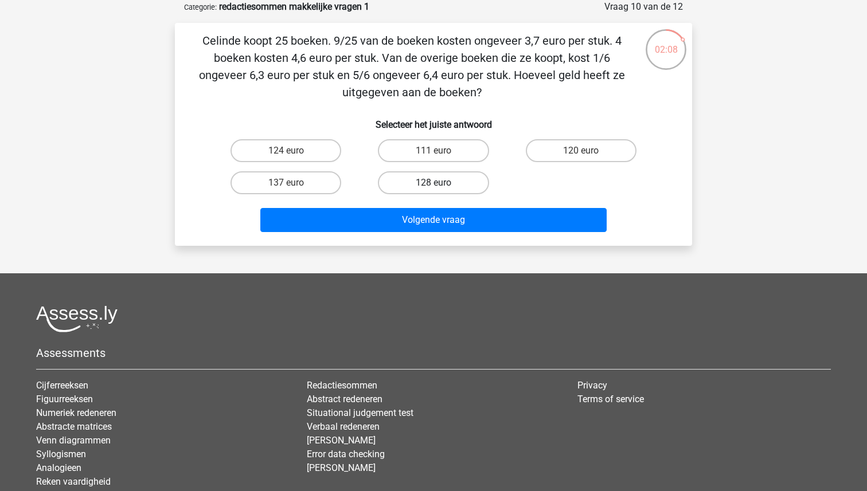
click at [440, 181] on label "128 euro" at bounding box center [433, 182] width 111 height 23
click at [440, 183] on input "128 euro" at bounding box center [437, 186] width 7 height 7
radio input "true"
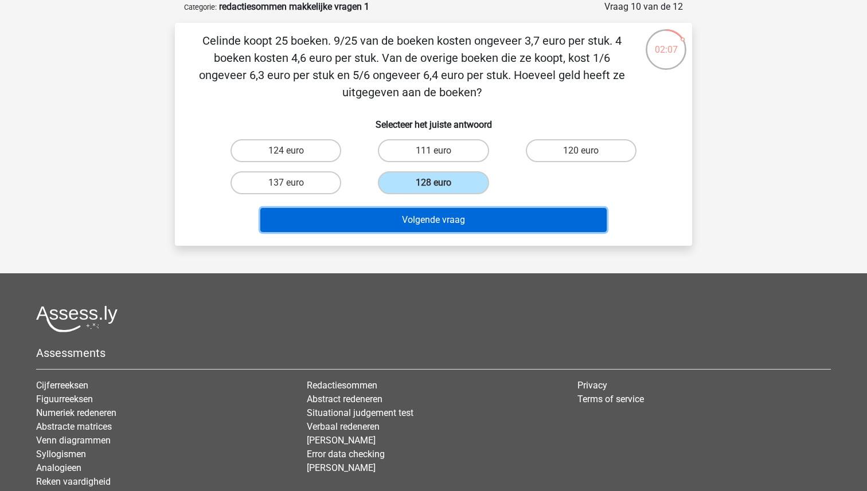
click at [424, 224] on button "Volgende vraag" at bounding box center [433, 220] width 347 height 24
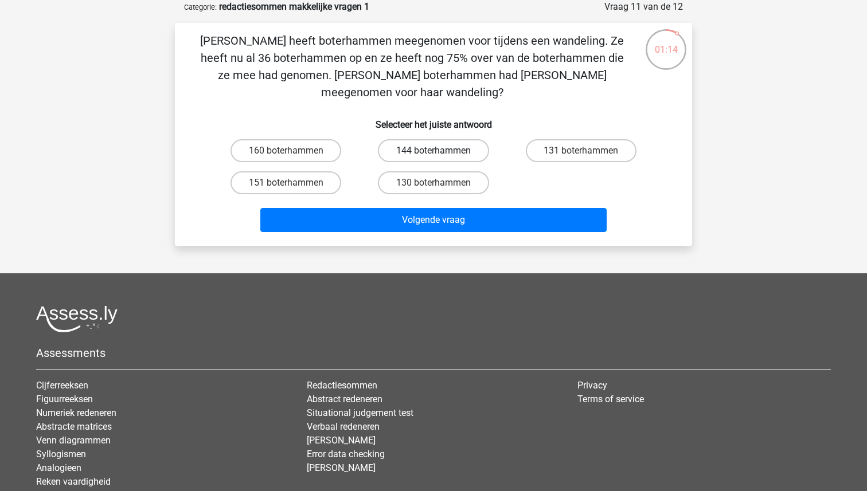
click at [452, 139] on label "144 boterhammen" at bounding box center [433, 150] width 111 height 23
click at [441, 151] on input "144 boterhammen" at bounding box center [437, 154] width 7 height 7
radio input "true"
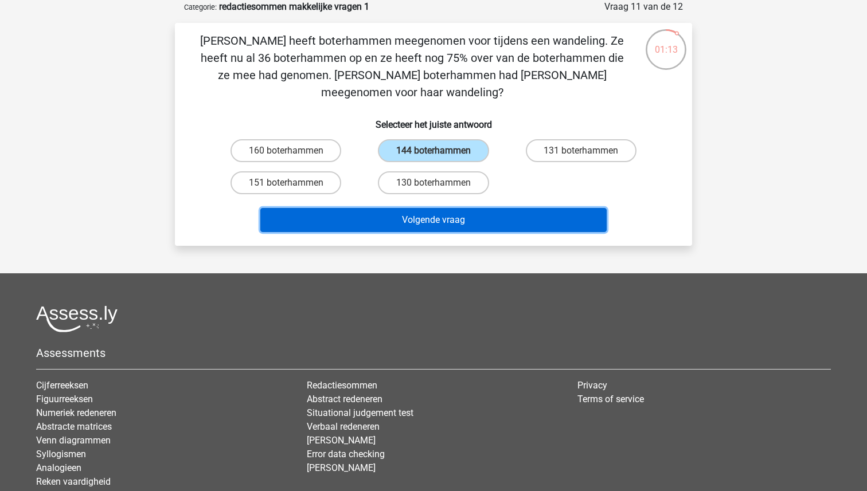
click at [428, 208] on button "Volgende vraag" at bounding box center [433, 220] width 347 height 24
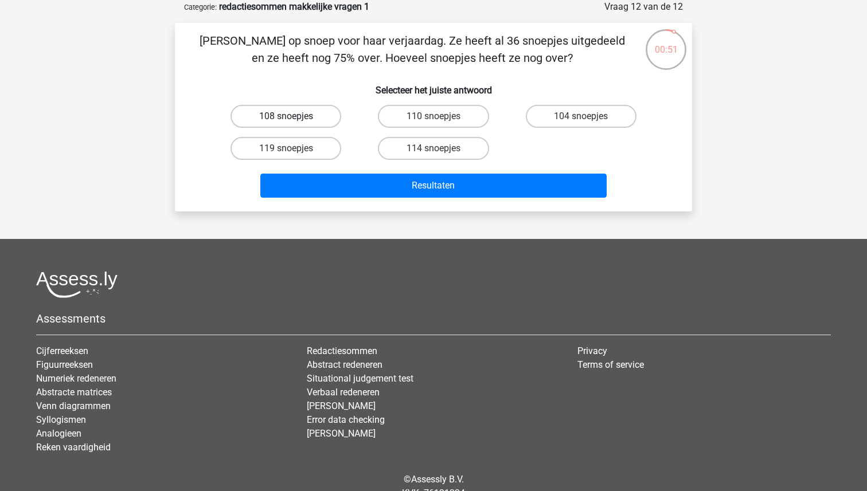
click at [296, 118] on label "108 snoepjes" at bounding box center [286, 116] width 111 height 23
click at [294, 118] on input "108 snoepjes" at bounding box center [289, 119] width 7 height 7
radio input "true"
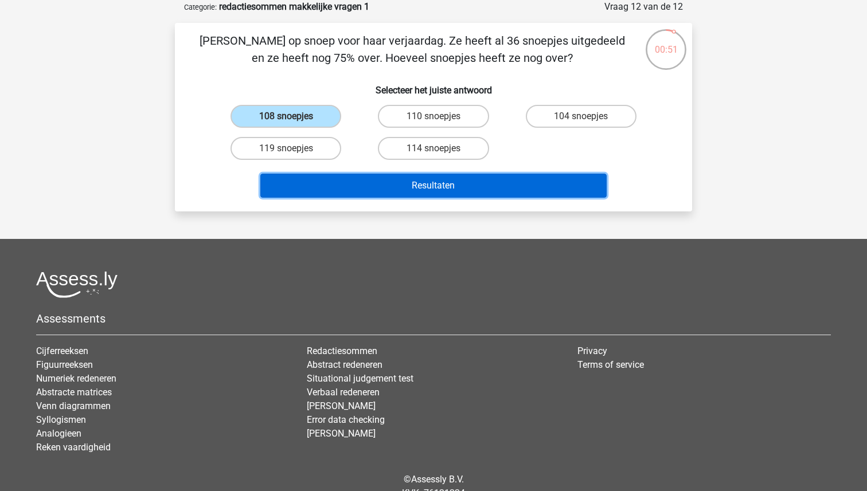
click at [415, 192] on button "Resultaten" at bounding box center [433, 186] width 347 height 24
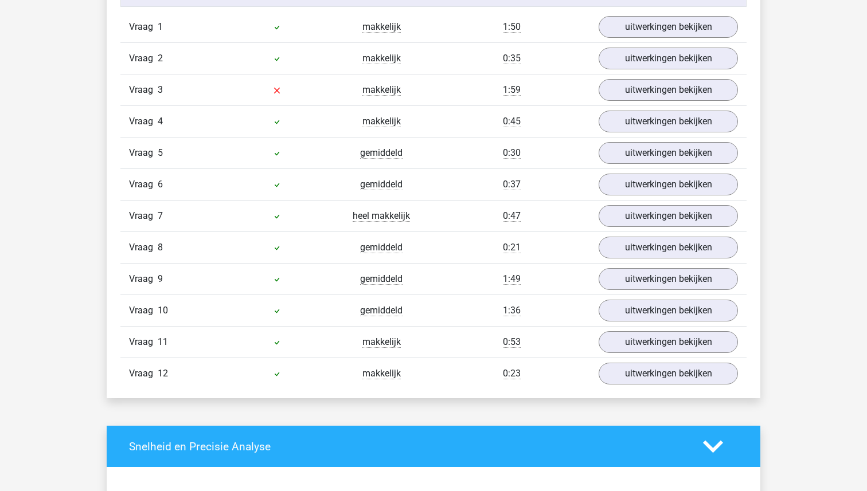
scroll to position [973, 0]
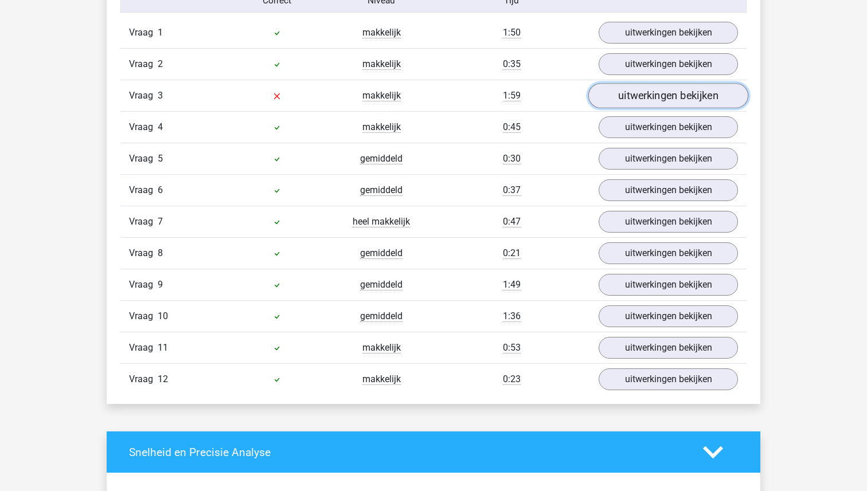
click at [649, 102] on link "uitwerkingen bekijken" at bounding box center [668, 96] width 160 height 25
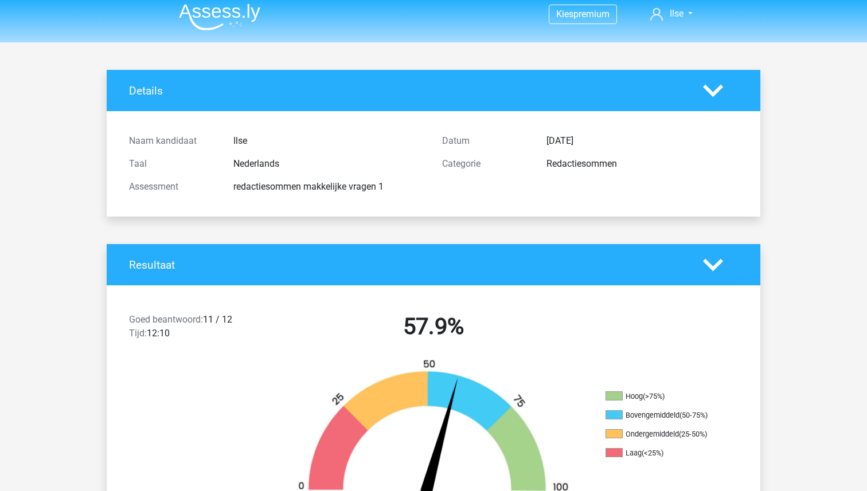
scroll to position [0, 0]
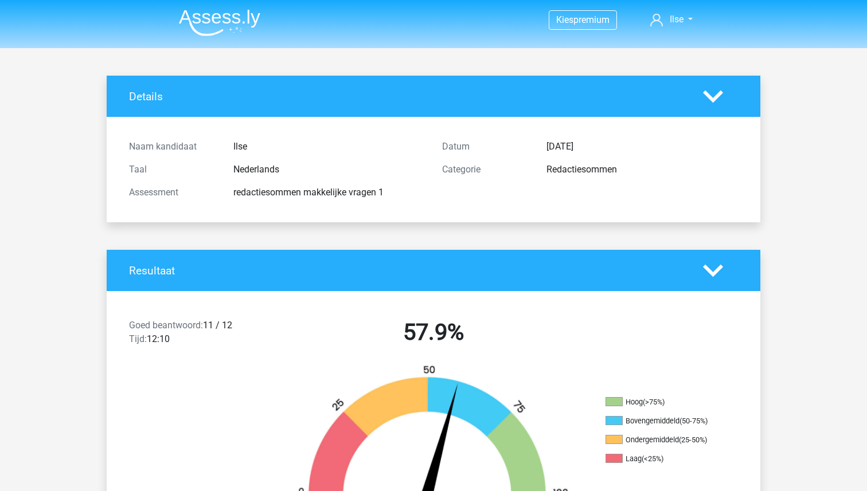
click at [210, 30] on img at bounding box center [219, 22] width 81 height 27
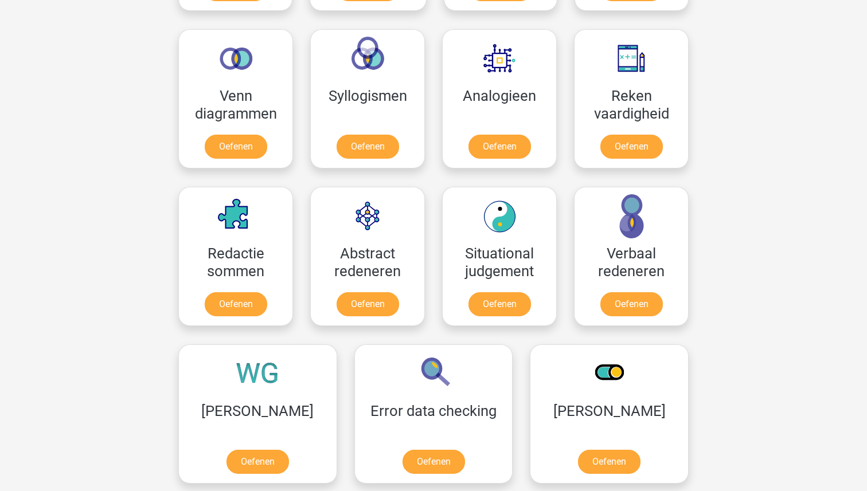
scroll to position [668, 0]
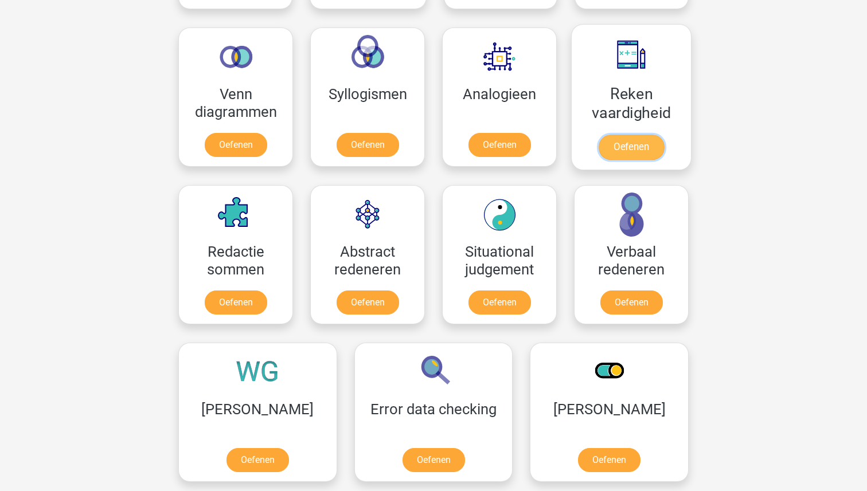
click at [645, 135] on link "Oefenen" at bounding box center [631, 147] width 65 height 25
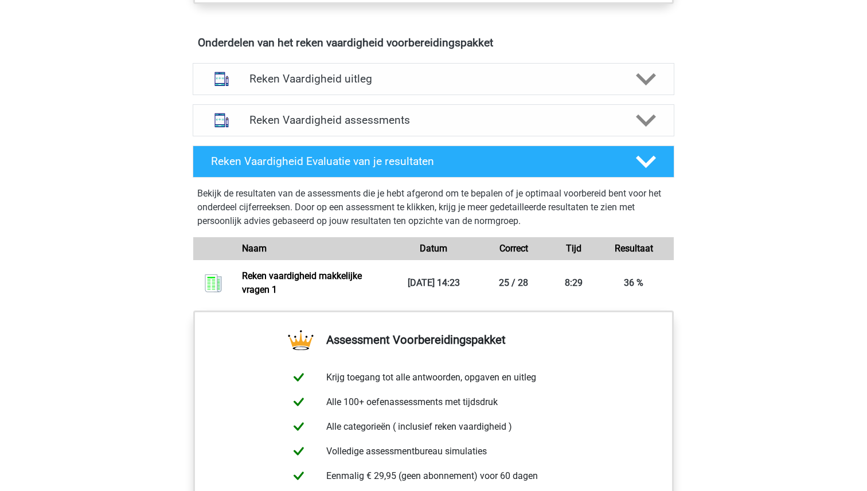
scroll to position [587, 0]
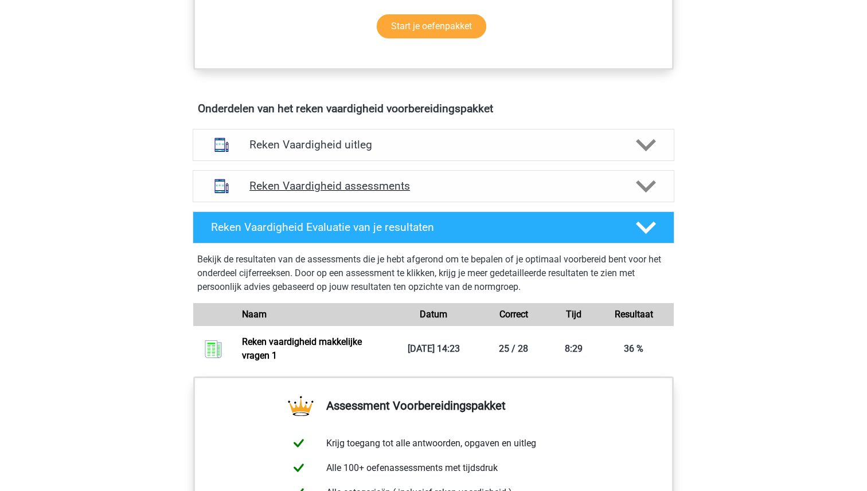
click at [326, 184] on h4 "Reken Vaardigheid assessments" at bounding box center [433, 185] width 368 height 13
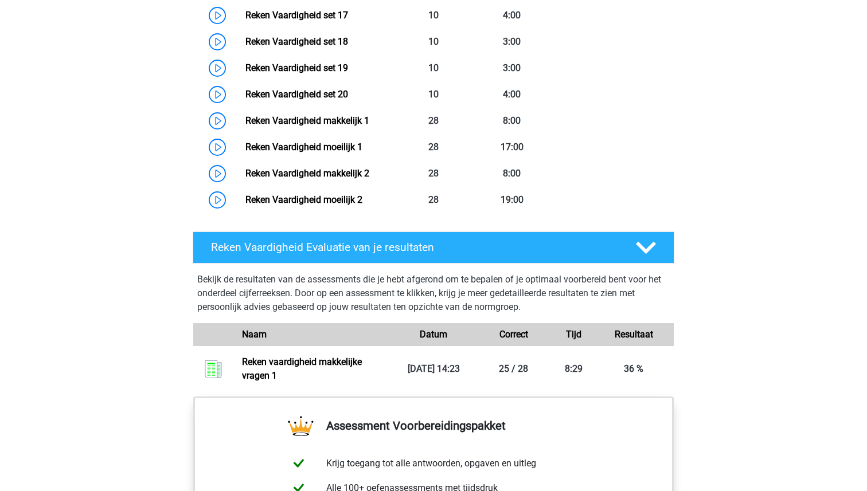
scroll to position [1298, 0]
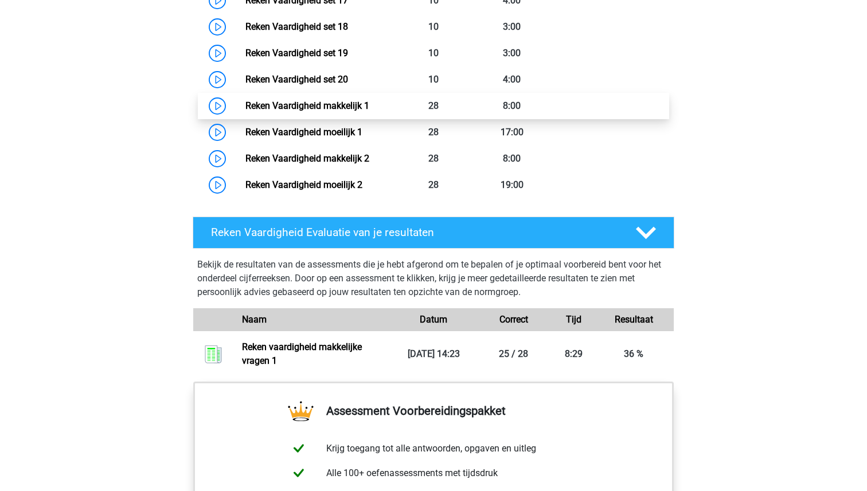
click at [322, 102] on link "Reken Vaardigheid makkelijk 1" at bounding box center [307, 105] width 124 height 11
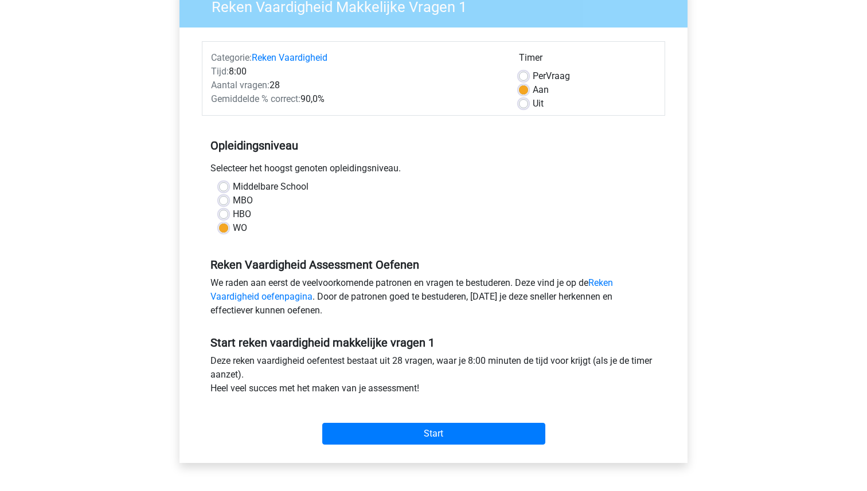
scroll to position [120, 0]
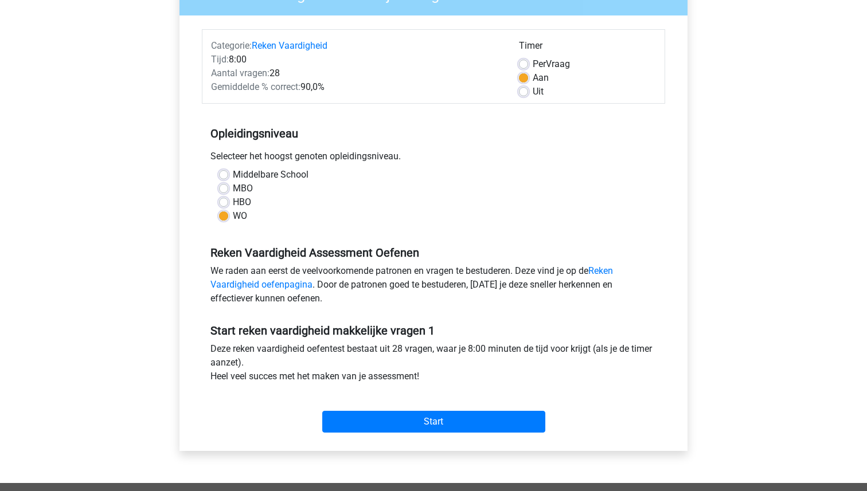
click at [533, 92] on label "Uit" at bounding box center [538, 92] width 11 height 14
click at [525, 92] on input "Uit" at bounding box center [523, 90] width 9 height 11
radio input "true"
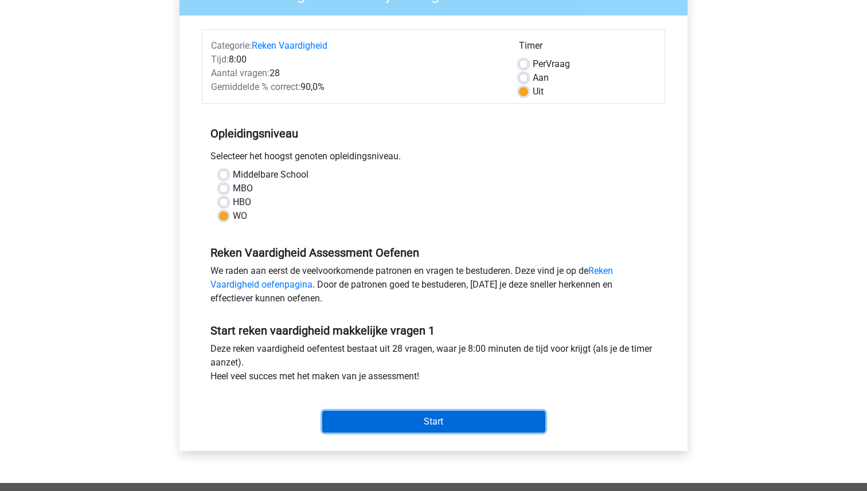
click at [422, 426] on input "Start" at bounding box center [433, 422] width 223 height 22
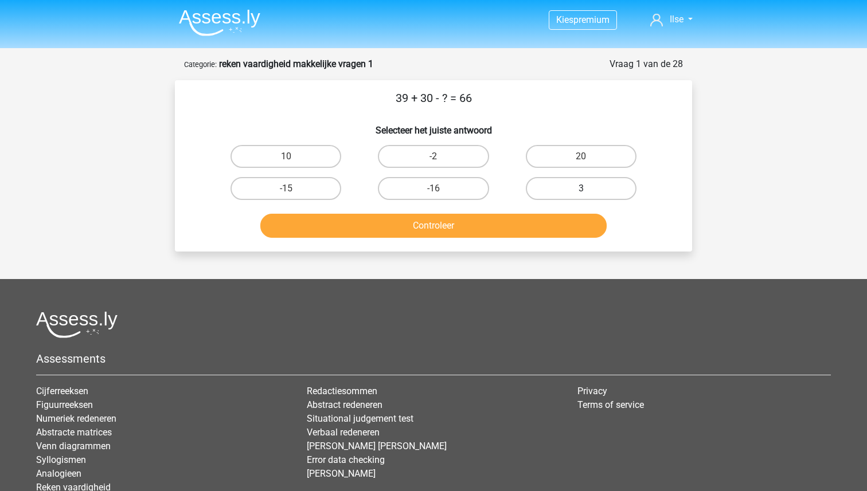
click at [545, 193] on label "3" at bounding box center [581, 188] width 111 height 23
click at [581, 193] on input "3" at bounding box center [584, 192] width 7 height 7
radio input "true"
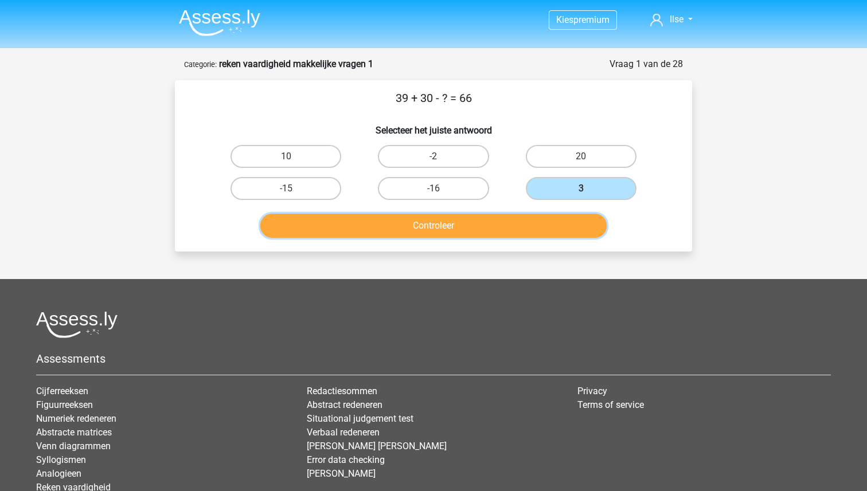
click at [497, 227] on button "Controleer" at bounding box center [433, 226] width 347 height 24
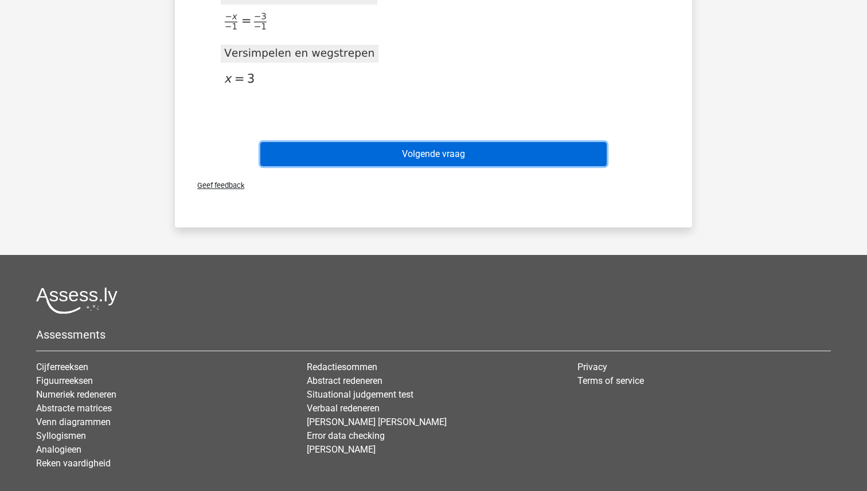
click at [459, 142] on button "Volgende vraag" at bounding box center [433, 154] width 347 height 24
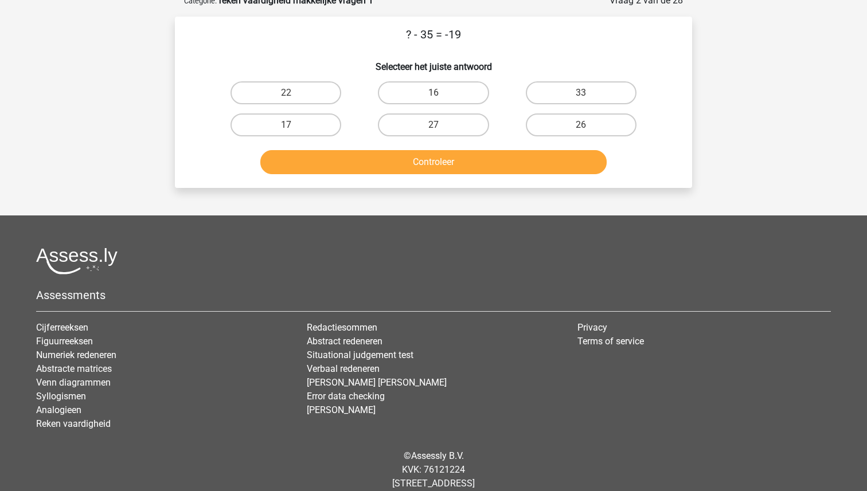
scroll to position [57, 0]
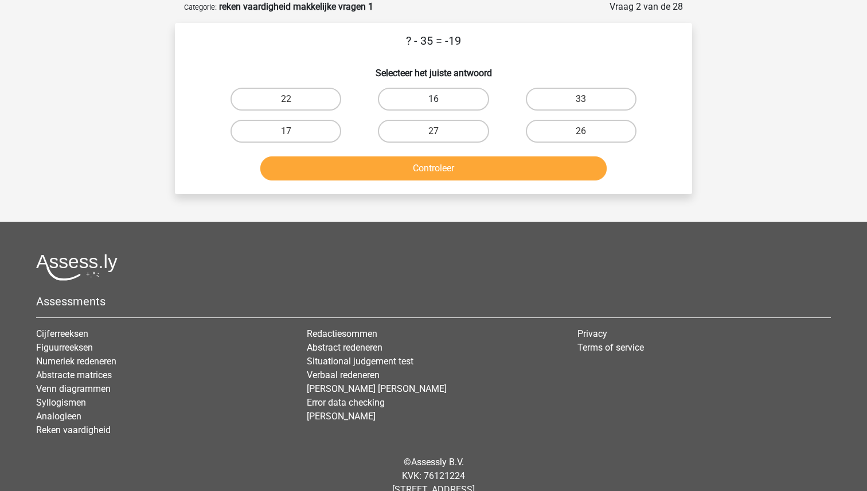
click at [423, 100] on label "16" at bounding box center [433, 99] width 111 height 23
click at [434, 100] on input "16" at bounding box center [437, 102] width 7 height 7
radio input "true"
click at [426, 165] on button "Controleer" at bounding box center [433, 169] width 347 height 24
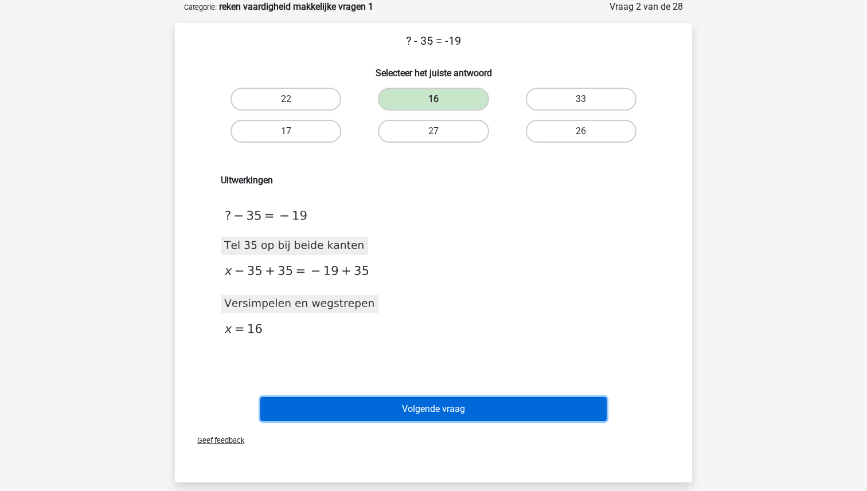
click at [435, 411] on button "Volgende vraag" at bounding box center [433, 409] width 347 height 24
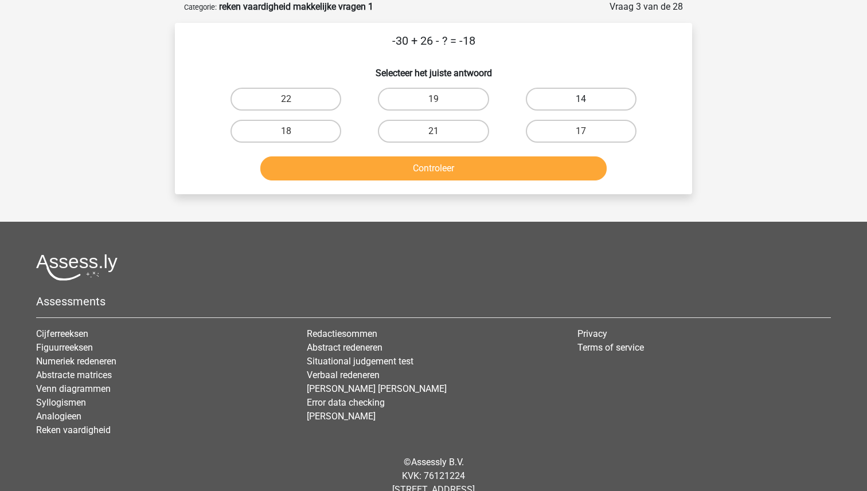
click at [610, 96] on label "14" at bounding box center [581, 99] width 111 height 23
click at [588, 99] on input "14" at bounding box center [584, 102] width 7 height 7
radio input "true"
click at [533, 158] on button "Controleer" at bounding box center [433, 169] width 347 height 24
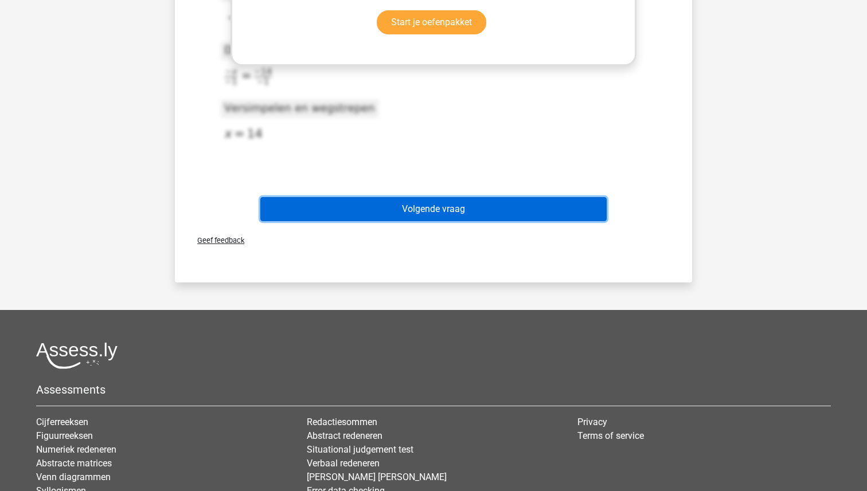
click at [459, 208] on button "Volgende vraag" at bounding box center [433, 209] width 347 height 24
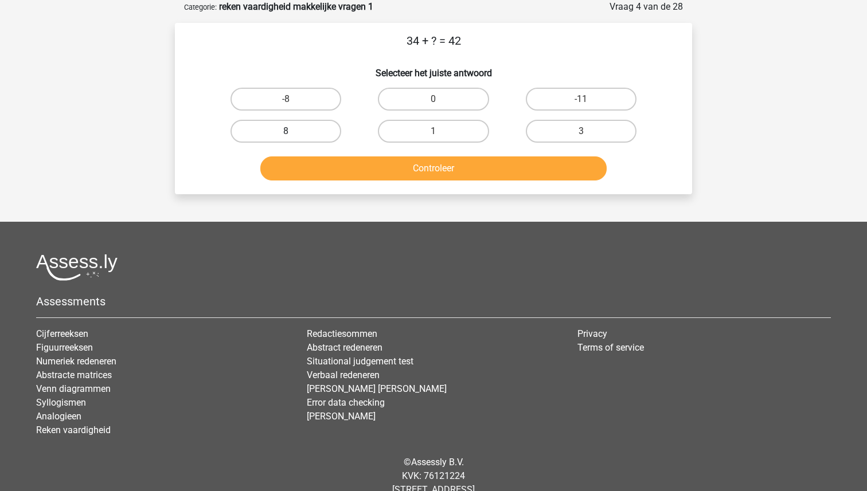
click at [294, 130] on label "8" at bounding box center [286, 131] width 111 height 23
click at [294, 131] on input "8" at bounding box center [289, 134] width 7 height 7
radio input "true"
click at [407, 170] on button "Controleer" at bounding box center [433, 169] width 347 height 24
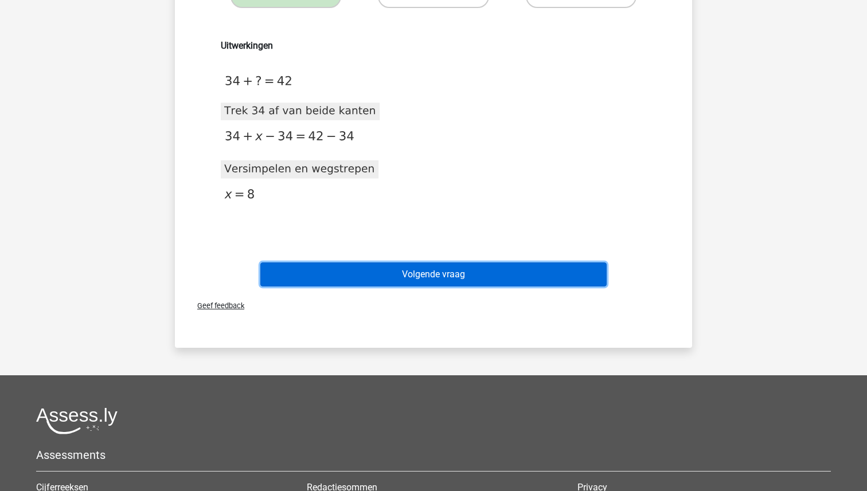
click at [412, 285] on button "Volgende vraag" at bounding box center [433, 275] width 347 height 24
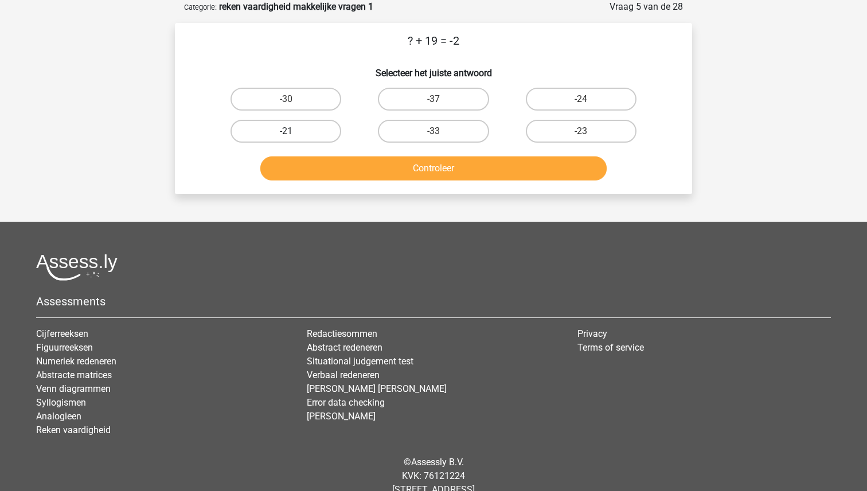
click at [299, 131] on label "-21" at bounding box center [286, 131] width 111 height 23
click at [294, 131] on input "-21" at bounding box center [289, 134] width 7 height 7
radio input "true"
click at [403, 167] on button "Controleer" at bounding box center [433, 169] width 347 height 24
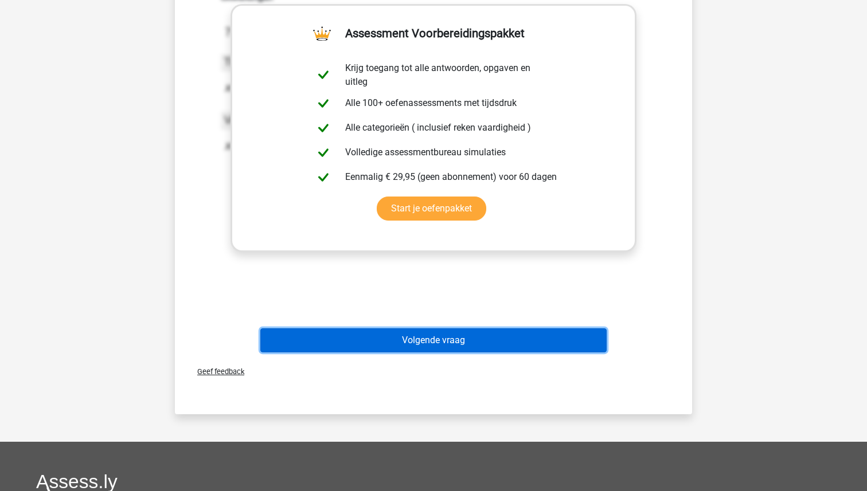
click at [403, 344] on button "Volgende vraag" at bounding box center [433, 341] width 347 height 24
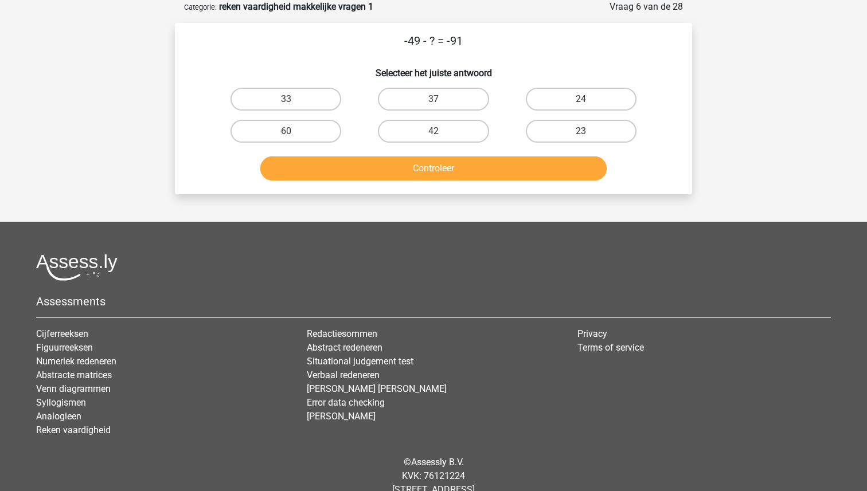
click at [439, 133] on input "42" at bounding box center [437, 134] width 7 height 7
radio input "true"
click at [438, 160] on button "Controleer" at bounding box center [433, 169] width 347 height 24
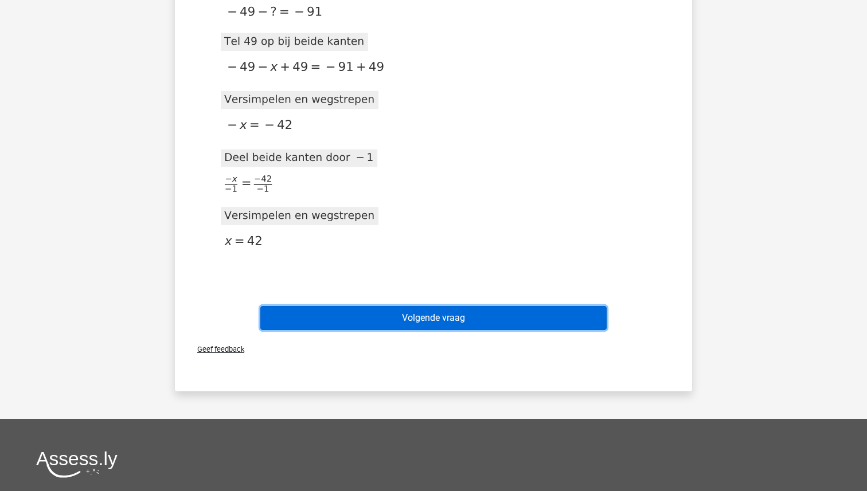
click at [420, 317] on button "Volgende vraag" at bounding box center [433, 318] width 347 height 24
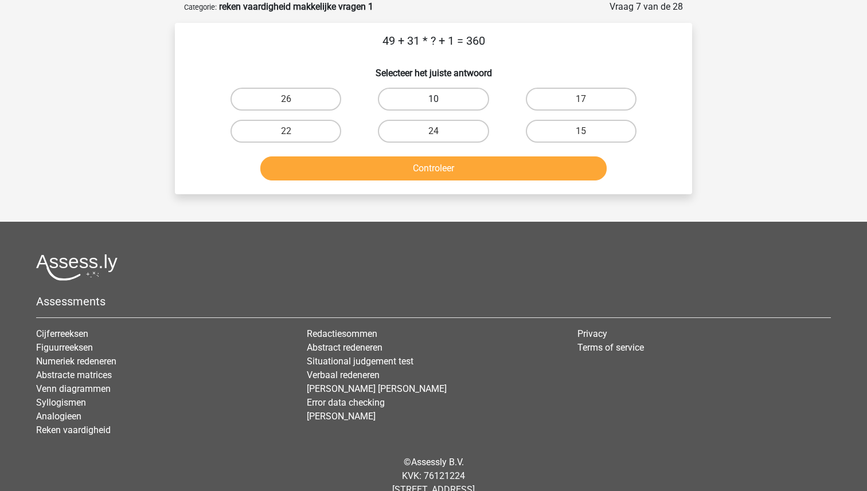
click at [440, 96] on label "10" at bounding box center [433, 99] width 111 height 23
click at [440, 99] on input "10" at bounding box center [437, 102] width 7 height 7
radio input "true"
click at [431, 162] on button "Controleer" at bounding box center [433, 169] width 347 height 24
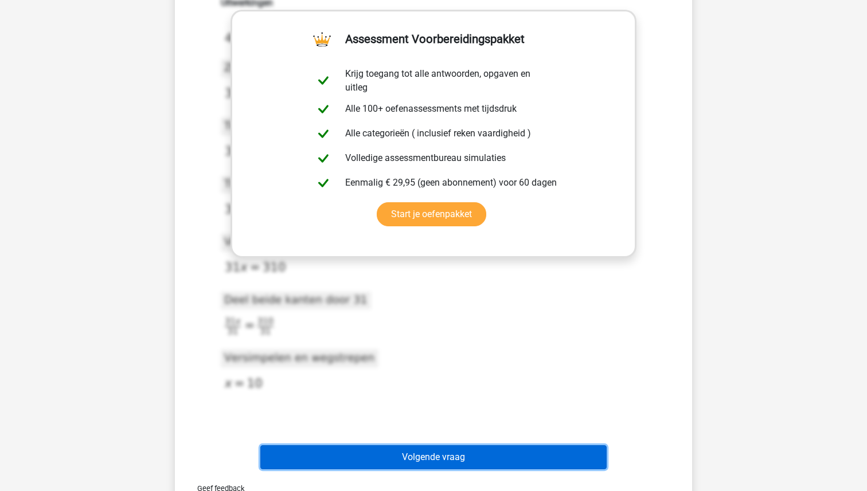
click at [428, 453] on button "Volgende vraag" at bounding box center [433, 458] width 347 height 24
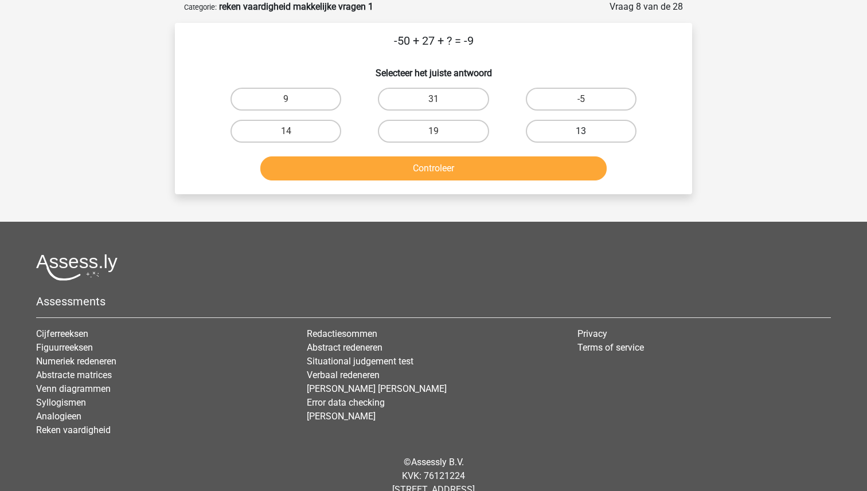
click at [561, 133] on label "13" at bounding box center [581, 131] width 111 height 23
click at [581, 133] on input "13" at bounding box center [584, 134] width 7 height 7
radio input "true"
click at [506, 182] on div "Controleer" at bounding box center [433, 171] width 443 height 29
click at [503, 178] on button "Controleer" at bounding box center [433, 169] width 347 height 24
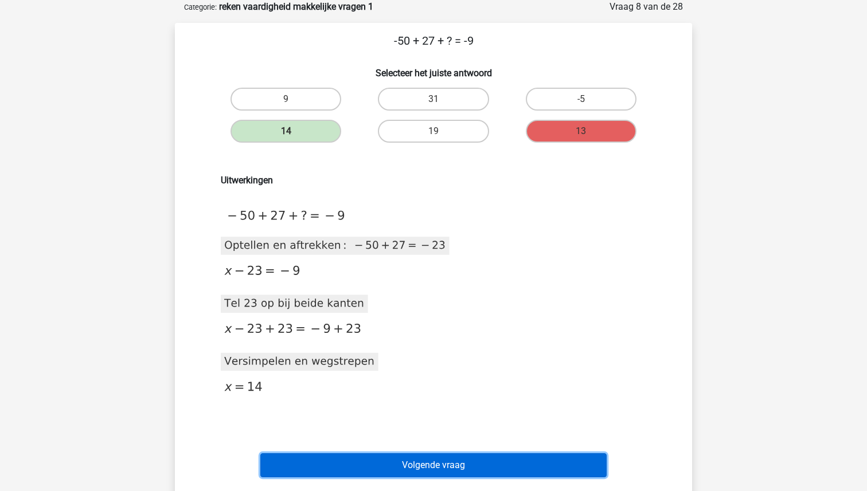
click at [437, 470] on button "Volgende vraag" at bounding box center [433, 466] width 347 height 24
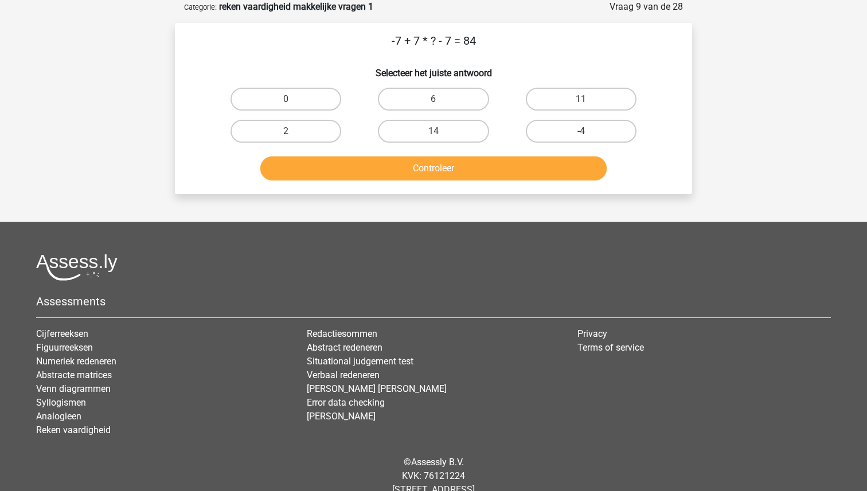
click at [440, 134] on input "14" at bounding box center [437, 134] width 7 height 7
radio input "true"
click at [440, 164] on button "Controleer" at bounding box center [433, 169] width 347 height 24
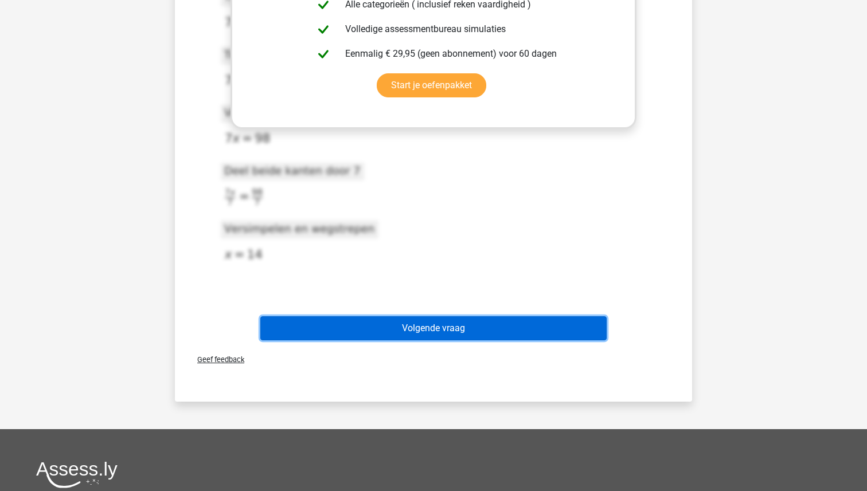
click at [424, 337] on button "Volgende vraag" at bounding box center [433, 329] width 347 height 24
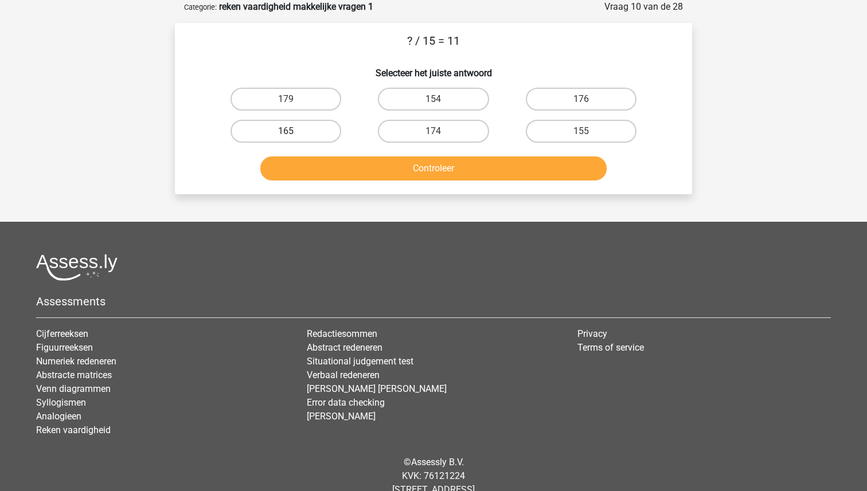
click at [259, 134] on label "165" at bounding box center [286, 131] width 111 height 23
click at [286, 134] on input "165" at bounding box center [289, 134] width 7 height 7
radio input "true"
click at [380, 170] on button "Controleer" at bounding box center [433, 169] width 347 height 24
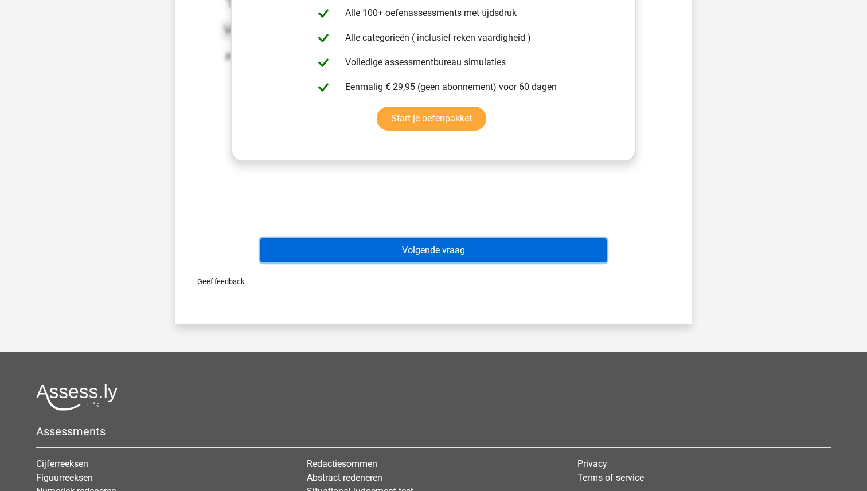
click at [392, 250] on button "Volgende vraag" at bounding box center [433, 251] width 347 height 24
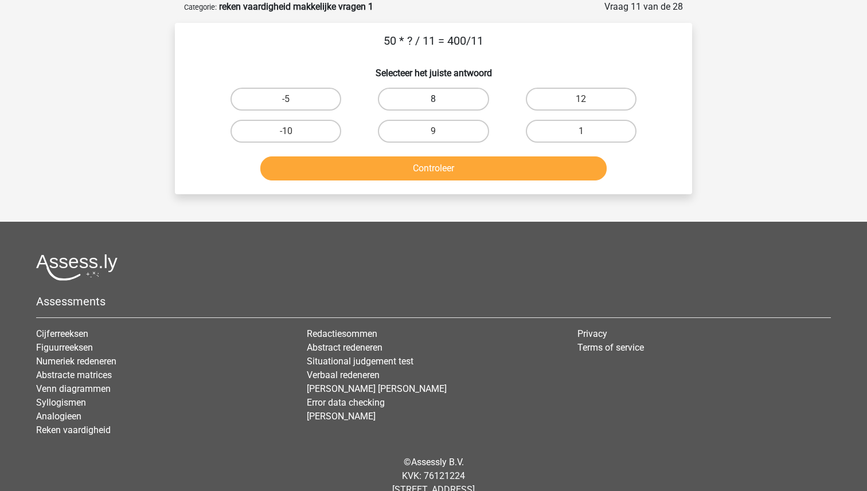
click at [432, 99] on label "8" at bounding box center [433, 99] width 111 height 23
click at [434, 99] on input "8" at bounding box center [437, 102] width 7 height 7
radio input "true"
click at [430, 166] on button "Controleer" at bounding box center [433, 169] width 347 height 24
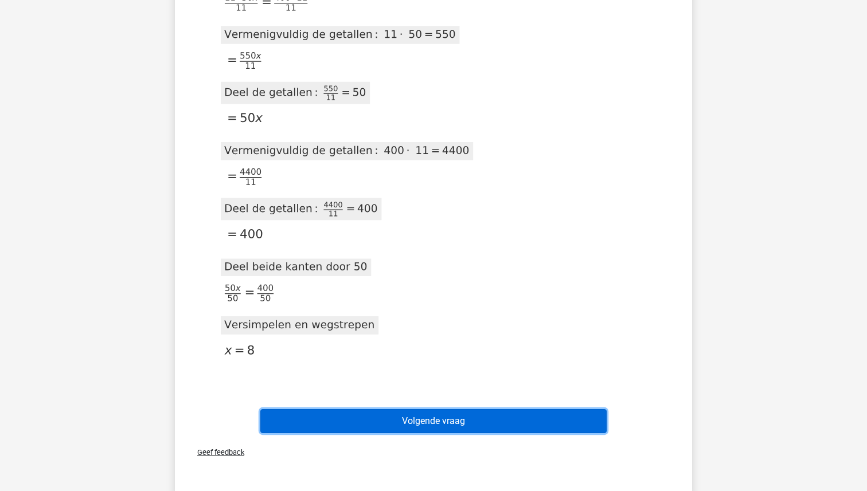
click at [408, 419] on button "Volgende vraag" at bounding box center [433, 421] width 347 height 24
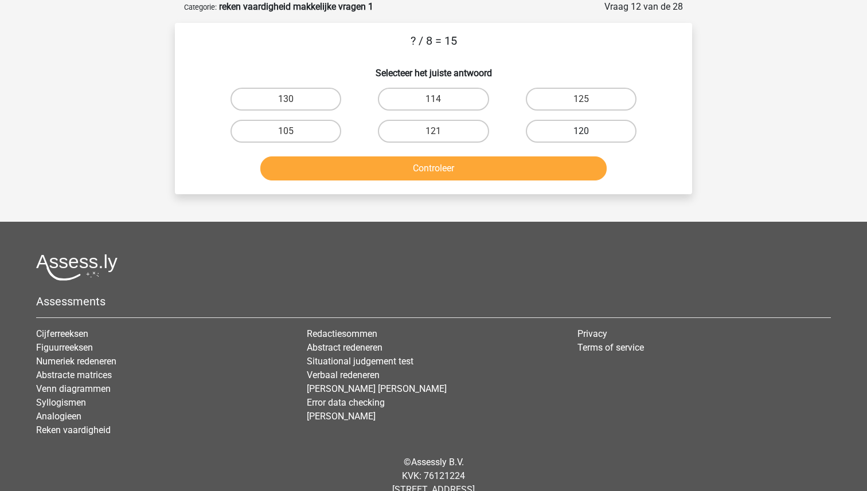
click at [571, 129] on label "120" at bounding box center [581, 131] width 111 height 23
click at [581, 131] on input "120" at bounding box center [584, 134] width 7 height 7
radio input "true"
click at [520, 159] on button "Controleer" at bounding box center [433, 169] width 347 height 24
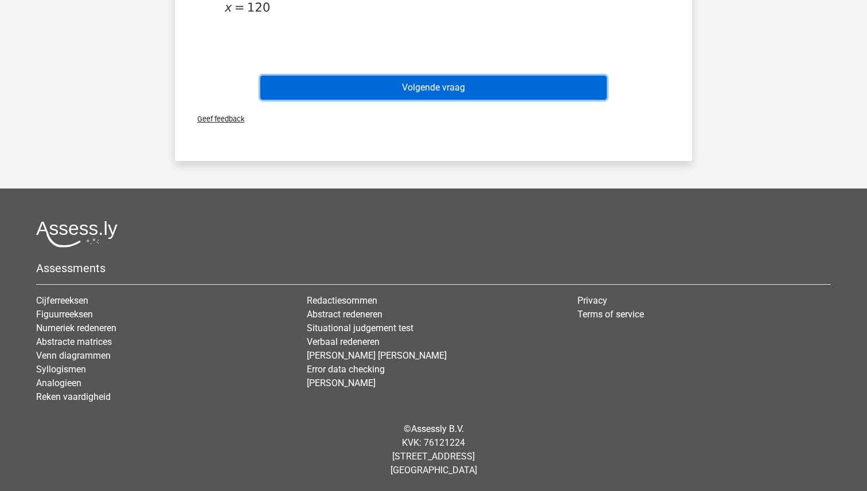
click at [458, 93] on button "Volgende vraag" at bounding box center [433, 88] width 347 height 24
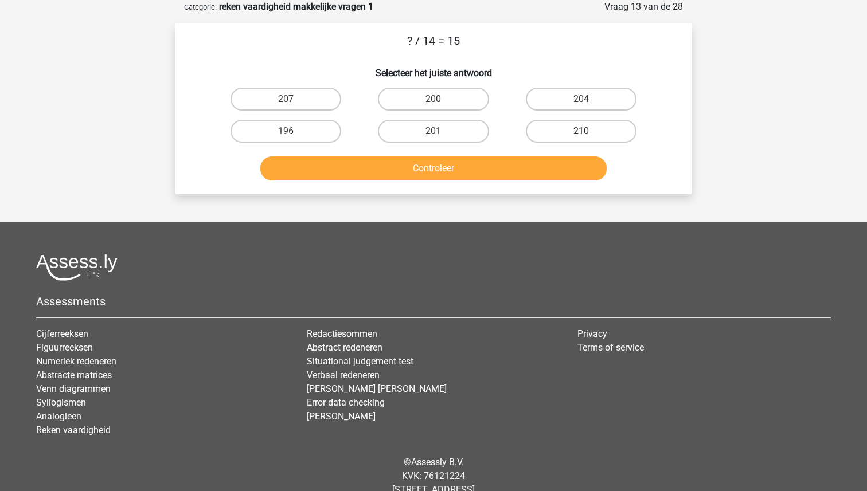
click at [548, 127] on label "210" at bounding box center [581, 131] width 111 height 23
click at [581, 131] on input "210" at bounding box center [584, 134] width 7 height 7
radio input "true"
click at [489, 171] on button "Controleer" at bounding box center [433, 169] width 347 height 24
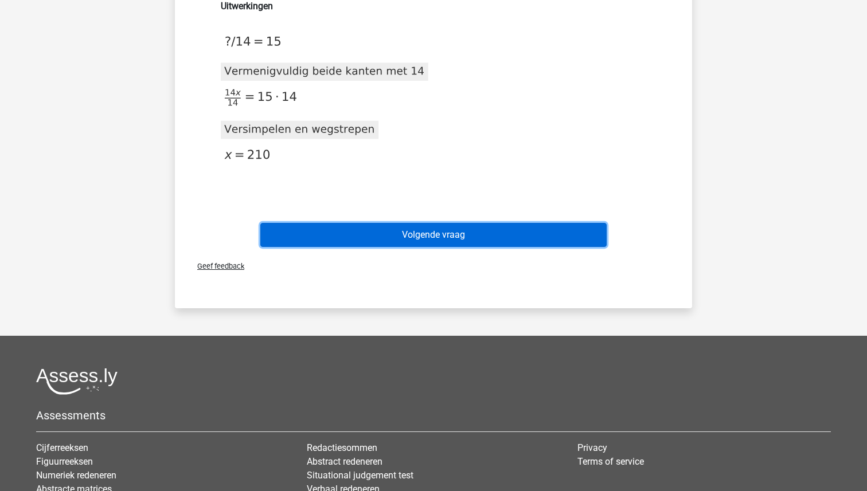
click at [444, 235] on button "Volgende vraag" at bounding box center [433, 235] width 347 height 24
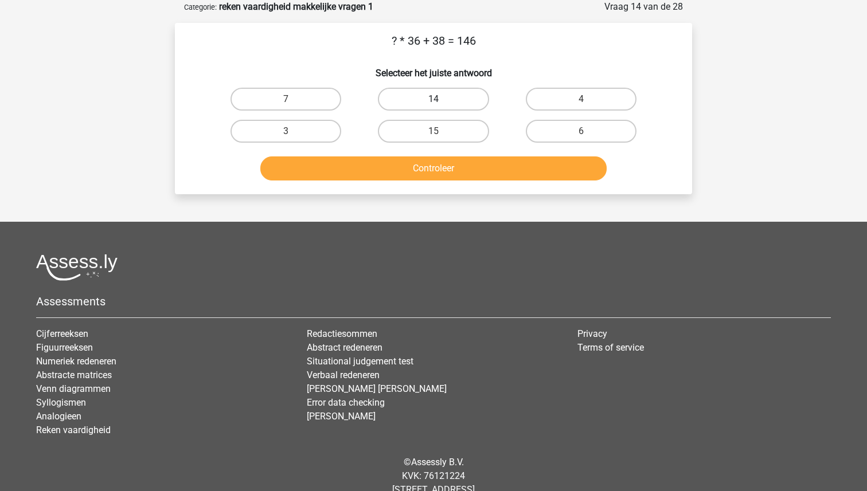
click at [447, 97] on label "14" at bounding box center [433, 99] width 111 height 23
click at [441, 99] on input "14" at bounding box center [437, 102] width 7 height 7
radio input "true"
click at [280, 132] on label "3" at bounding box center [286, 131] width 111 height 23
click at [286, 132] on input "3" at bounding box center [289, 134] width 7 height 7
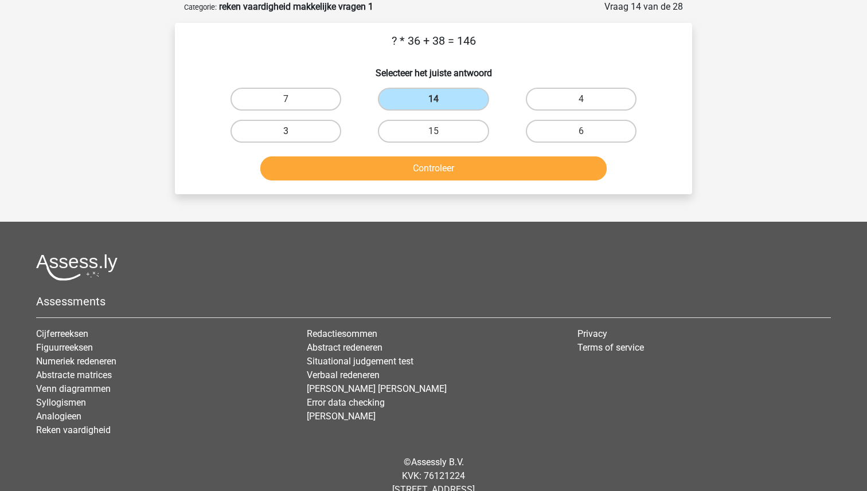
radio input "true"
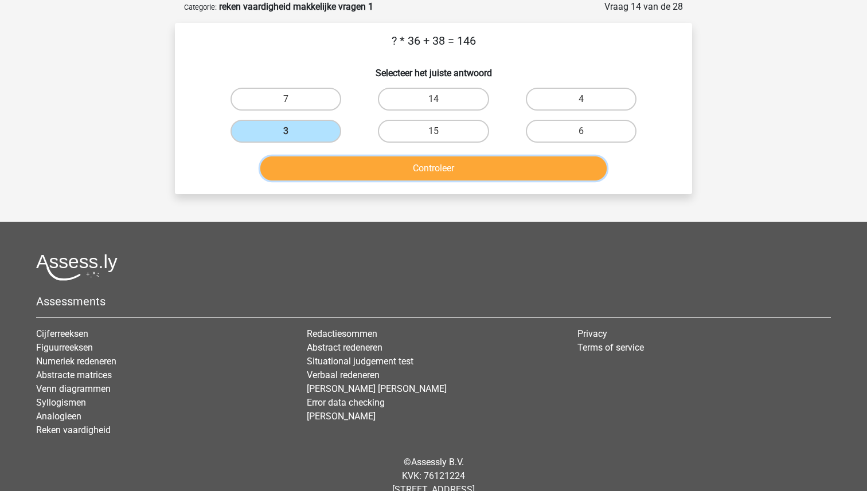
click at [397, 171] on button "Controleer" at bounding box center [433, 169] width 347 height 24
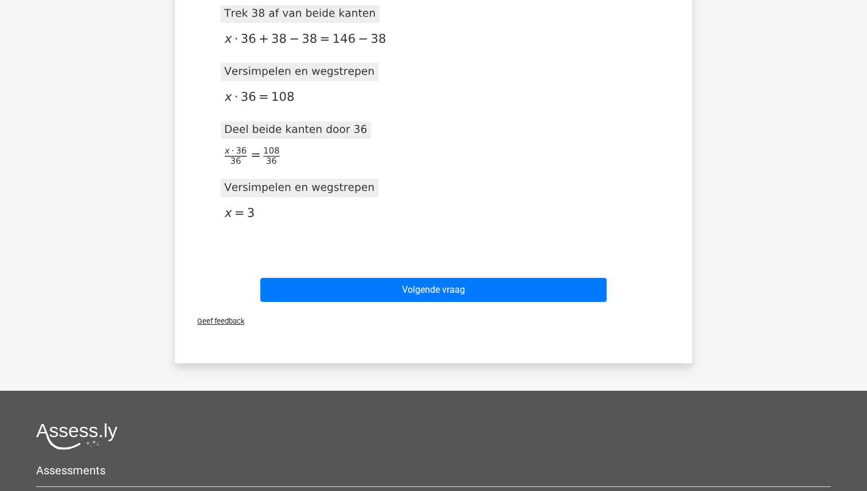
scroll to position [452, 0]
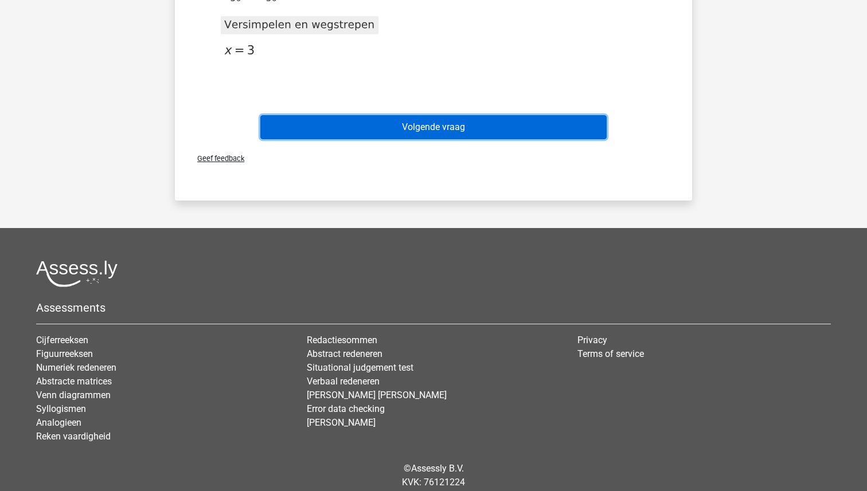
click at [459, 136] on button "Volgende vraag" at bounding box center [433, 127] width 347 height 24
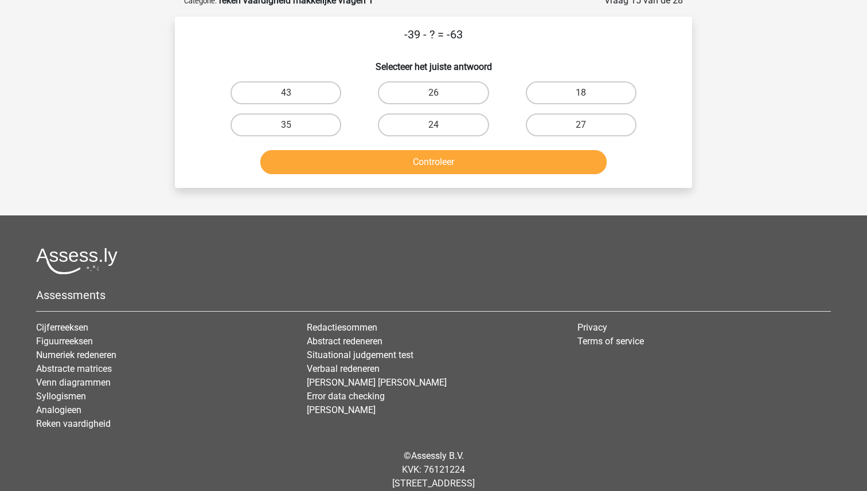
scroll to position [57, 0]
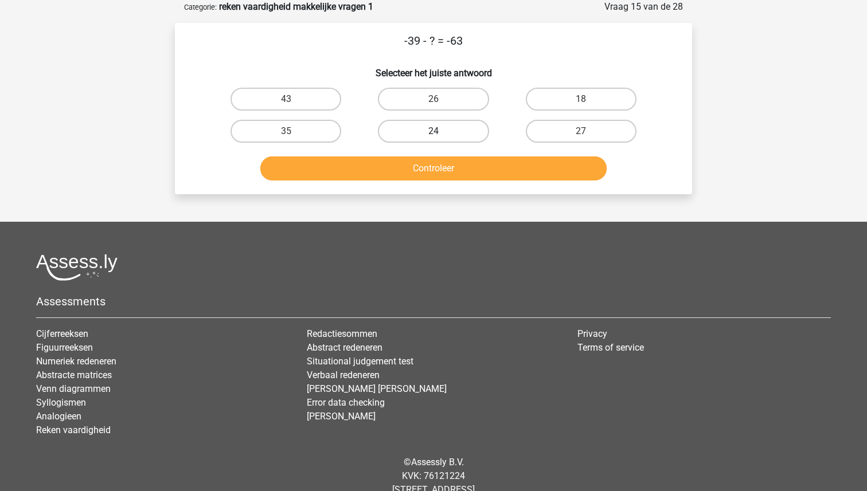
click at [442, 126] on label "24" at bounding box center [433, 131] width 111 height 23
click at [441, 131] on input "24" at bounding box center [437, 134] width 7 height 7
radio input "true"
click at [477, 173] on button "Controleer" at bounding box center [433, 169] width 347 height 24
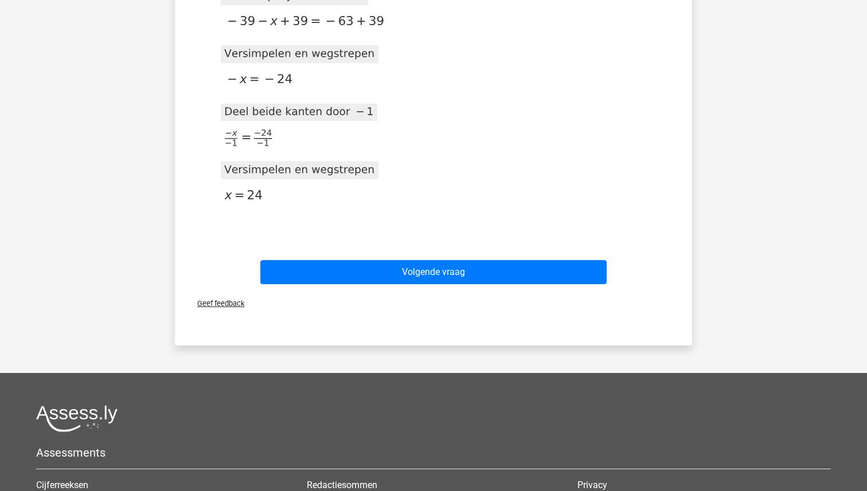
scroll to position [492, 0]
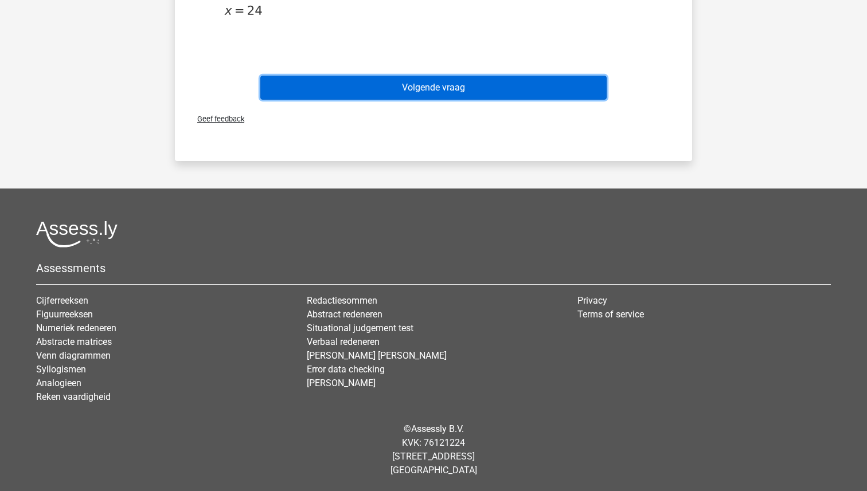
click at [444, 94] on button "Volgende vraag" at bounding box center [433, 88] width 347 height 24
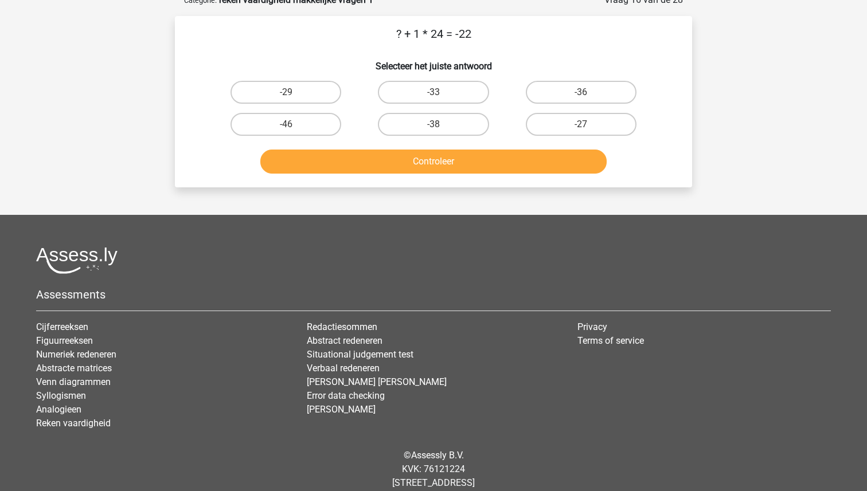
scroll to position [57, 0]
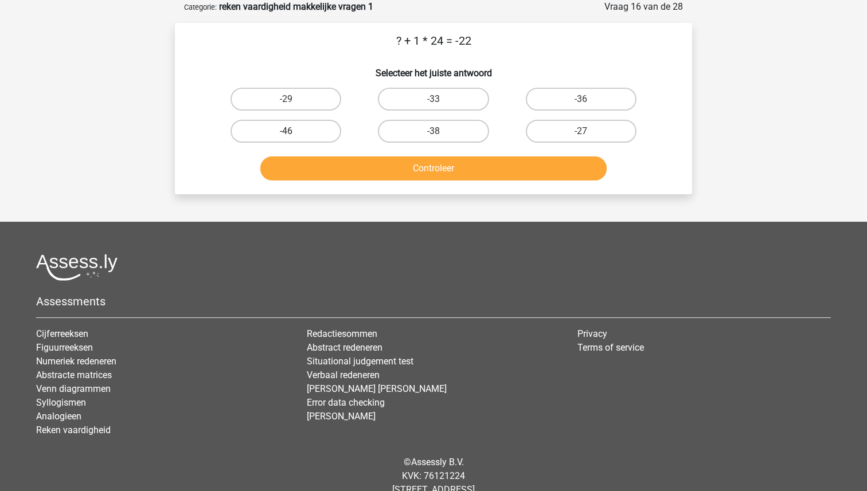
click at [301, 128] on label "-46" at bounding box center [286, 131] width 111 height 23
click at [294, 131] on input "-46" at bounding box center [289, 134] width 7 height 7
radio input "true"
click at [385, 165] on button "Controleer" at bounding box center [433, 169] width 347 height 24
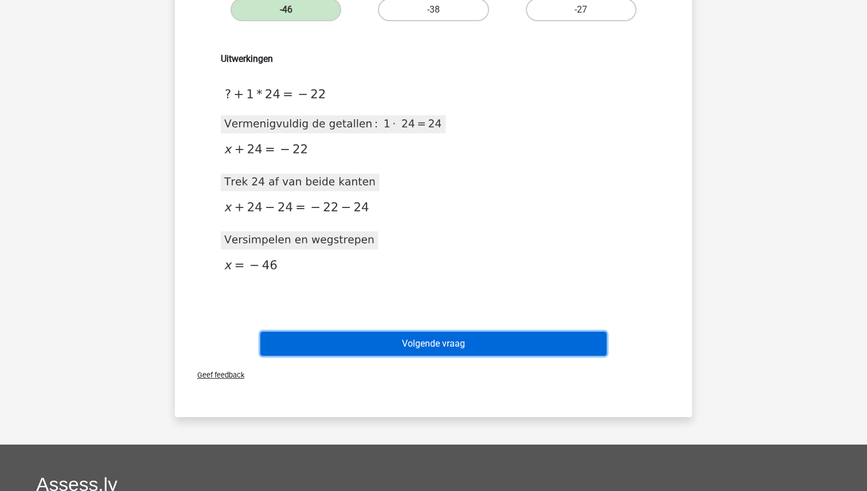
click at [437, 348] on button "Volgende vraag" at bounding box center [433, 344] width 347 height 24
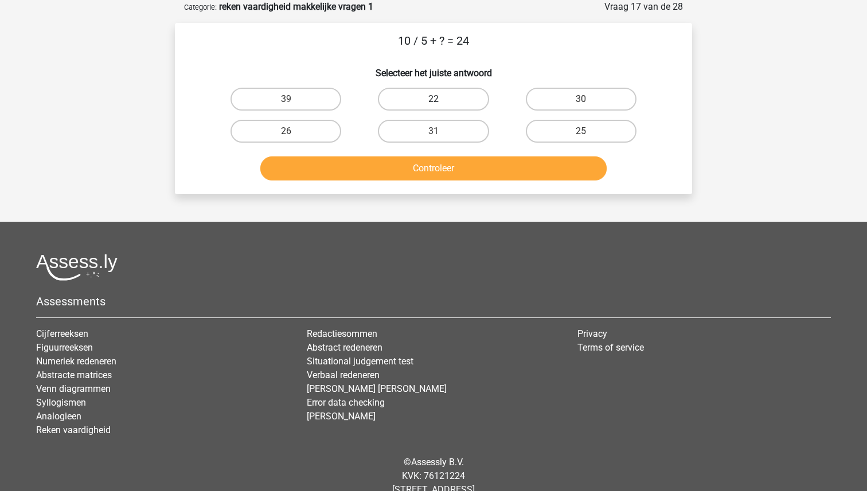
click at [432, 91] on label "22" at bounding box center [433, 99] width 111 height 23
click at [434, 99] on input "22" at bounding box center [437, 102] width 7 height 7
radio input "true"
click at [421, 160] on button "Controleer" at bounding box center [433, 169] width 347 height 24
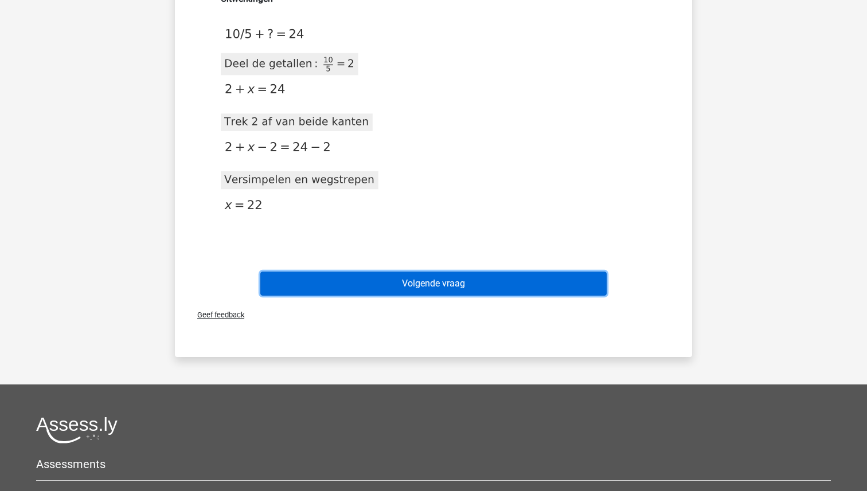
click at [446, 284] on button "Volgende vraag" at bounding box center [433, 284] width 347 height 24
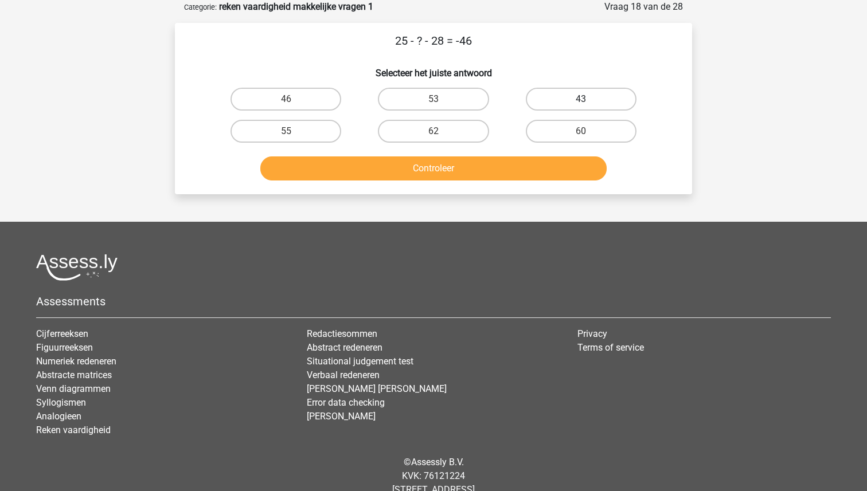
click at [572, 103] on label "43" at bounding box center [581, 99] width 111 height 23
click at [581, 103] on input "43" at bounding box center [584, 102] width 7 height 7
radio input "true"
click at [464, 177] on button "Controleer" at bounding box center [433, 169] width 347 height 24
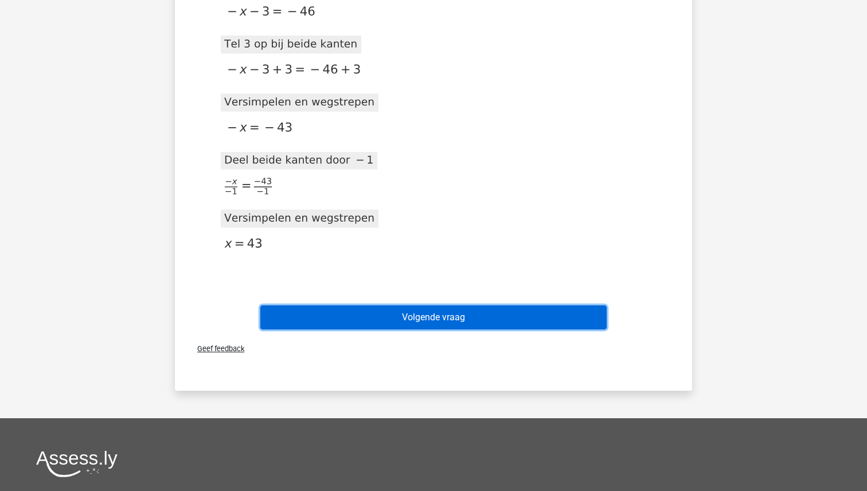
click at [419, 320] on button "Volgende vraag" at bounding box center [433, 318] width 347 height 24
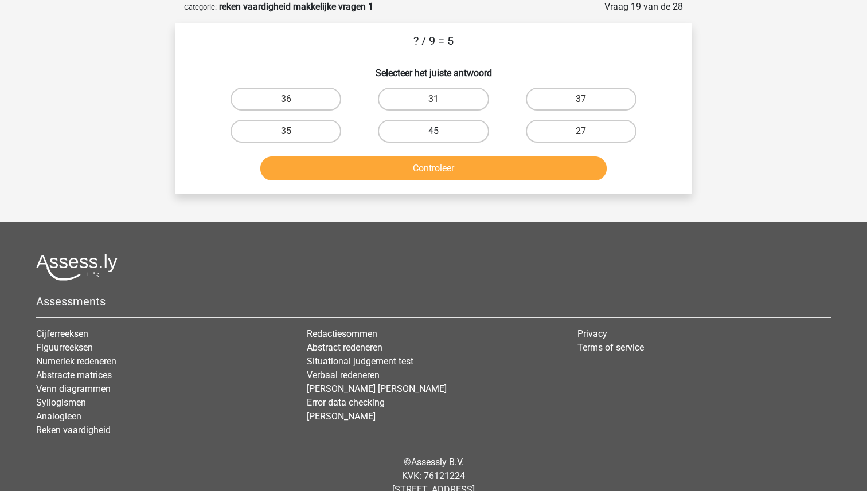
click at [425, 131] on label "45" at bounding box center [433, 131] width 111 height 23
click at [434, 131] on input "45" at bounding box center [437, 134] width 7 height 7
radio input "true"
click at [427, 163] on button "Controleer" at bounding box center [433, 169] width 347 height 24
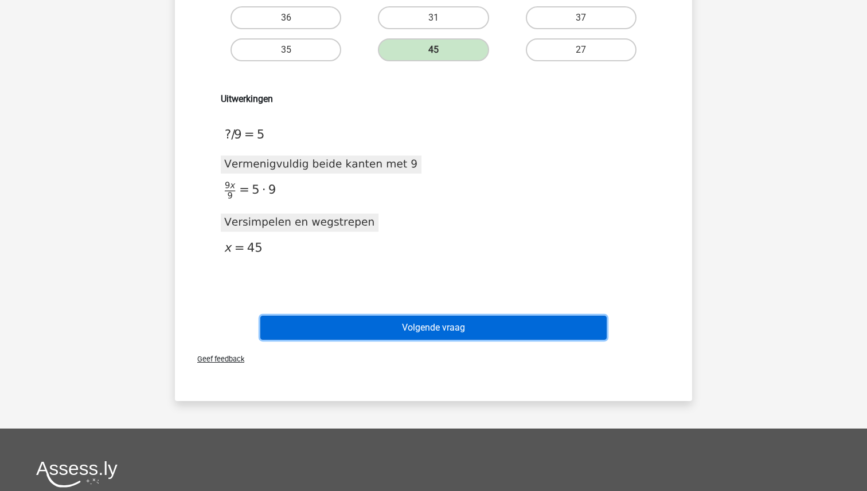
click at [442, 330] on button "Volgende vraag" at bounding box center [433, 328] width 347 height 24
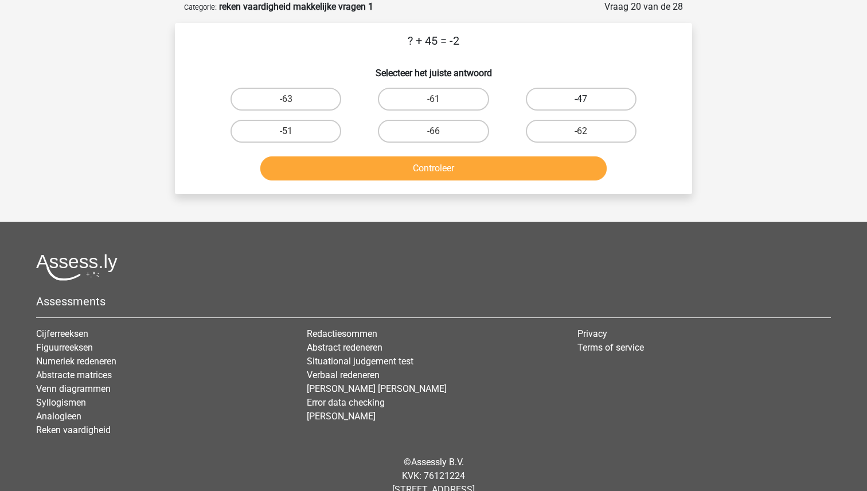
click at [577, 99] on label "-47" at bounding box center [581, 99] width 111 height 23
click at [581, 99] on input "-47" at bounding box center [584, 102] width 7 height 7
radio input "true"
click at [461, 171] on button "Controleer" at bounding box center [433, 169] width 347 height 24
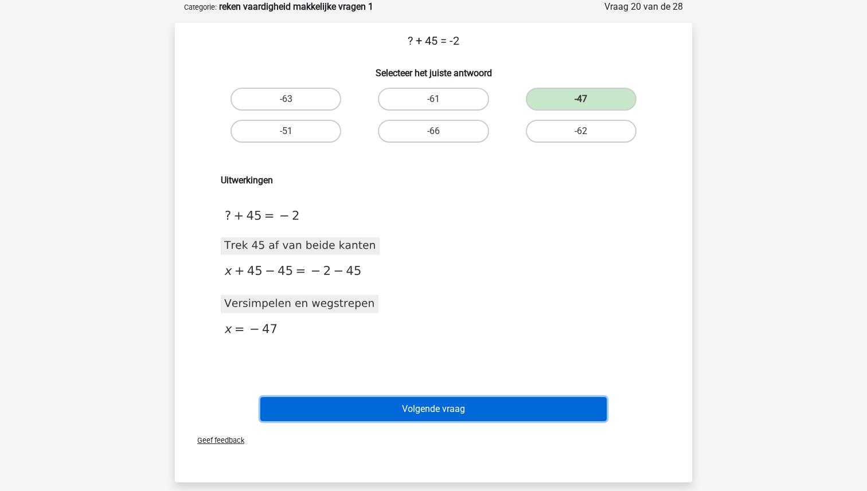
click at [426, 412] on button "Volgende vraag" at bounding box center [433, 409] width 347 height 24
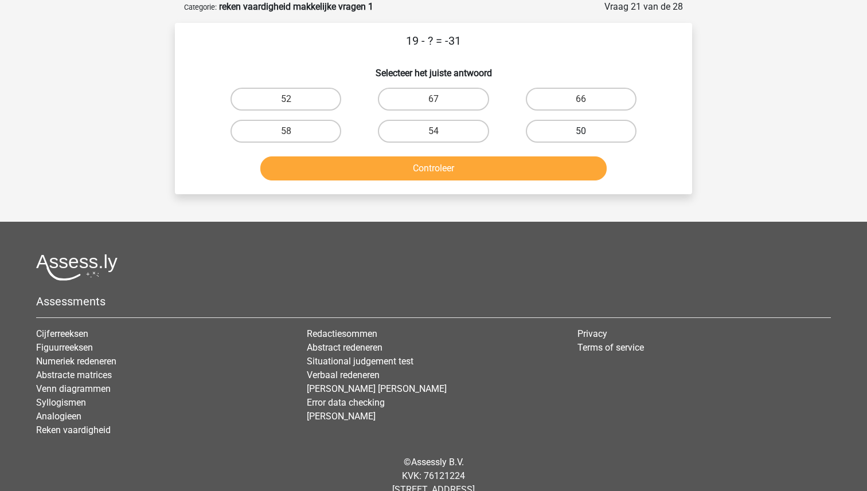
click at [573, 123] on label "50" at bounding box center [581, 131] width 111 height 23
click at [581, 131] on input "50" at bounding box center [584, 134] width 7 height 7
radio input "true"
click at [493, 174] on button "Controleer" at bounding box center [433, 169] width 347 height 24
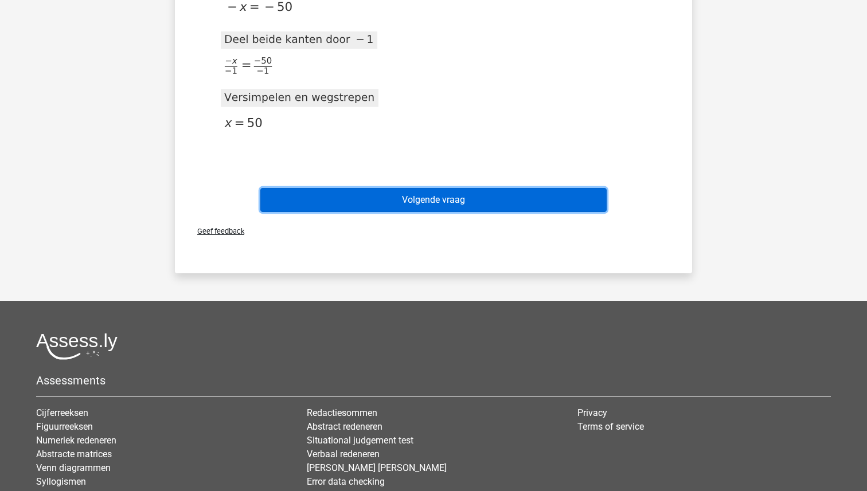
click at [455, 197] on button "Volgende vraag" at bounding box center [433, 200] width 347 height 24
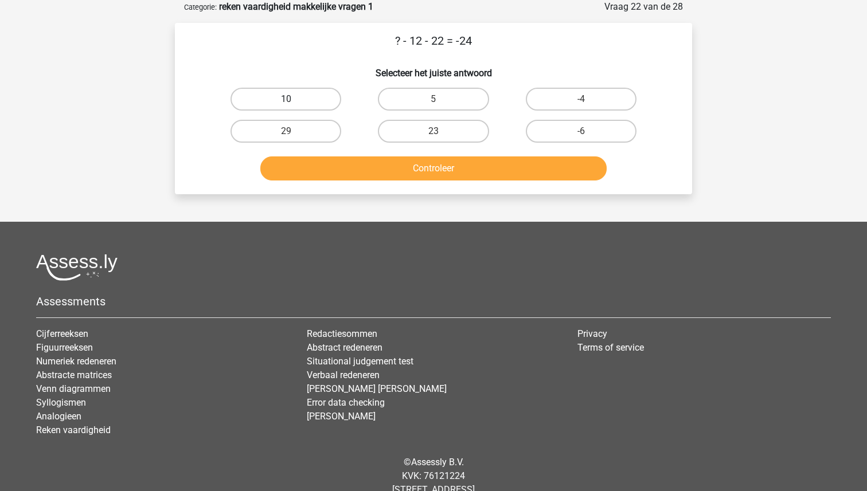
click at [295, 102] on label "10" at bounding box center [286, 99] width 111 height 23
click at [294, 102] on input "10" at bounding box center [289, 102] width 7 height 7
radio input "true"
click at [420, 175] on button "Controleer" at bounding box center [433, 169] width 347 height 24
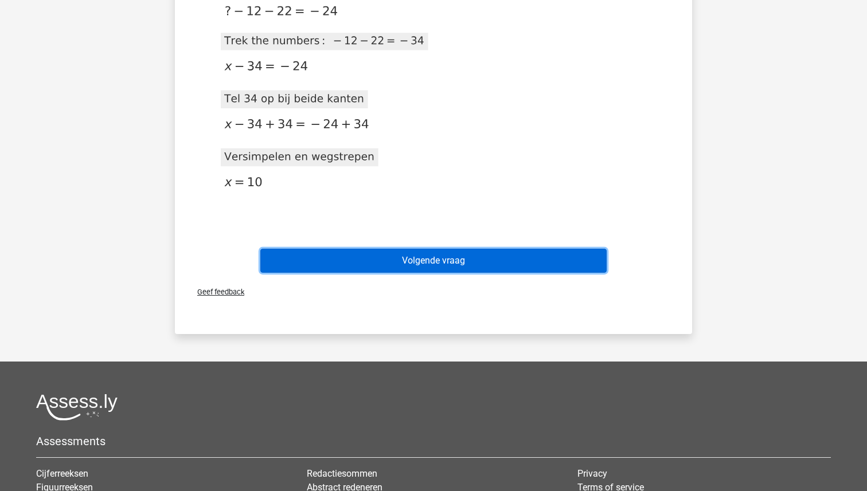
click at [416, 267] on button "Volgende vraag" at bounding box center [433, 261] width 347 height 24
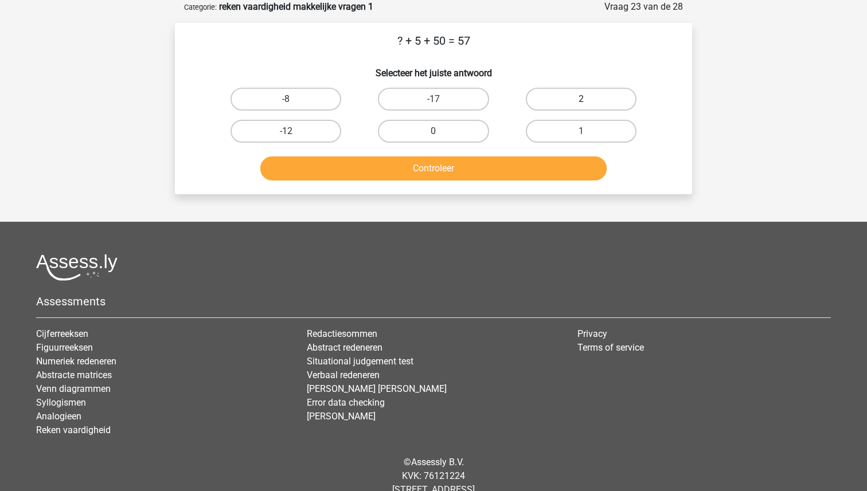
click at [581, 95] on label "2" at bounding box center [581, 99] width 111 height 23
click at [581, 99] on input "2" at bounding box center [584, 102] width 7 height 7
radio input "true"
click at [473, 162] on button "Controleer" at bounding box center [433, 169] width 347 height 24
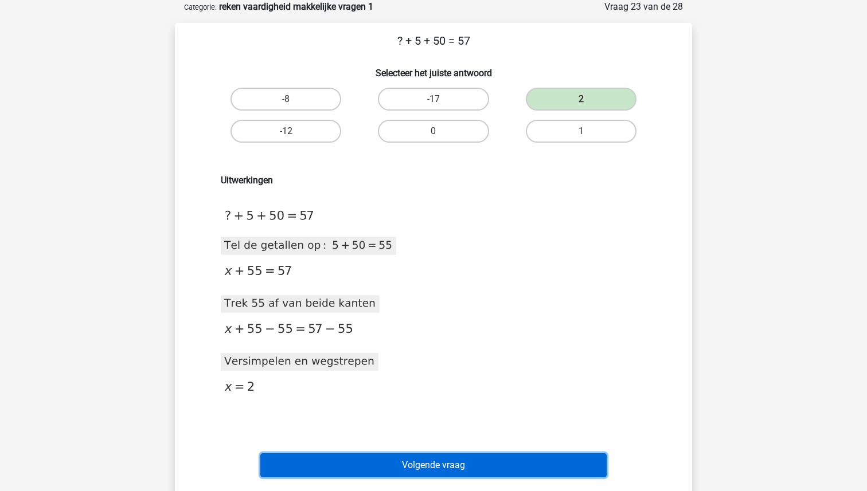
click at [417, 469] on button "Volgende vraag" at bounding box center [433, 466] width 347 height 24
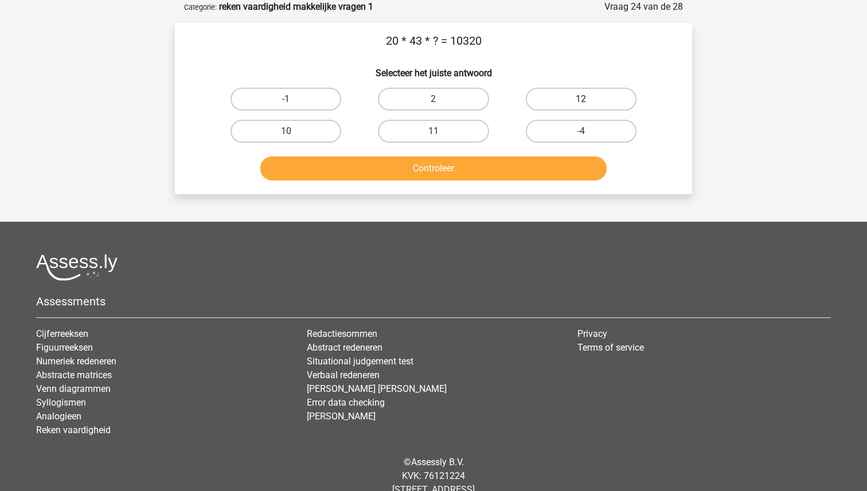
click at [560, 94] on label "12" at bounding box center [581, 99] width 111 height 23
click at [581, 99] on input "12" at bounding box center [584, 102] width 7 height 7
radio input "true"
click at [452, 165] on button "Controleer" at bounding box center [433, 169] width 347 height 24
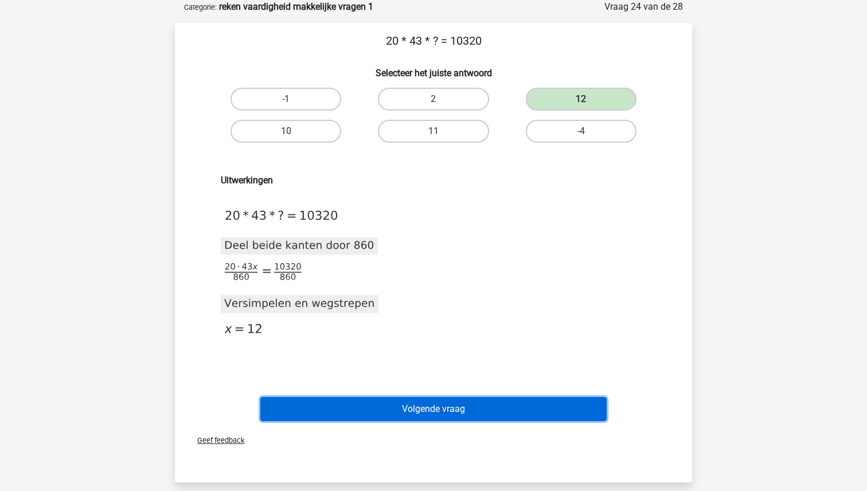
click at [430, 403] on button "Volgende vraag" at bounding box center [433, 409] width 347 height 24
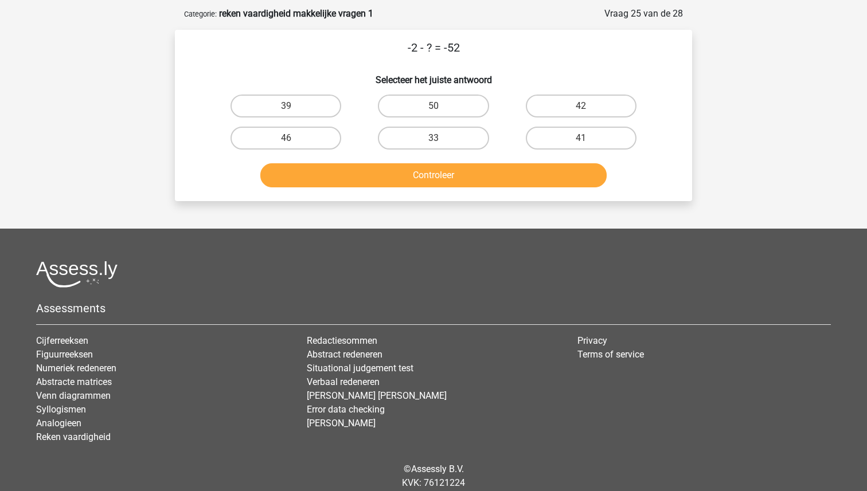
scroll to position [0, 0]
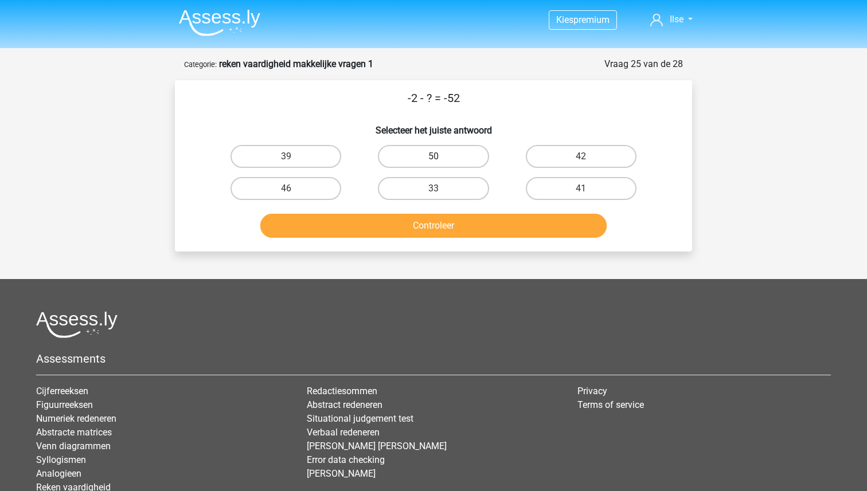
click at [440, 152] on label "50" at bounding box center [433, 156] width 111 height 23
click at [440, 157] on input "50" at bounding box center [437, 160] width 7 height 7
radio input "true"
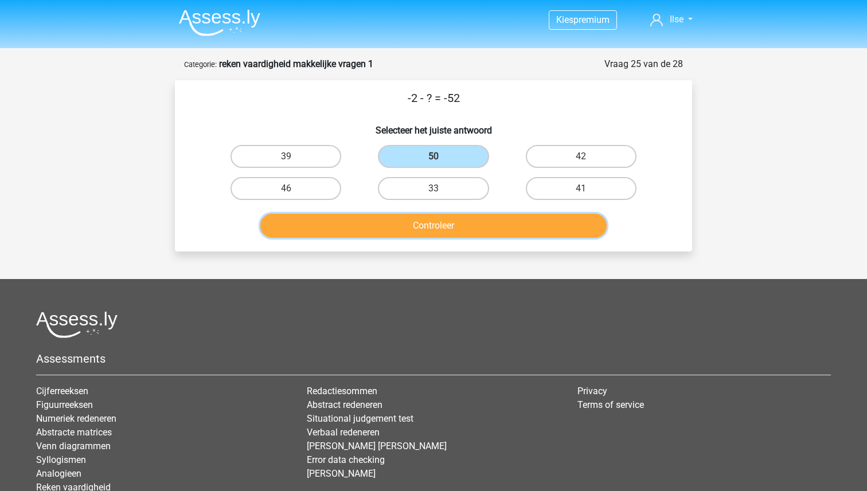
click at [440, 225] on button "Controleer" at bounding box center [433, 226] width 347 height 24
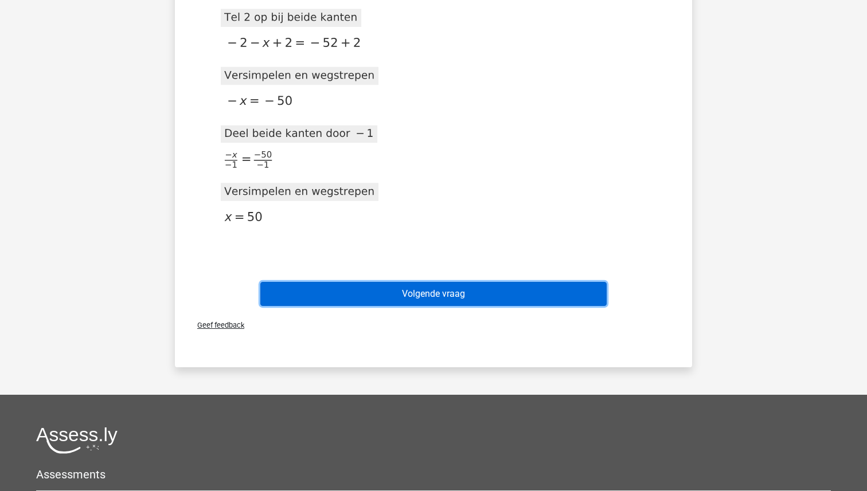
click at [438, 290] on button "Volgende vraag" at bounding box center [433, 294] width 347 height 24
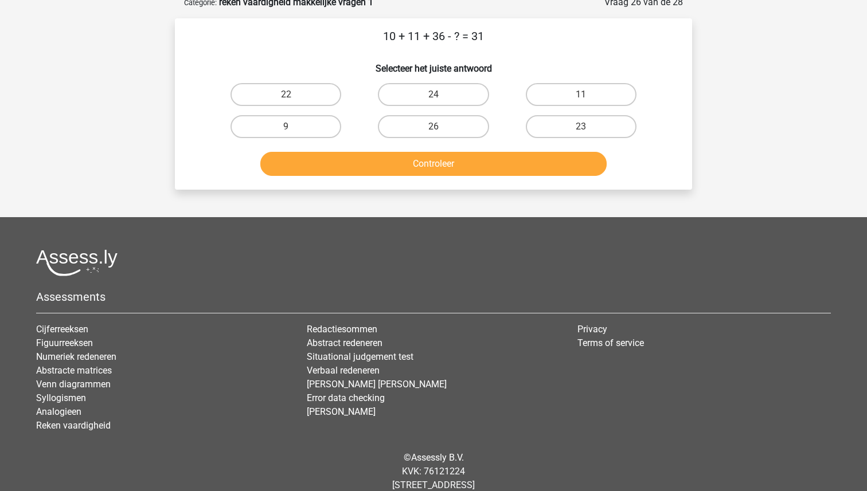
scroll to position [57, 0]
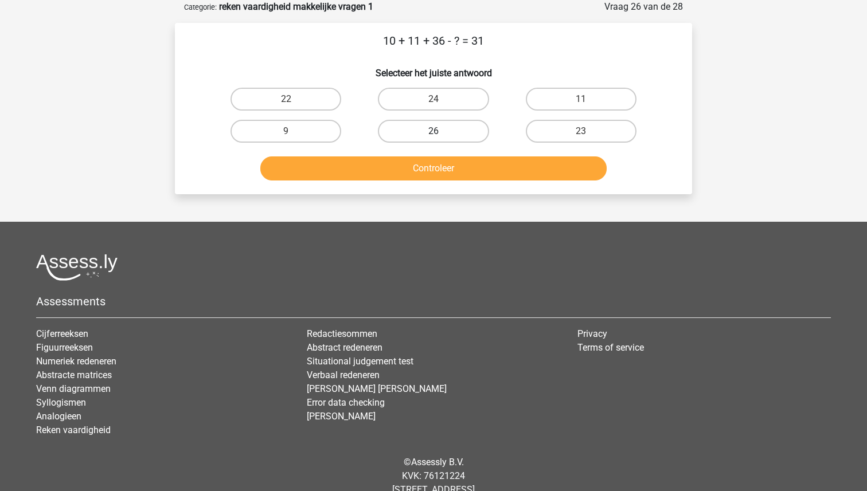
click at [437, 126] on label "26" at bounding box center [433, 131] width 111 height 23
click at [437, 131] on input "26" at bounding box center [437, 134] width 7 height 7
radio input "true"
click at [429, 170] on button "Controleer" at bounding box center [433, 169] width 347 height 24
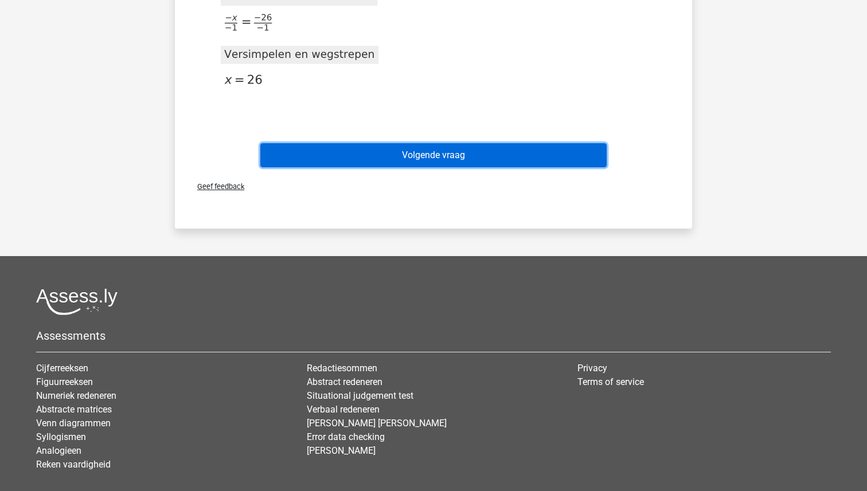
click at [428, 158] on button "Volgende vraag" at bounding box center [433, 155] width 347 height 24
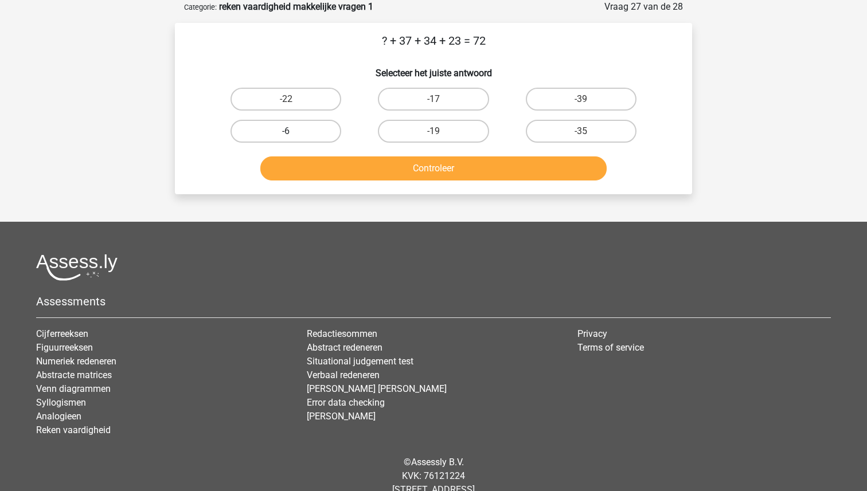
click at [298, 131] on label "-6" at bounding box center [286, 131] width 111 height 23
click at [294, 131] on input "-6" at bounding box center [289, 134] width 7 height 7
radio input "true"
click at [415, 169] on button "Controleer" at bounding box center [433, 169] width 347 height 24
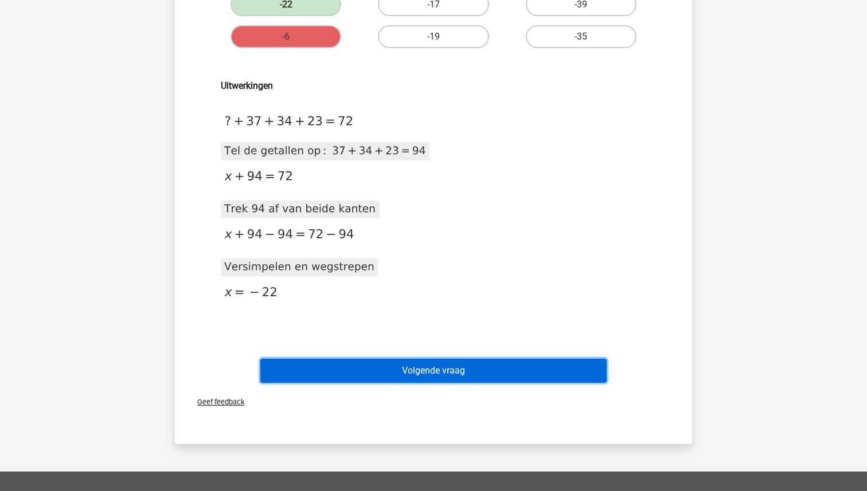
click at [424, 380] on button "Volgende vraag" at bounding box center [433, 371] width 347 height 24
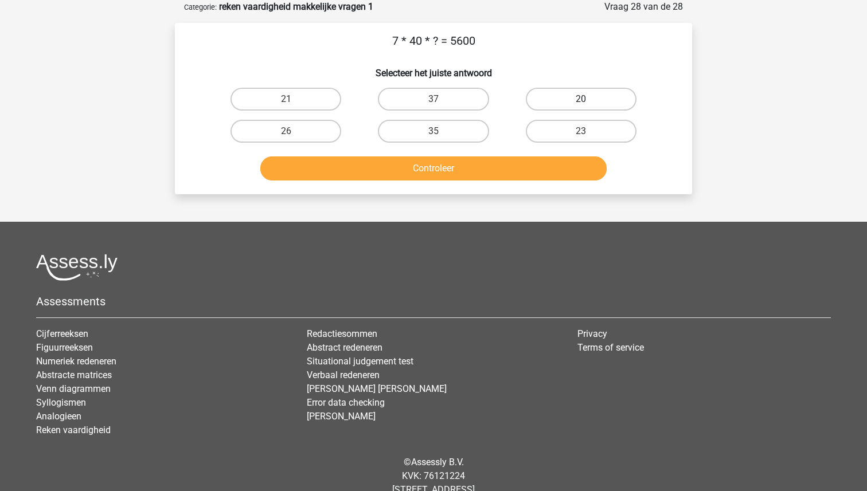
click at [569, 95] on label "20" at bounding box center [581, 99] width 111 height 23
click at [581, 99] on input "20" at bounding box center [584, 102] width 7 height 7
radio input "true"
click at [464, 179] on button "Controleer" at bounding box center [433, 169] width 347 height 24
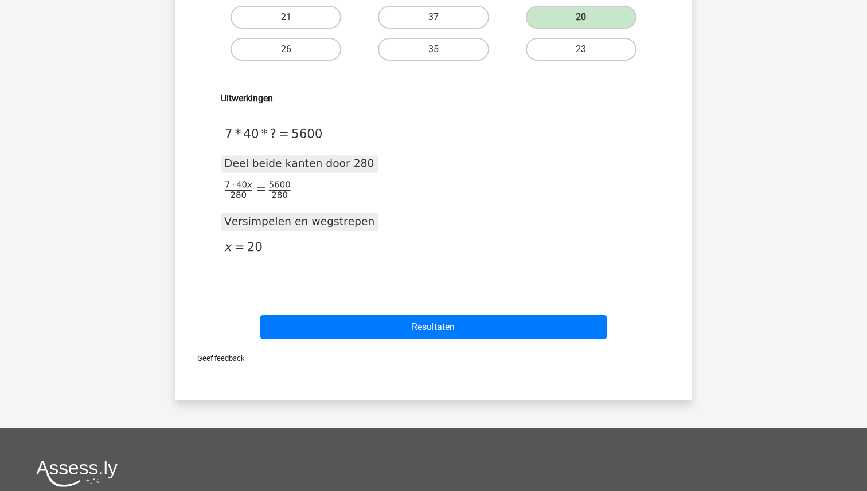
scroll to position [153, 0]
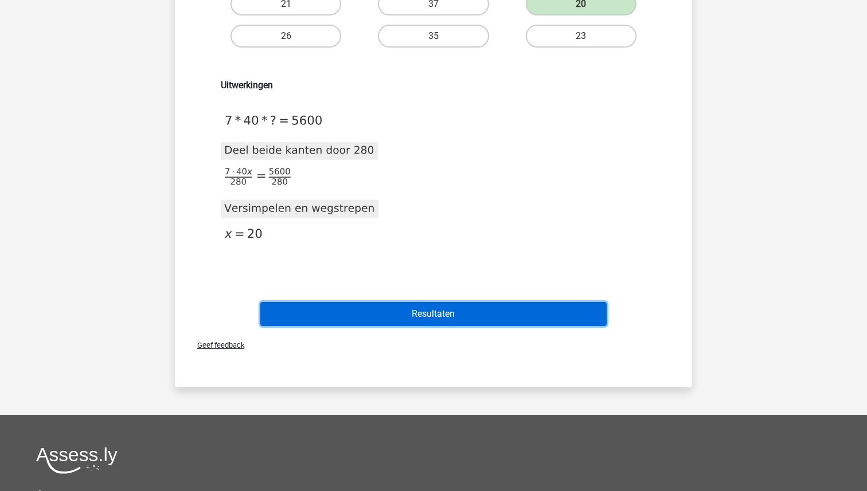
click at [433, 309] on button "Resultaten" at bounding box center [433, 314] width 347 height 24
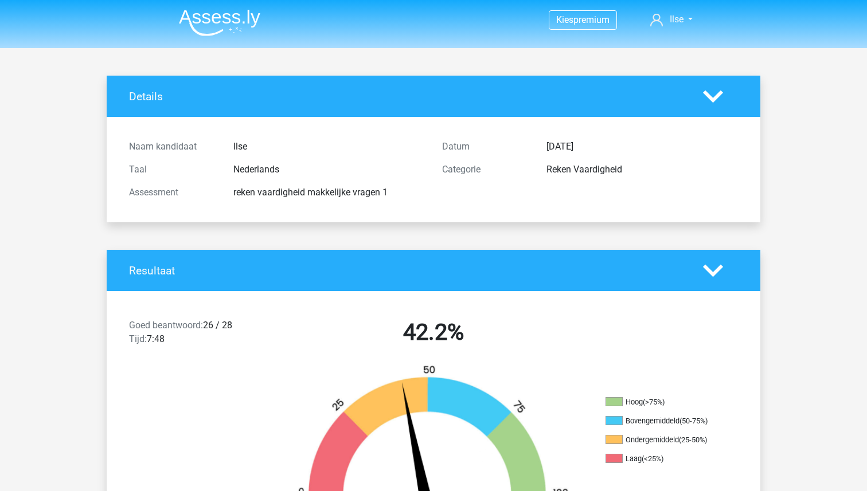
click at [210, 21] on img at bounding box center [219, 22] width 81 height 27
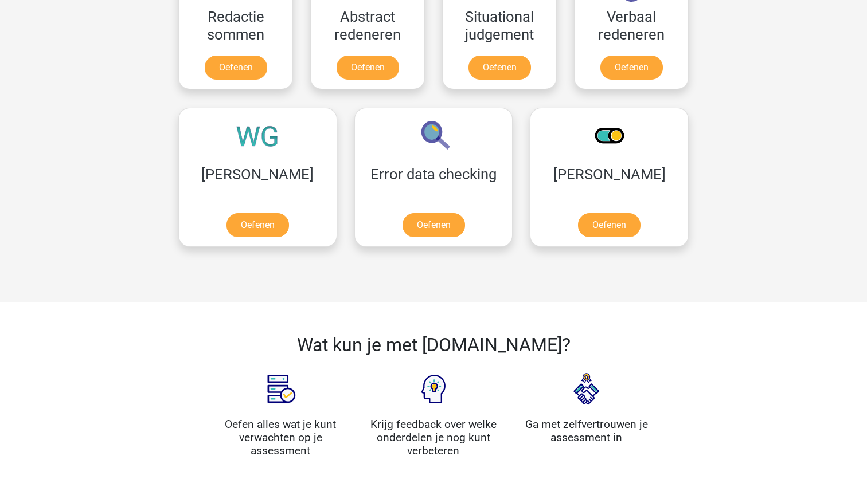
scroll to position [745, 0]
